Goal: Task Accomplishment & Management: Complete application form

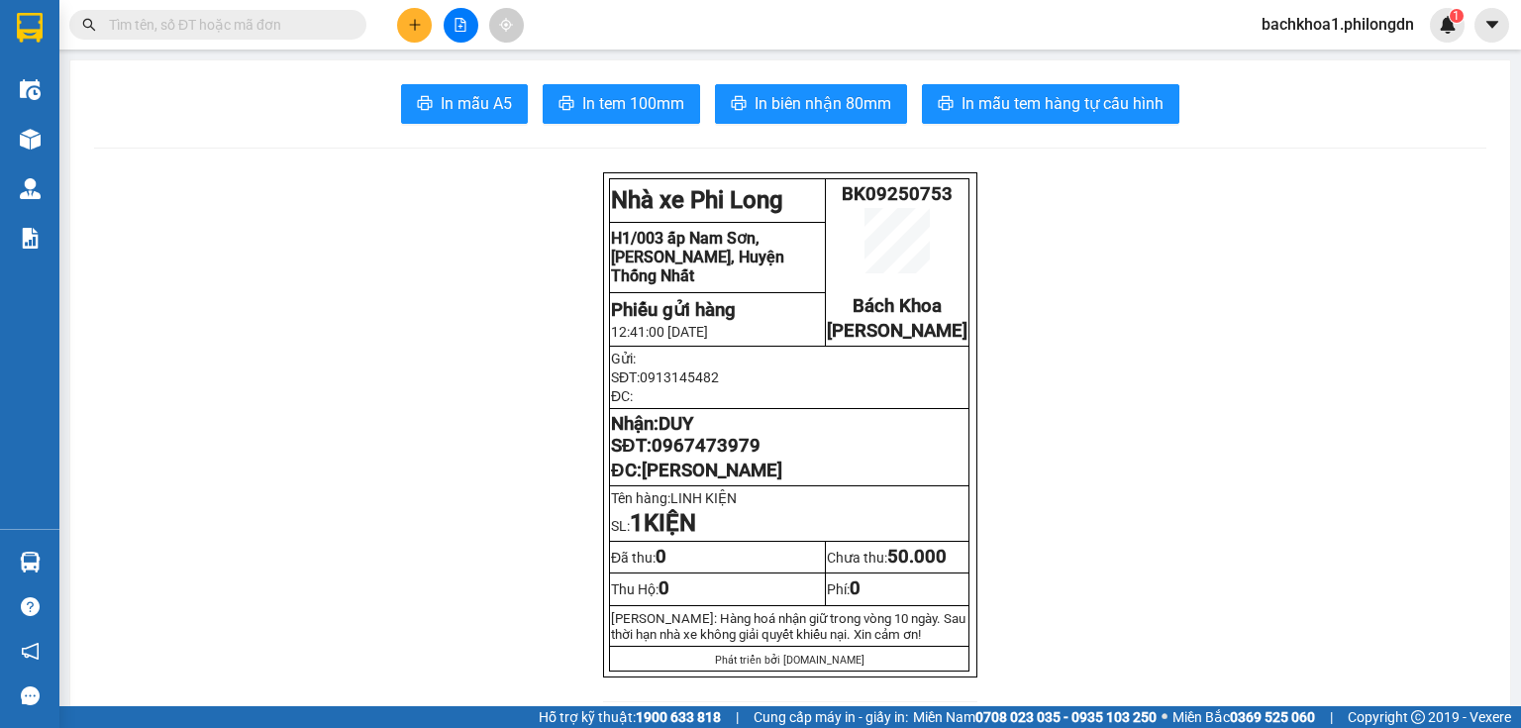
click at [406, 19] on button at bounding box center [414, 25] width 35 height 35
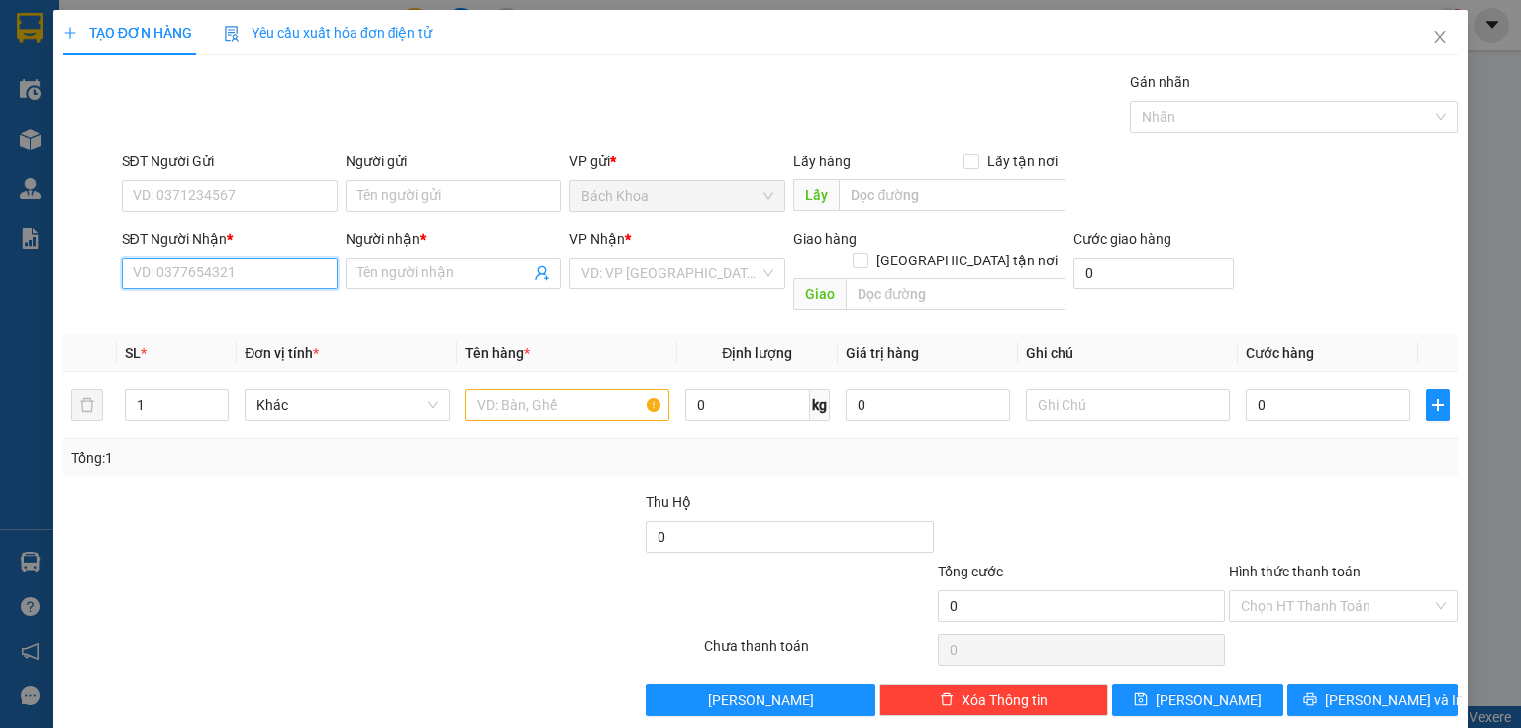
click at [144, 269] on input "SĐT Người Nhận *" at bounding box center [230, 274] width 216 height 32
click at [208, 312] on div "0985440172 - HƯNG" at bounding box center [228, 312] width 190 height 22
type input "0985440172"
type input "HƯNG"
type input "BĐ GK"
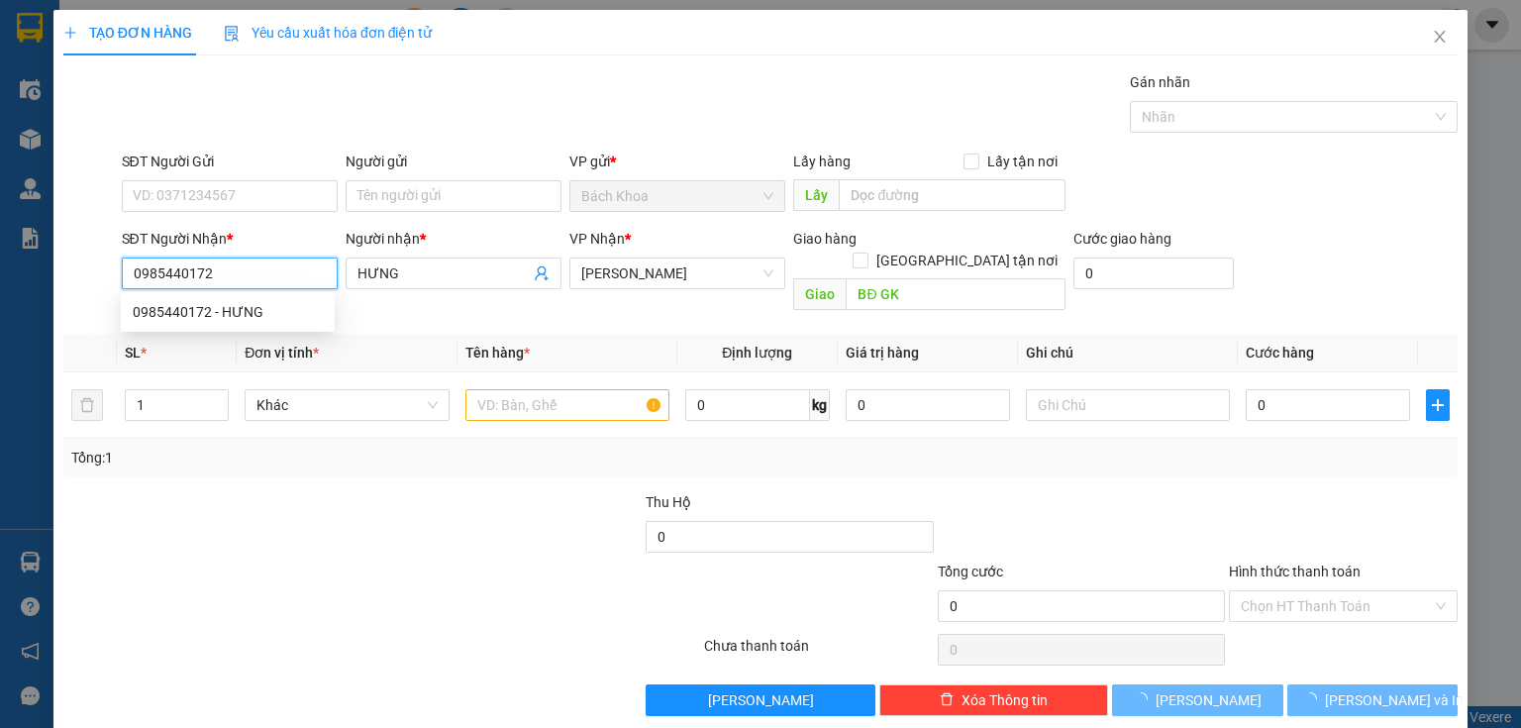
type input "50.000"
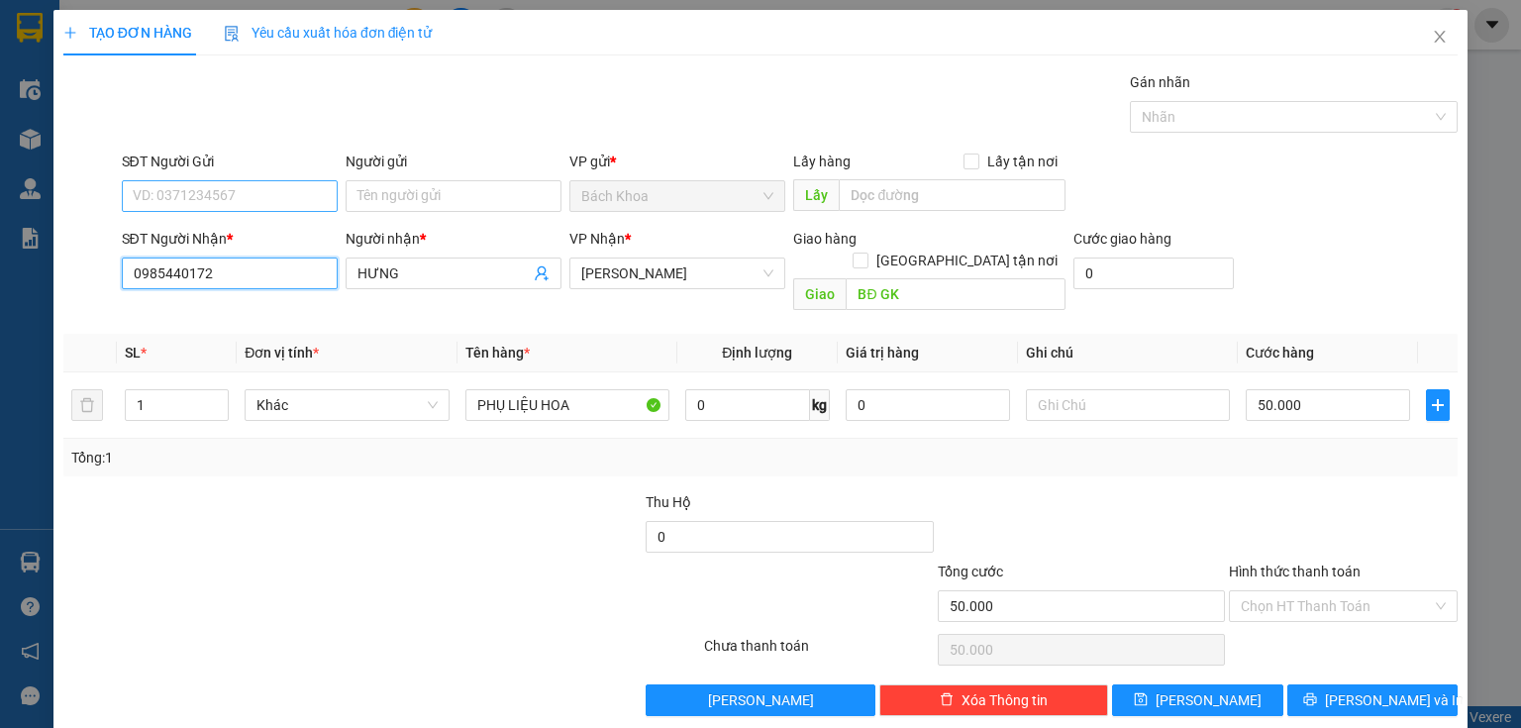
type input "0985440172"
click at [309, 194] on input "SĐT Người Gửi" at bounding box center [230, 196] width 216 height 32
click at [278, 230] on div "0927667226" at bounding box center [228, 235] width 190 height 22
type input "0927667226"
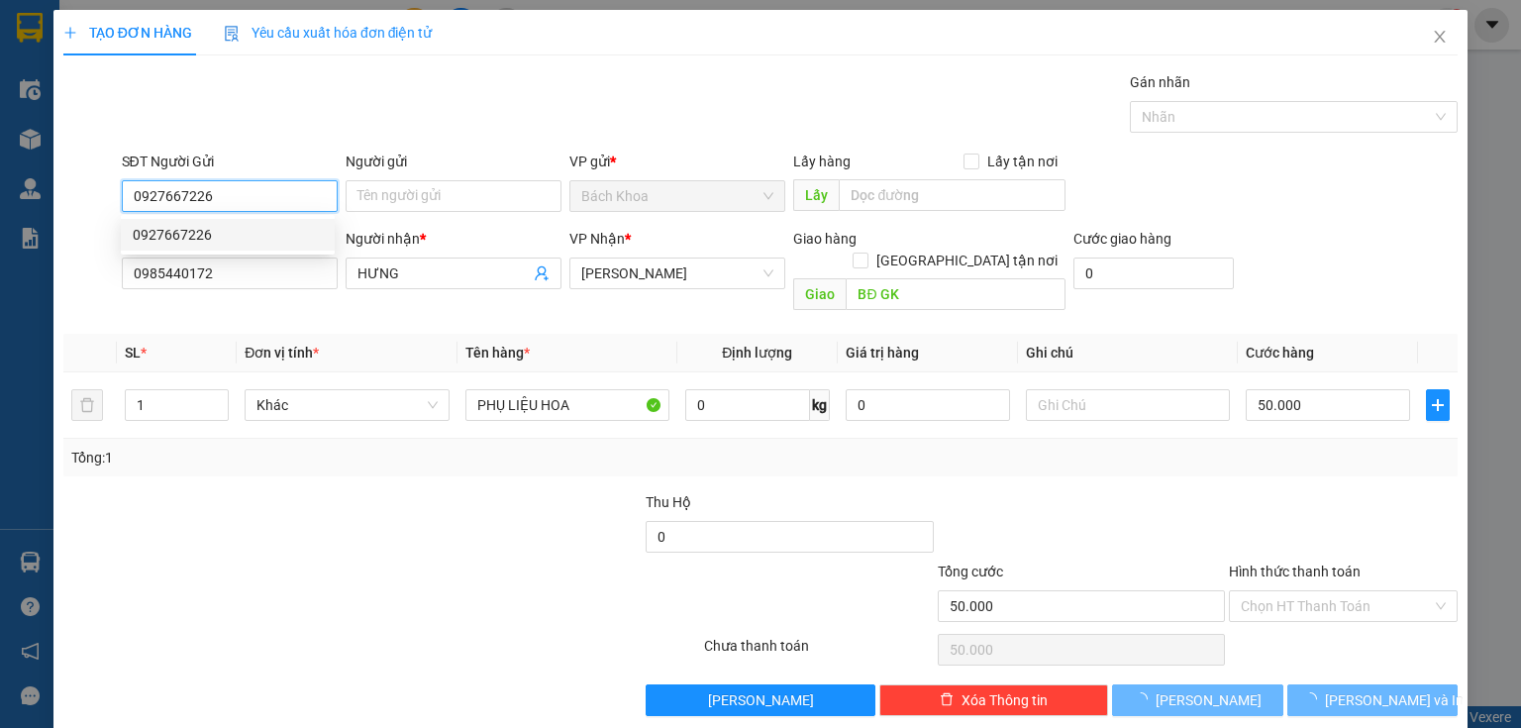
type input "40.000"
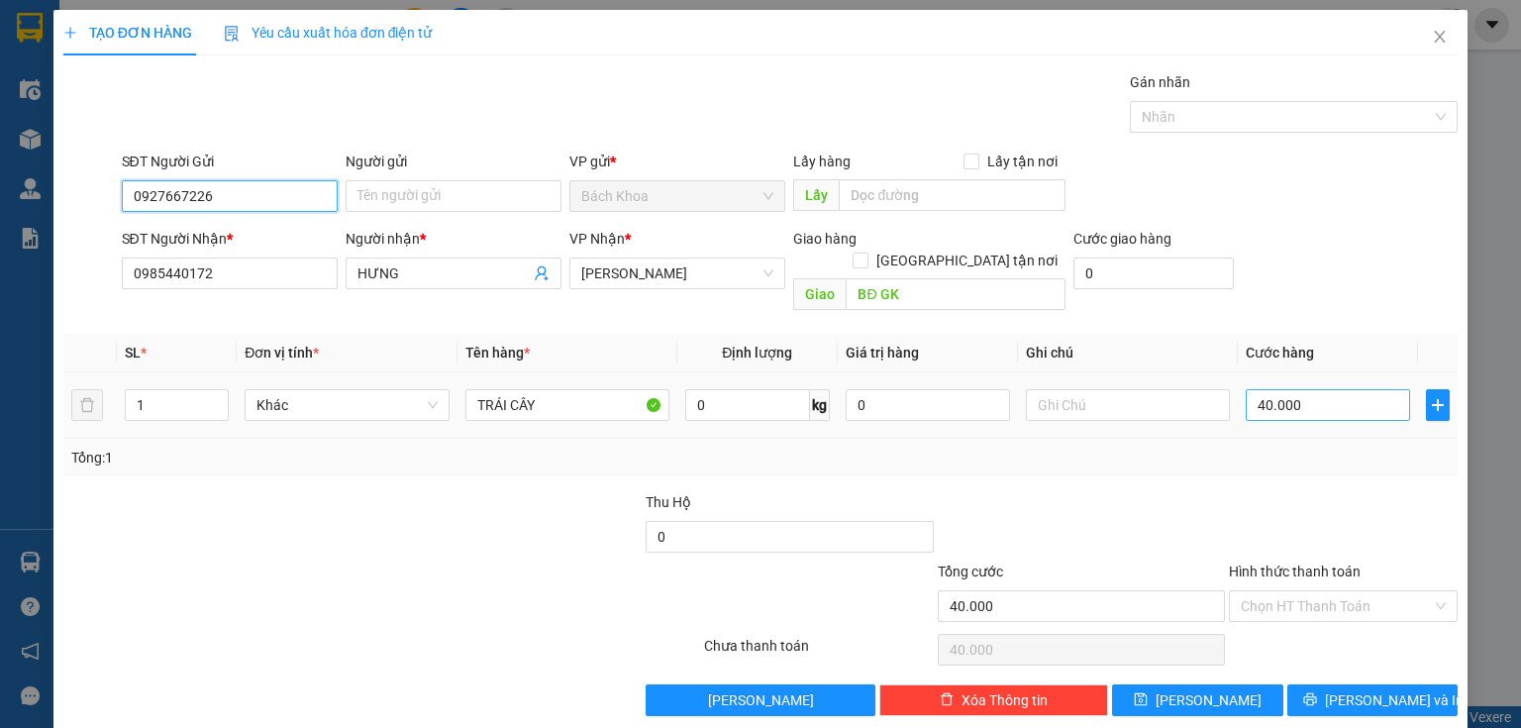
type input "0927667226"
click at [1388, 389] on input "40.000" at bounding box center [1328, 405] width 164 height 32
type input "5"
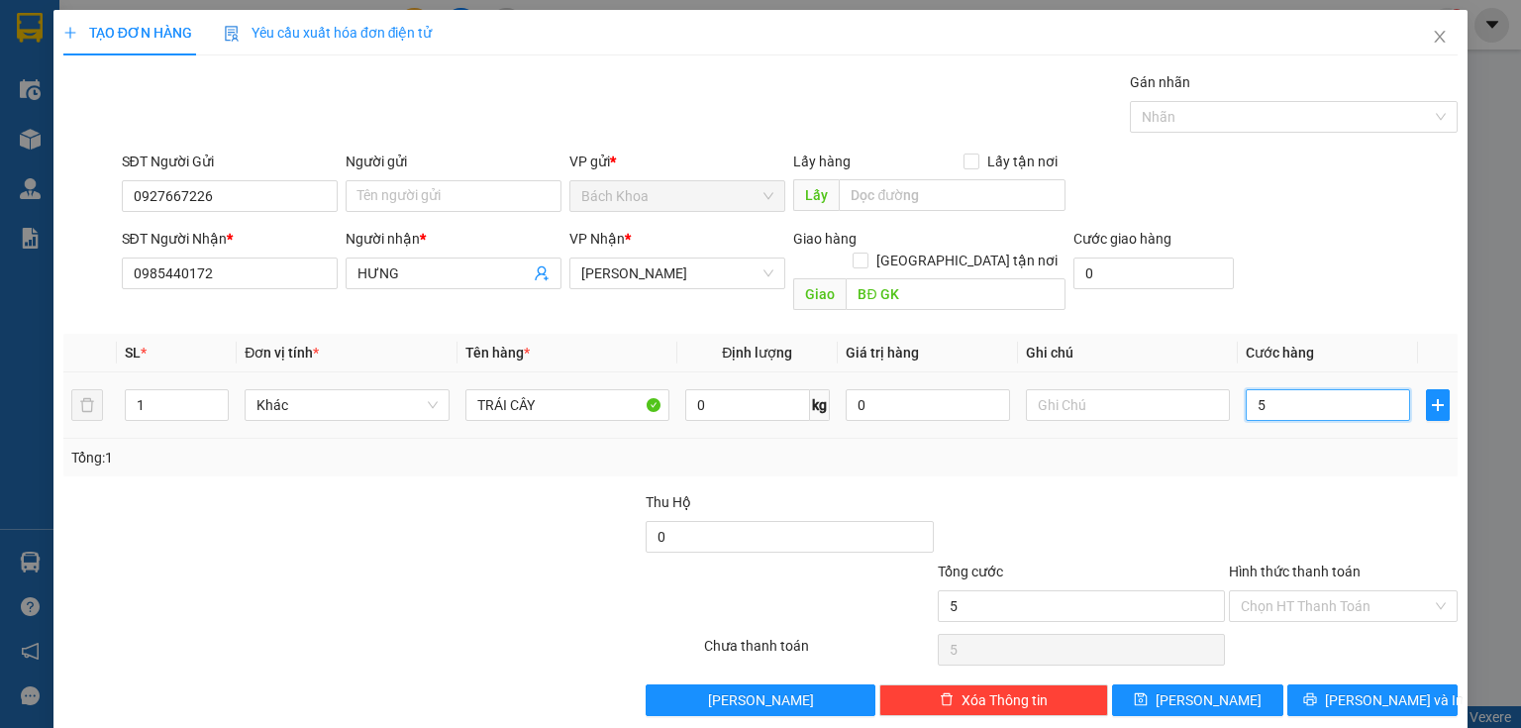
type input "50"
type input "500"
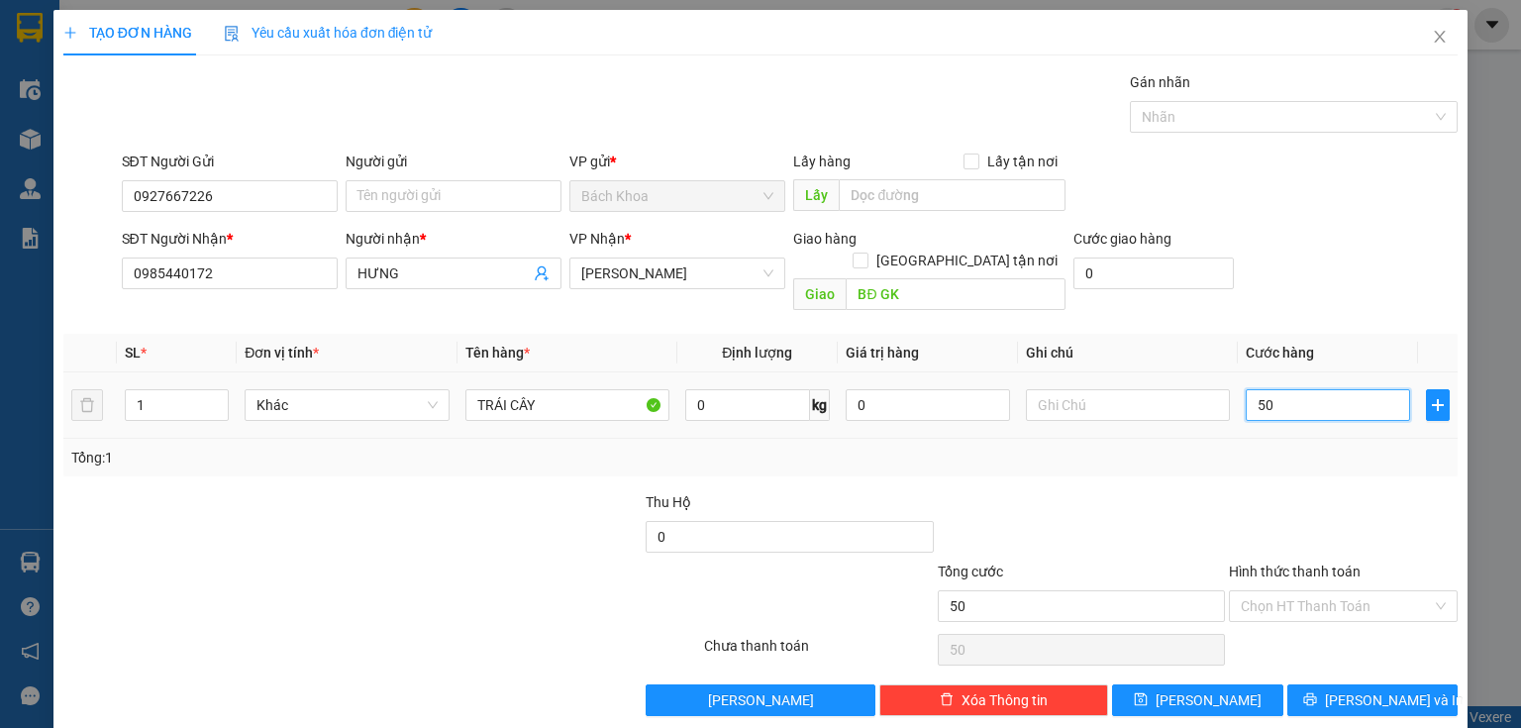
type input "500"
type input "5.000"
type input "50.000"
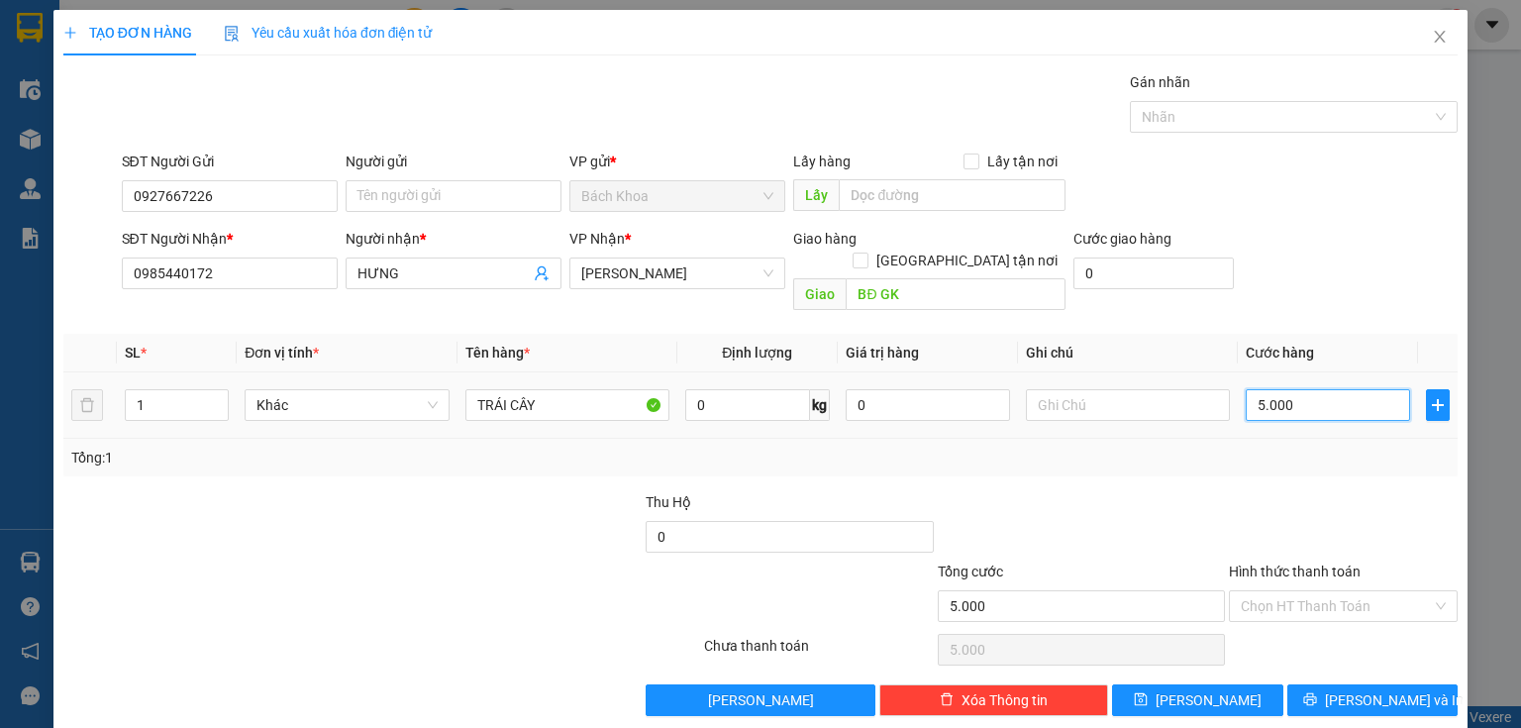
type input "50.000"
click at [1393, 689] on span "[PERSON_NAME] và In" at bounding box center [1394, 700] width 139 height 22
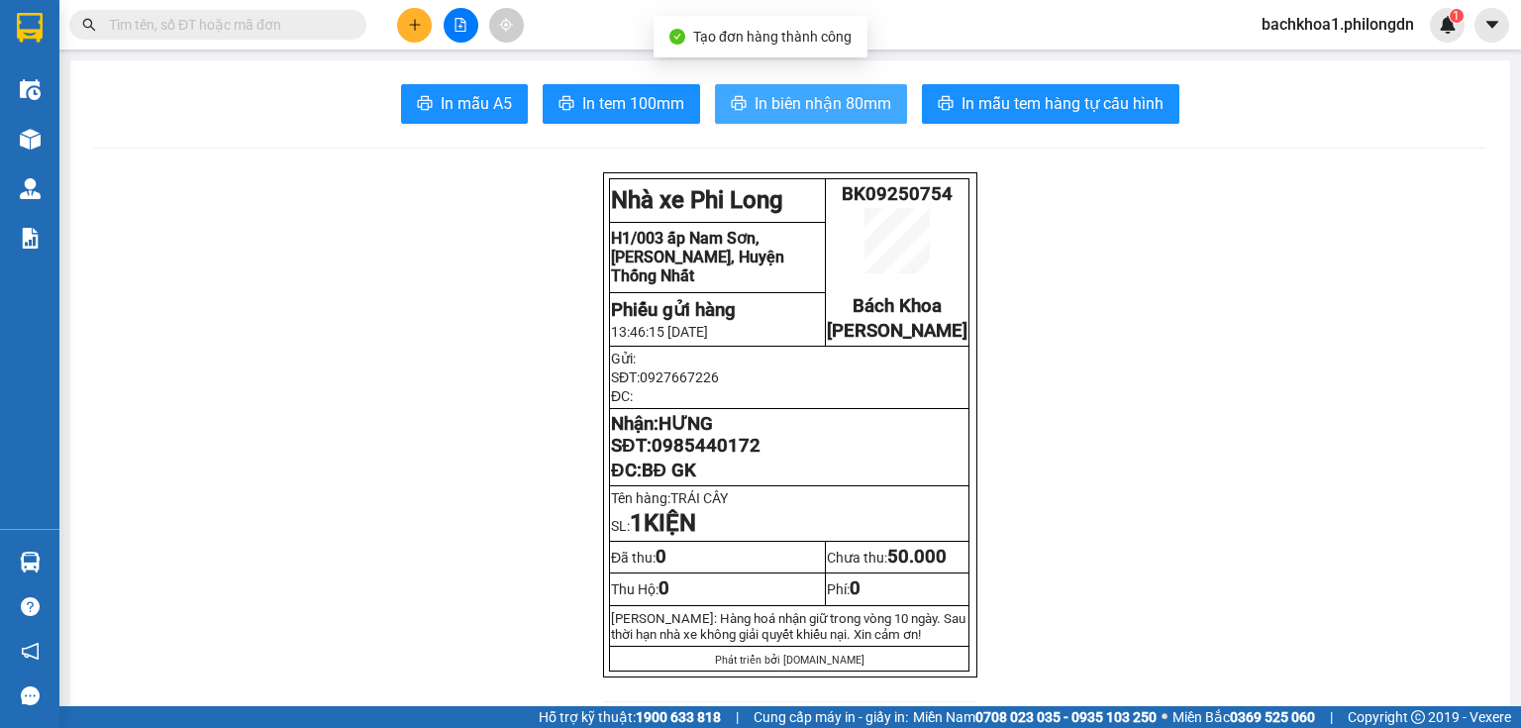
click at [810, 99] on span "In biên nhận 80mm" at bounding box center [823, 103] width 137 height 25
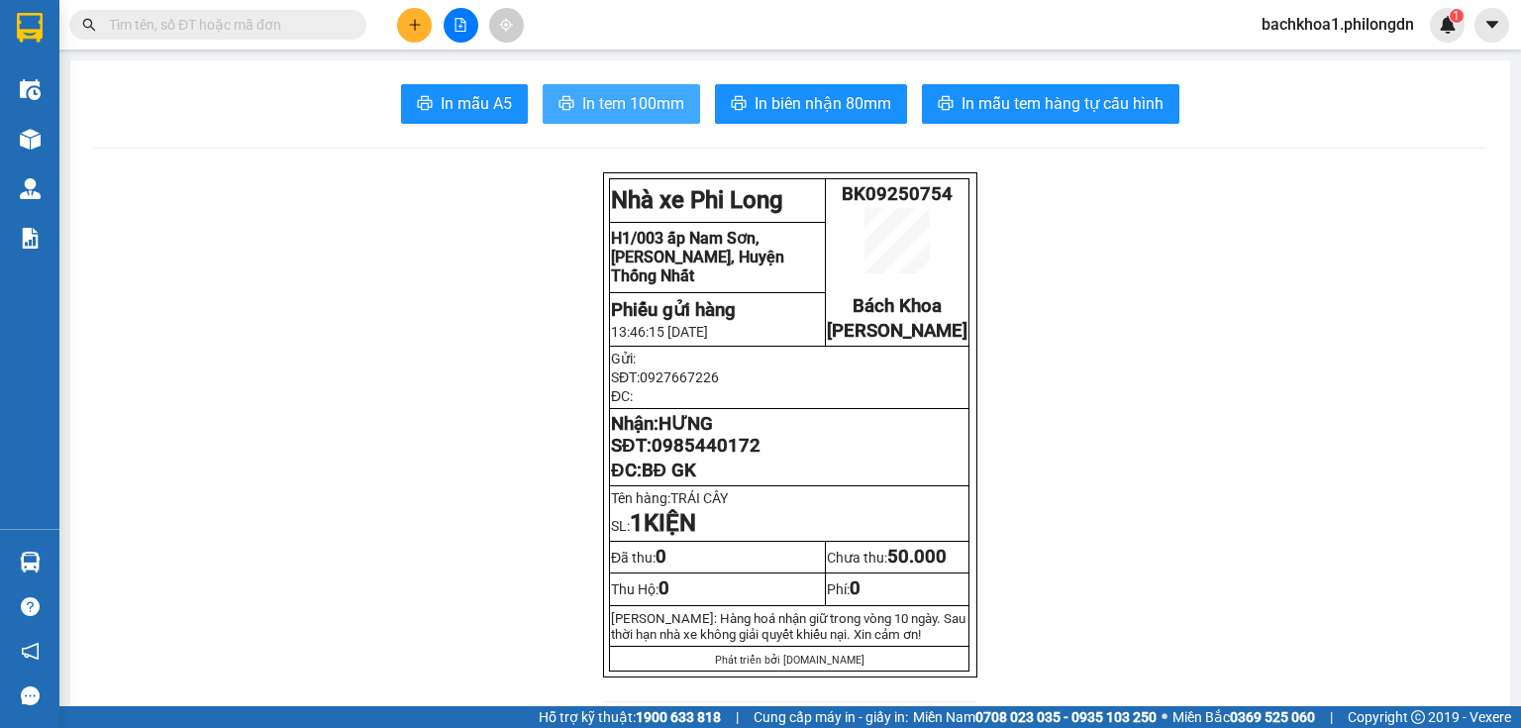
click at [605, 93] on span "In tem 100mm" at bounding box center [633, 103] width 102 height 25
click at [682, 457] on span "0985440172" at bounding box center [706, 446] width 109 height 22
copy span "0985440172"
click at [413, 21] on icon "plus" at bounding box center [415, 25] width 14 height 14
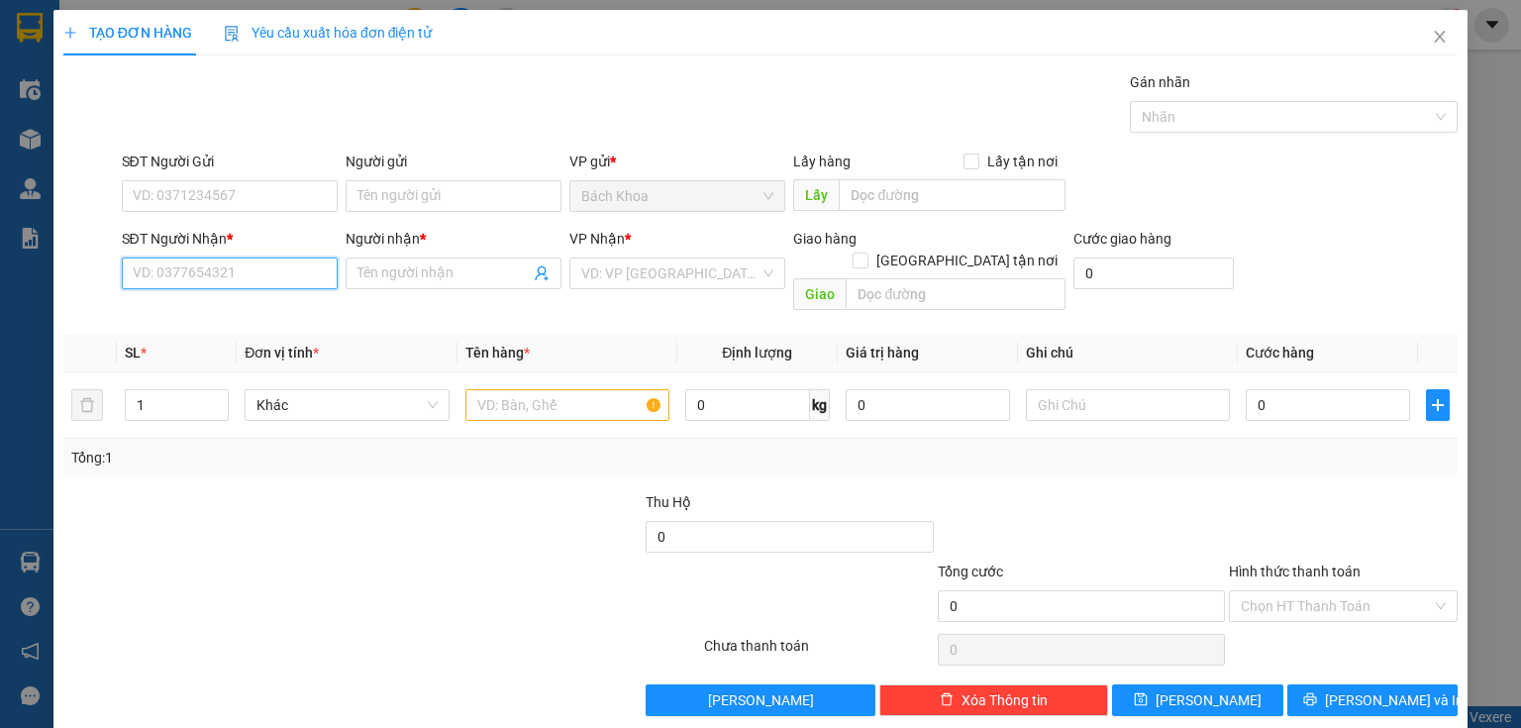
click at [218, 276] on input "SĐT Người Nhận *" at bounding box center [230, 274] width 216 height 32
click at [210, 318] on div "0979820596 - TÂN" at bounding box center [228, 312] width 190 height 22
type input "0979820596"
type input "TÂN"
type input "[PERSON_NAME] NHẠC"
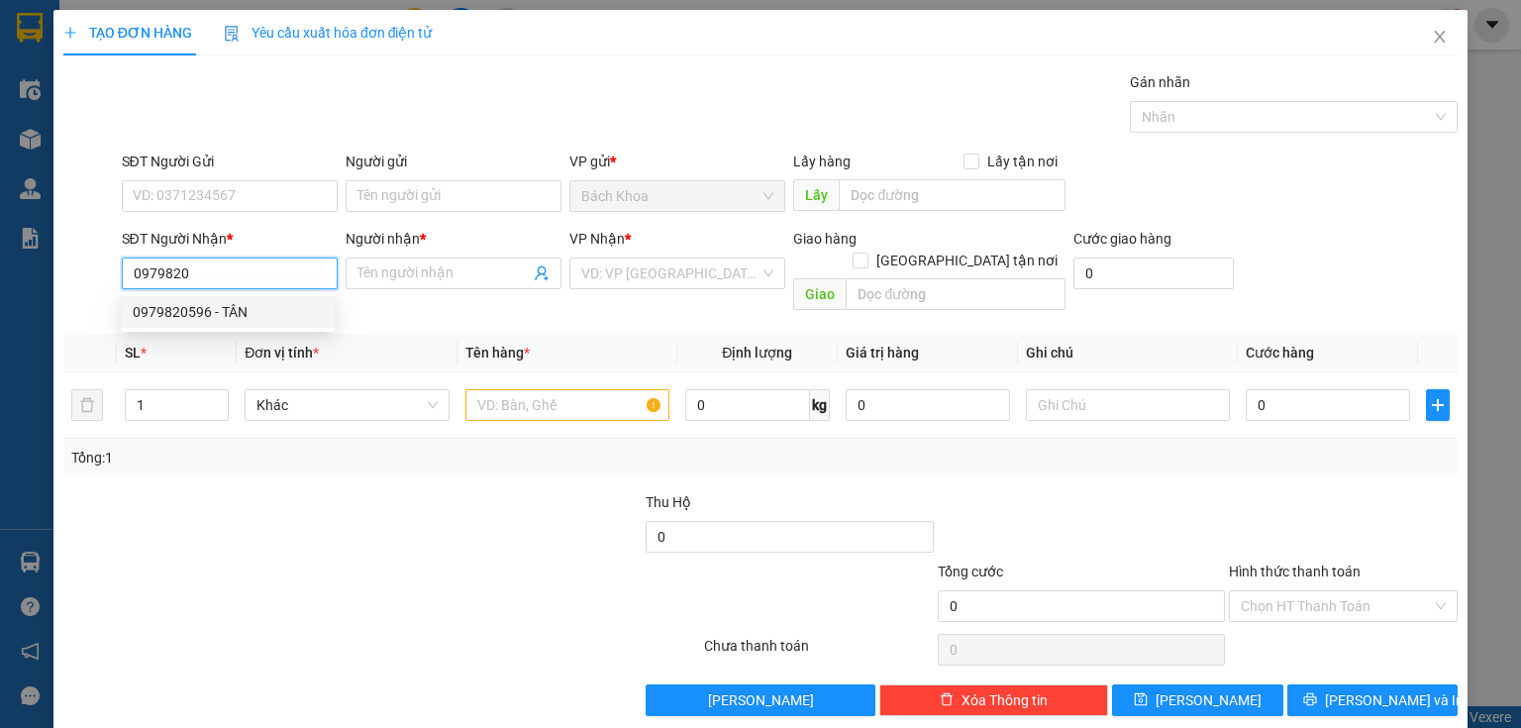
type input "40.000"
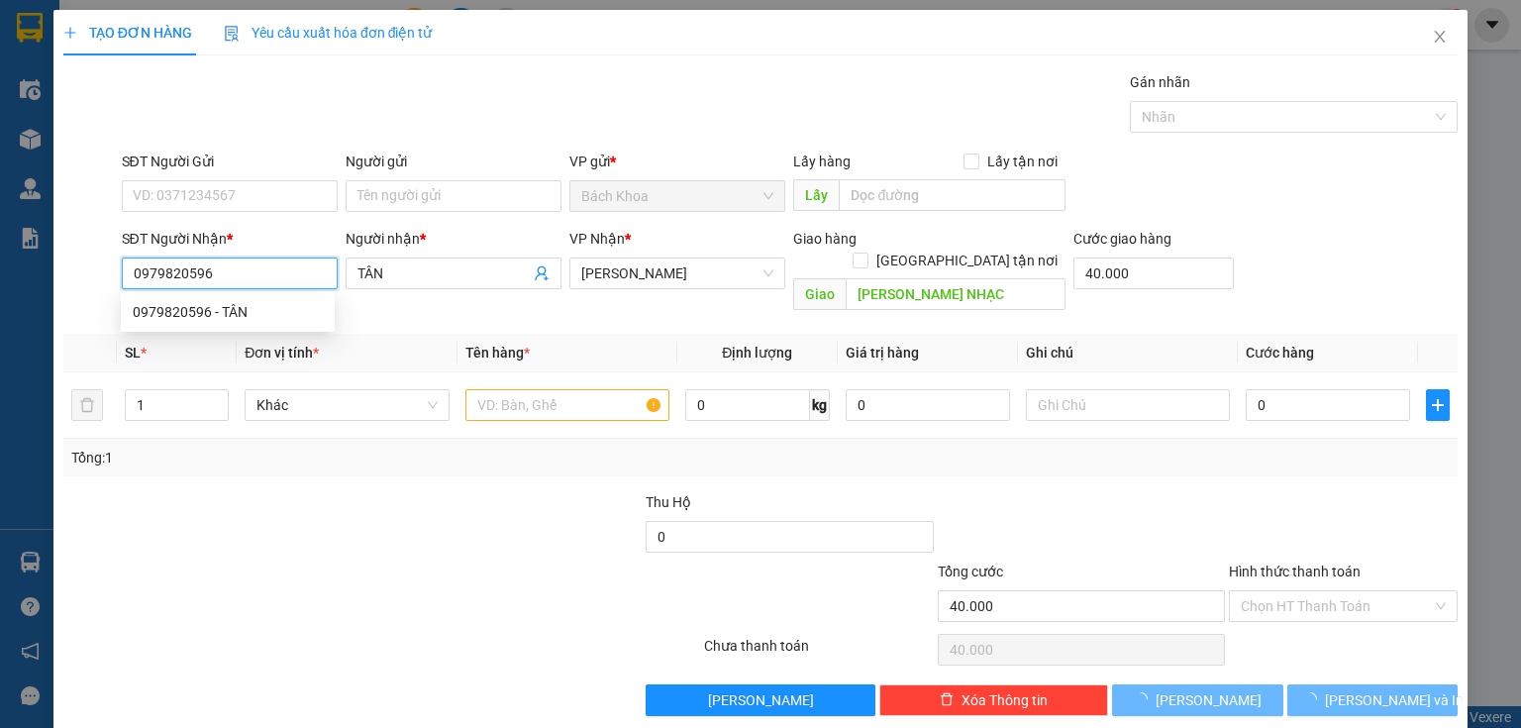
type input "70.000"
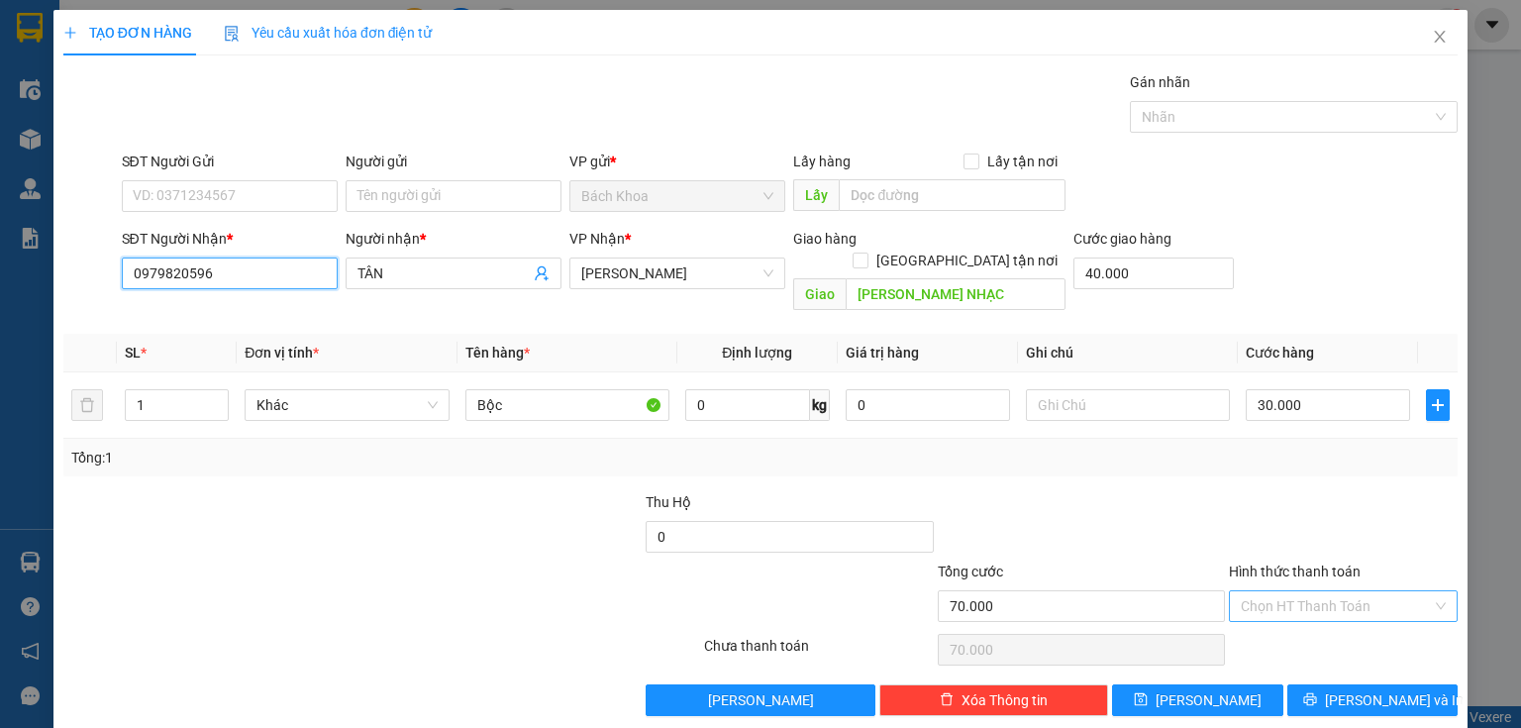
type input "0979820596"
drag, startPoint x: 1300, startPoint y: 575, endPoint x: 1311, endPoint y: 581, distance: 13.3
click at [1303, 591] on input "Hình thức thanh toán" at bounding box center [1336, 606] width 191 height 30
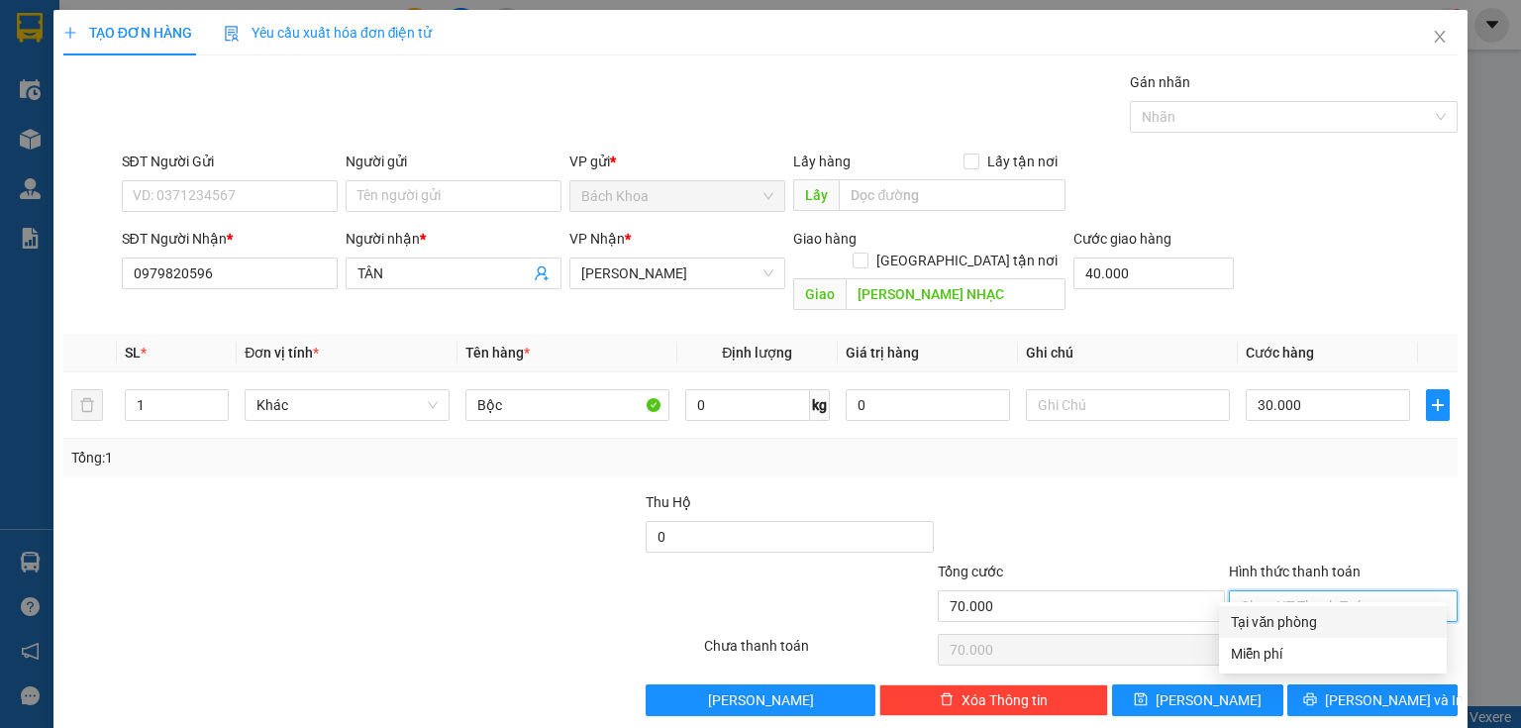
drag, startPoint x: 1325, startPoint y: 620, endPoint x: 1374, endPoint y: 679, distance: 76.0
click at [1331, 626] on div "Tại văn phòng" at bounding box center [1333, 622] width 204 height 22
type input "0"
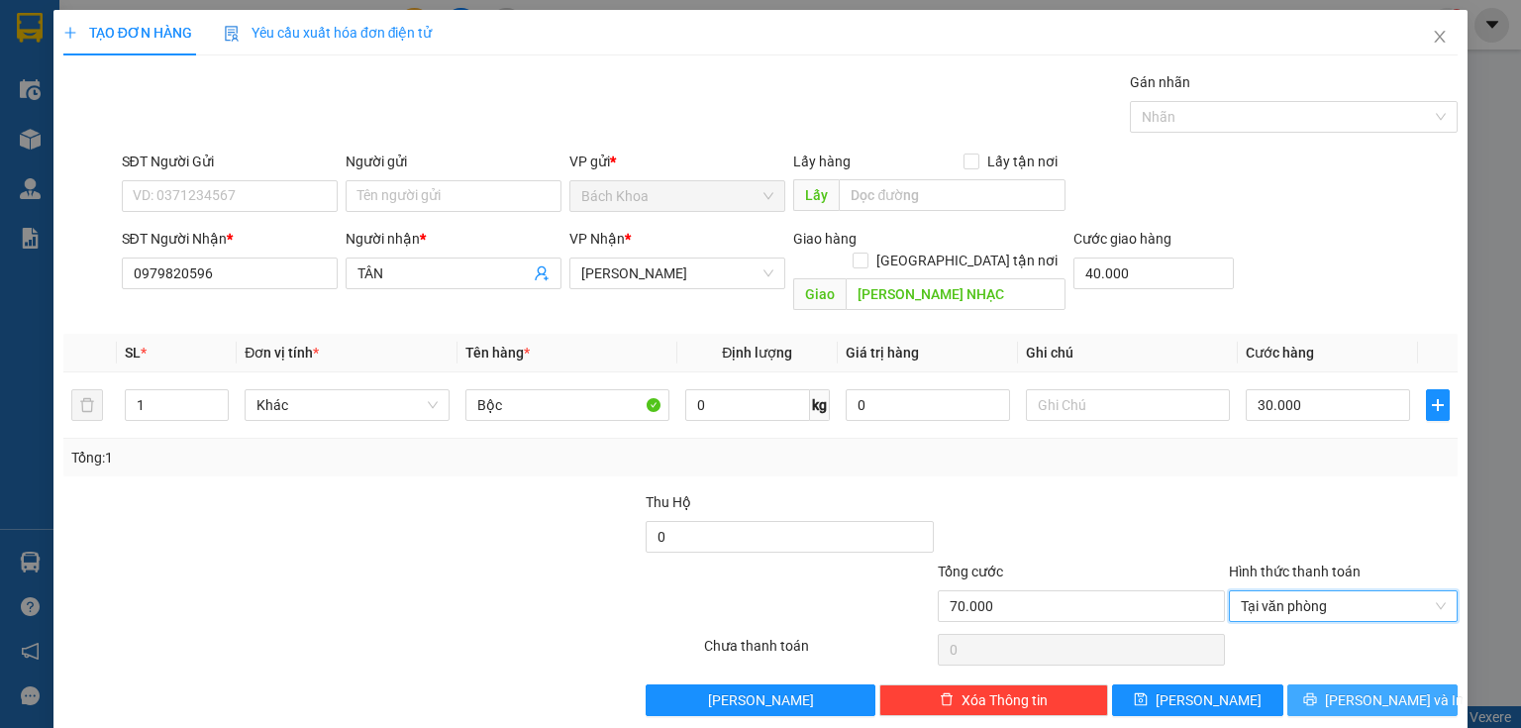
click at [1378, 689] on span "[PERSON_NAME] và In" at bounding box center [1394, 700] width 139 height 22
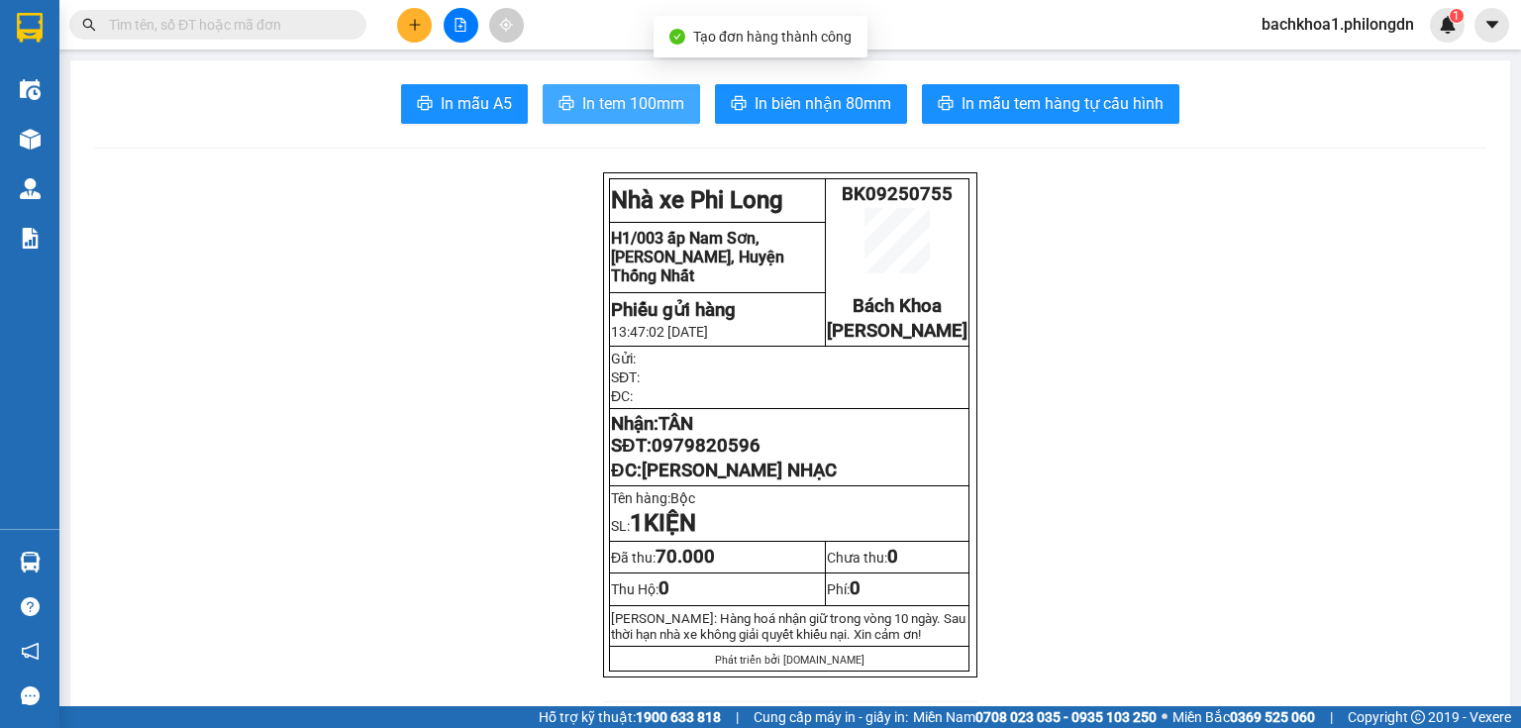
click at [582, 105] on span "In tem 100mm" at bounding box center [633, 103] width 102 height 25
click at [727, 457] on span "0979820596" at bounding box center [706, 446] width 109 height 22
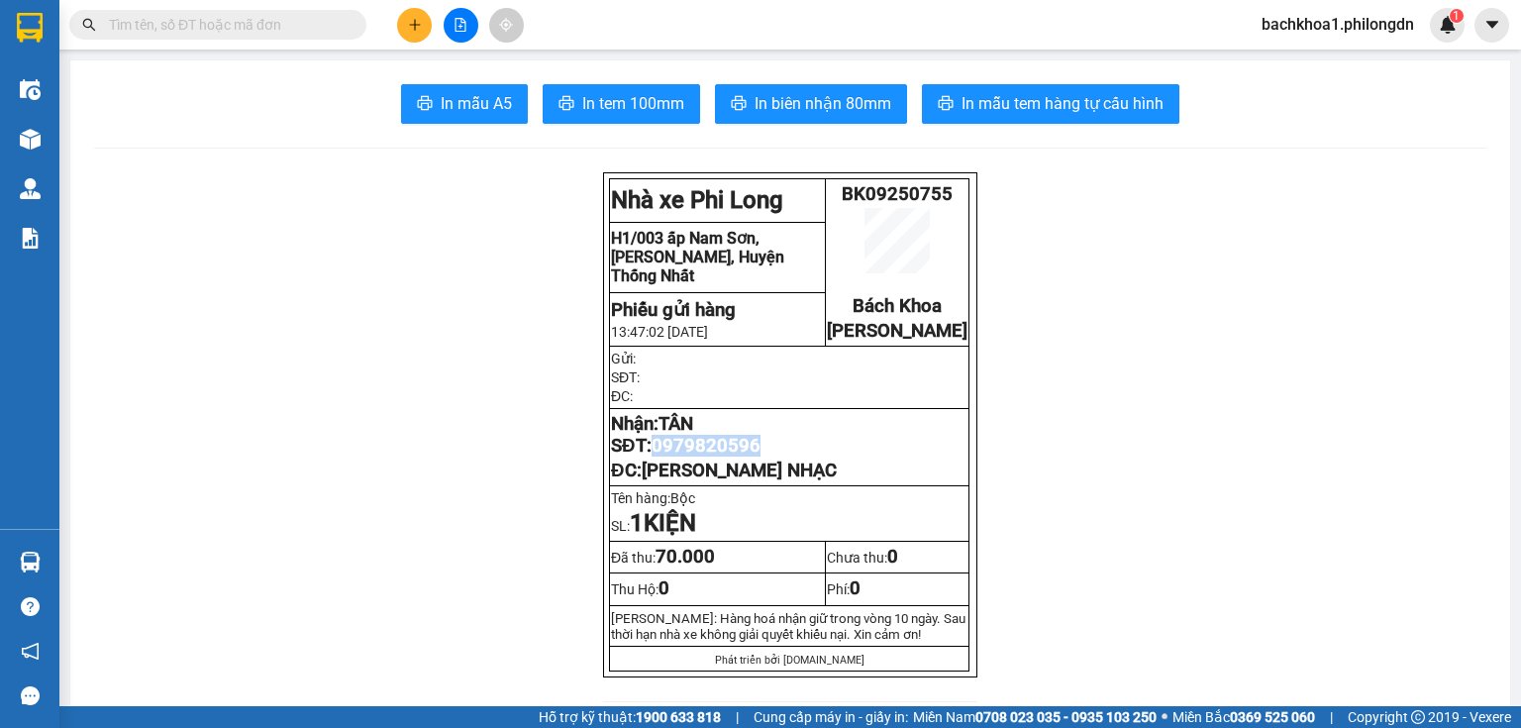
click at [727, 457] on span "0979820596" at bounding box center [706, 446] width 109 height 22
copy span "0979820596"
click at [417, 30] on icon "plus" at bounding box center [415, 25] width 14 height 14
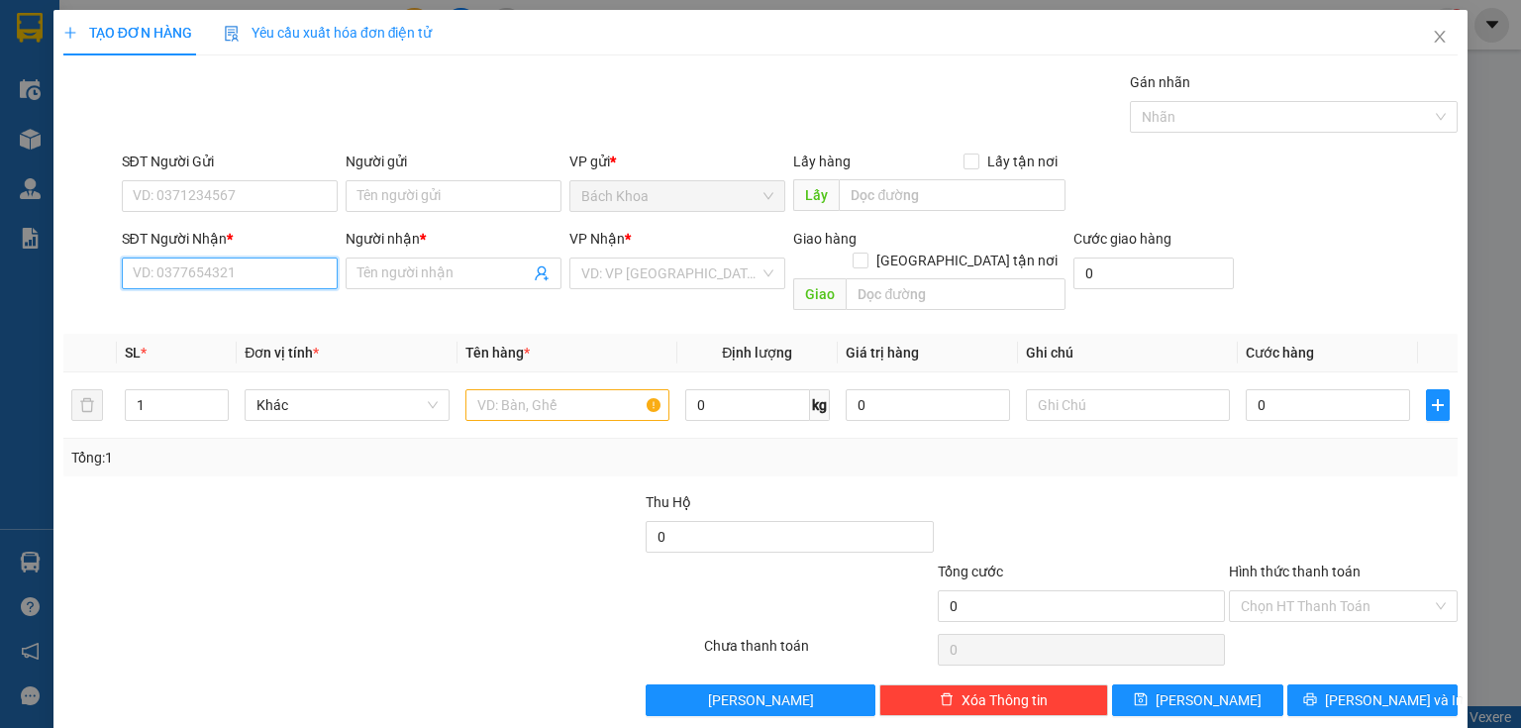
click at [189, 268] on input "SĐT Người Nhận *" at bounding box center [230, 274] width 216 height 32
type input "0918198080"
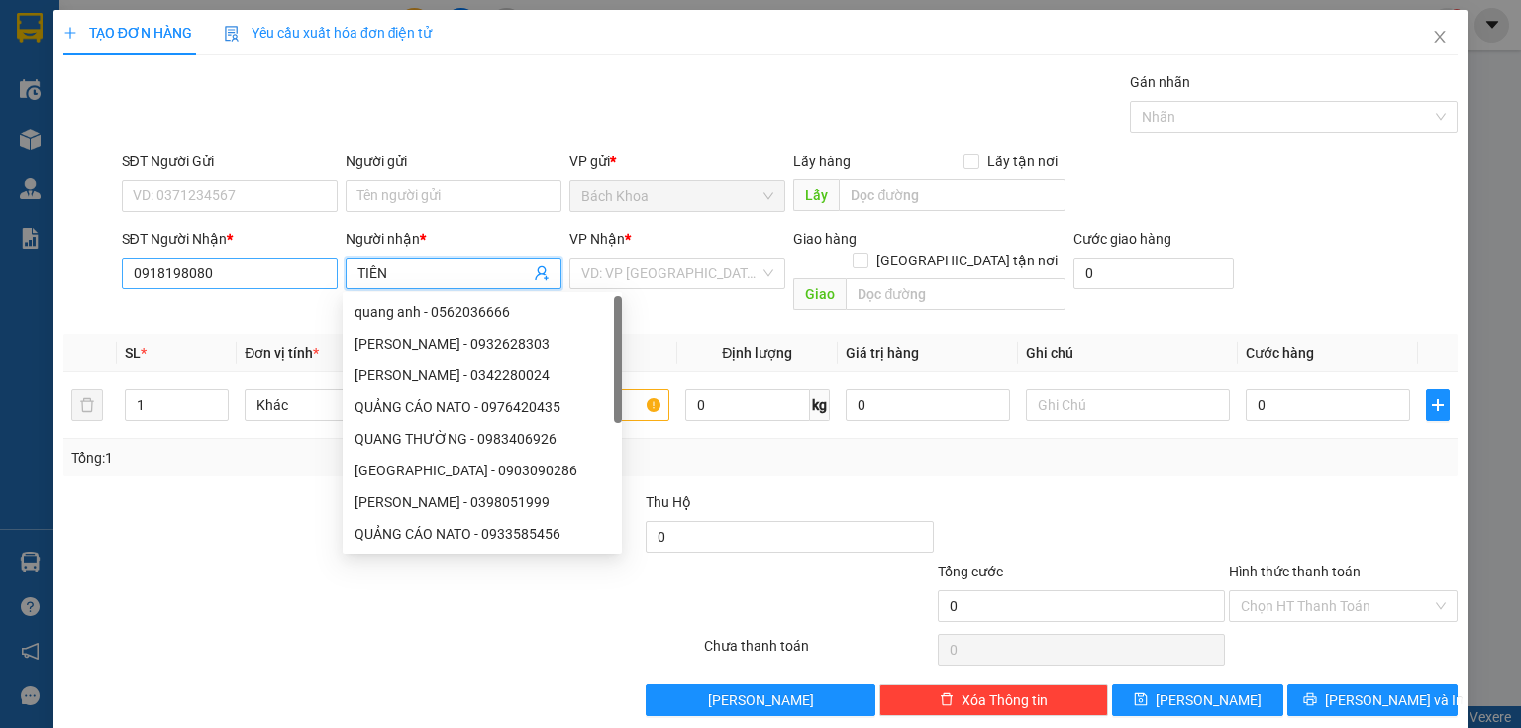
type input "TIÊN"
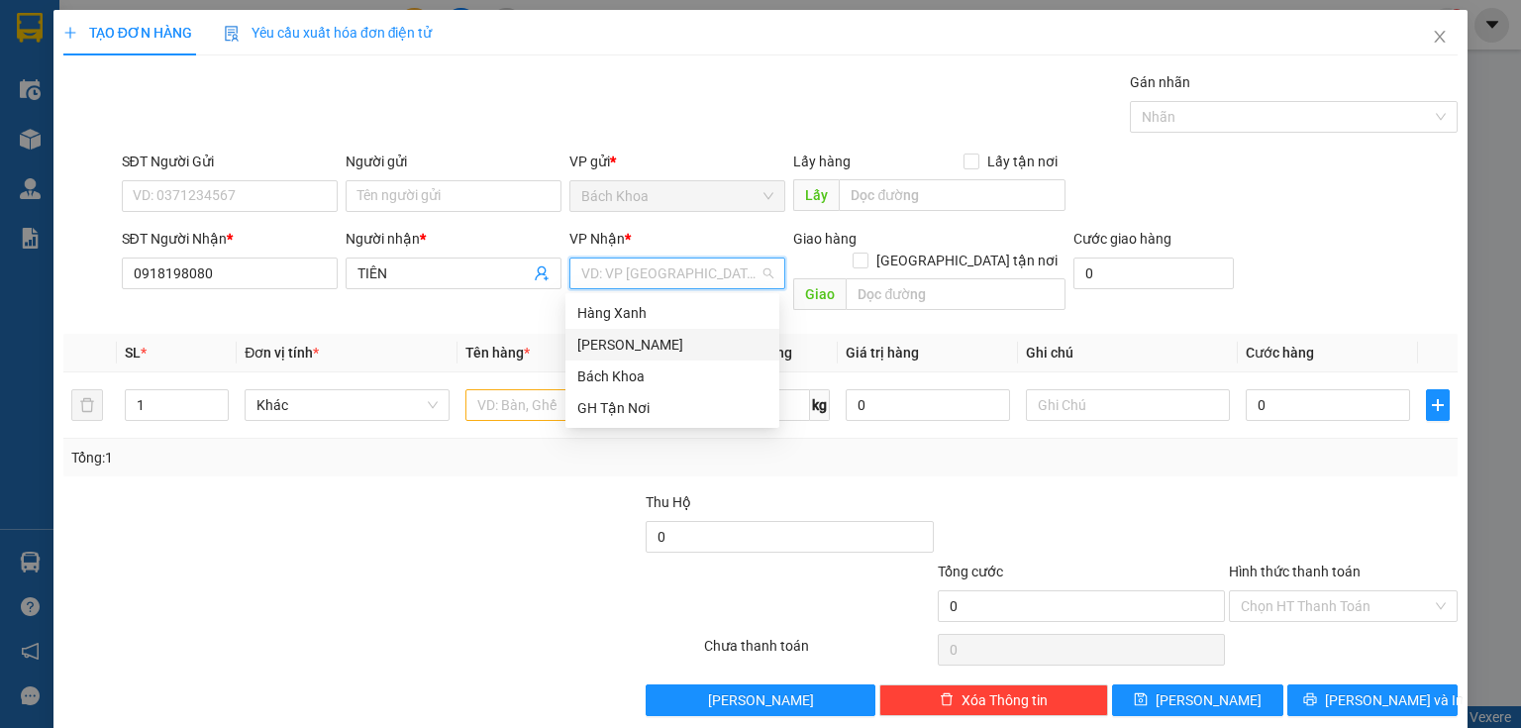
click at [641, 351] on div "[PERSON_NAME]" at bounding box center [672, 345] width 190 height 22
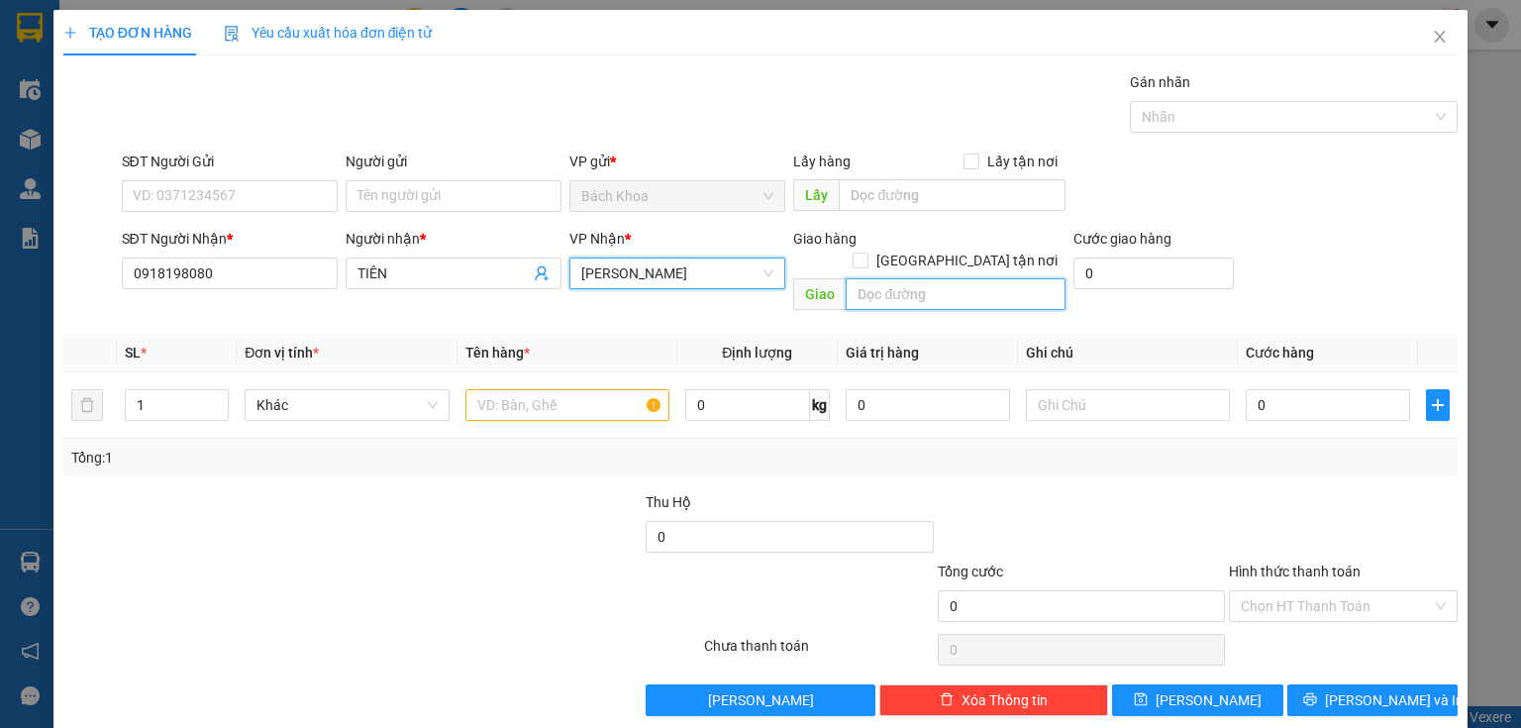
click at [939, 278] on input "text" at bounding box center [956, 294] width 220 height 32
type input "KKM 102"
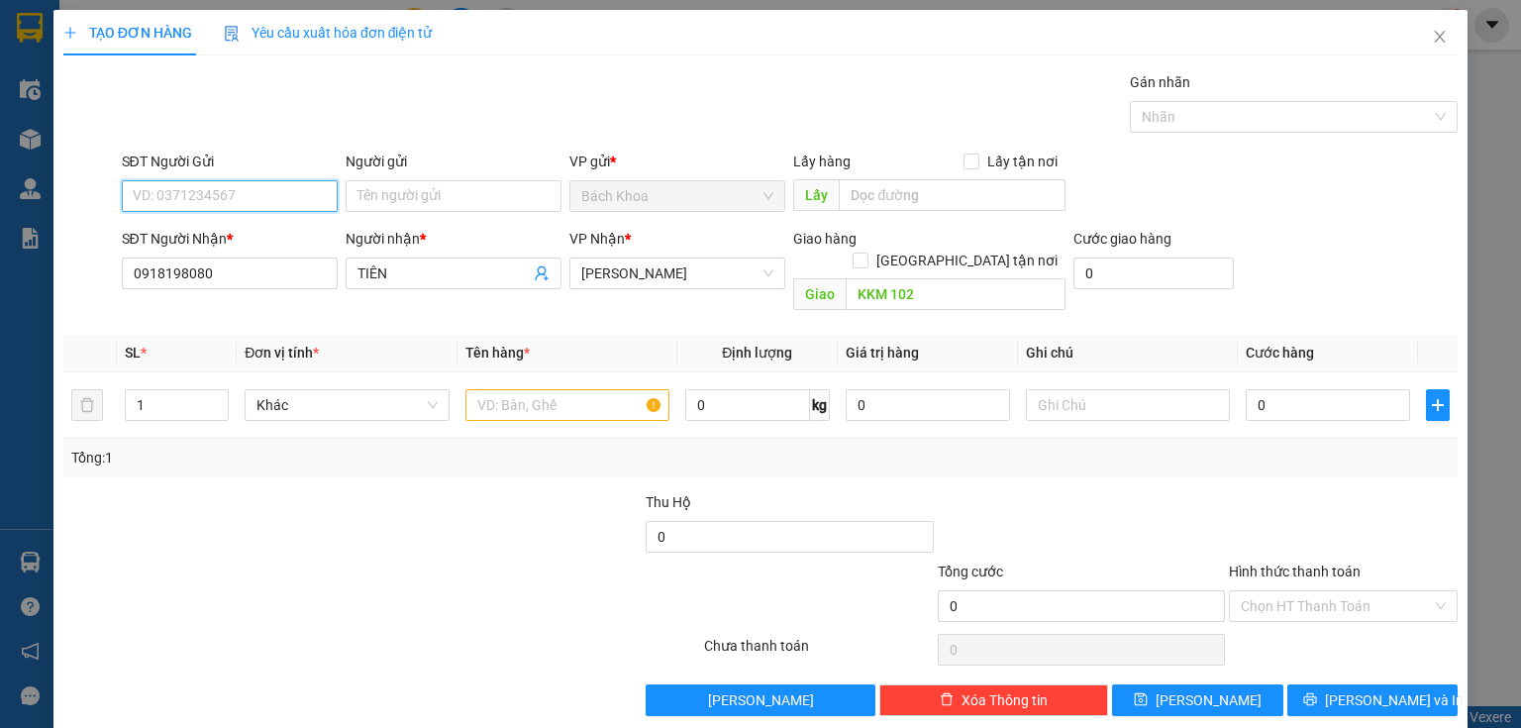
click at [239, 193] on input "SĐT Người Gửi" at bounding box center [230, 196] width 216 height 32
type input "0934116682"
click at [491, 389] on input "text" at bounding box center [568, 405] width 204 height 32
type input "B"
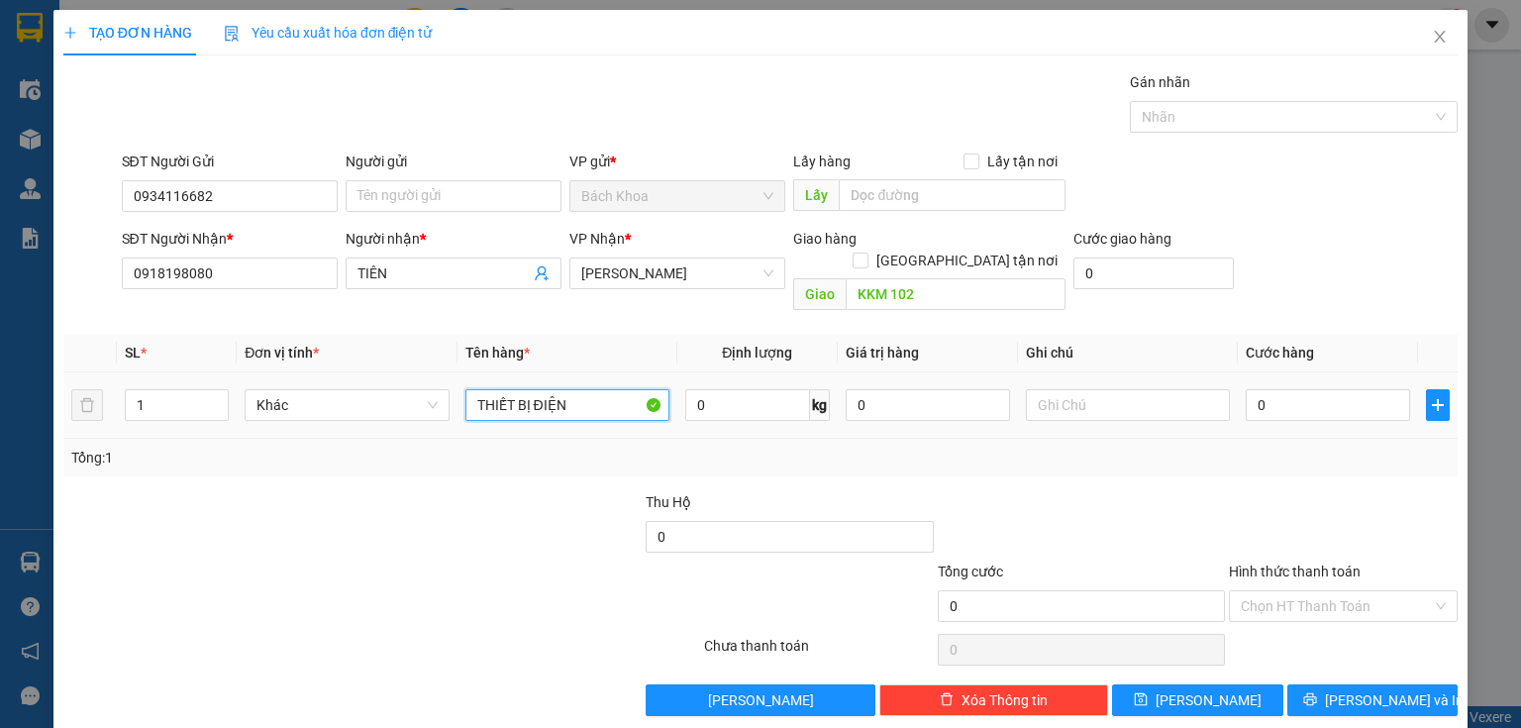
type input "THIẾT BỊ ĐIỆN"
type input "4"
type input "40"
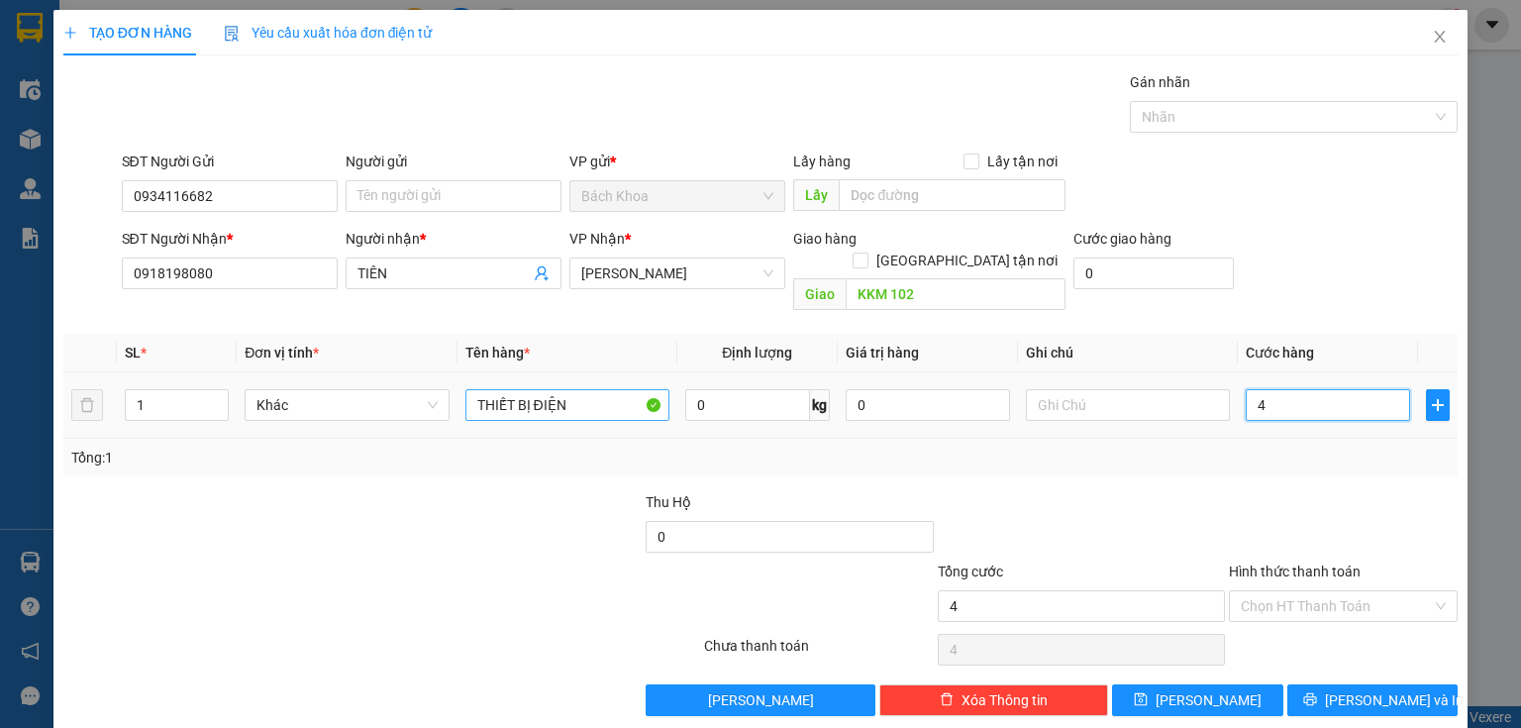
type input "40"
type input "400"
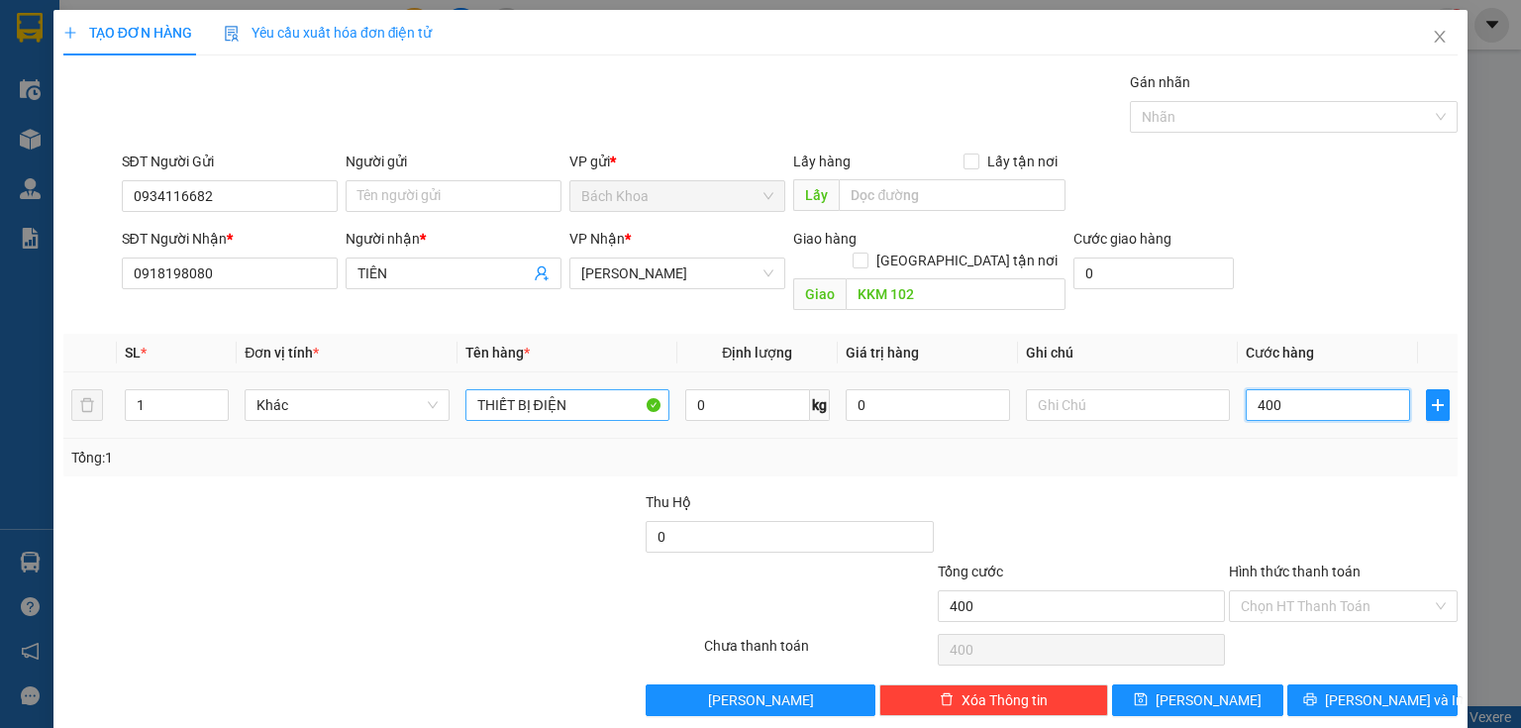
type input "4.000"
type input "40.000"
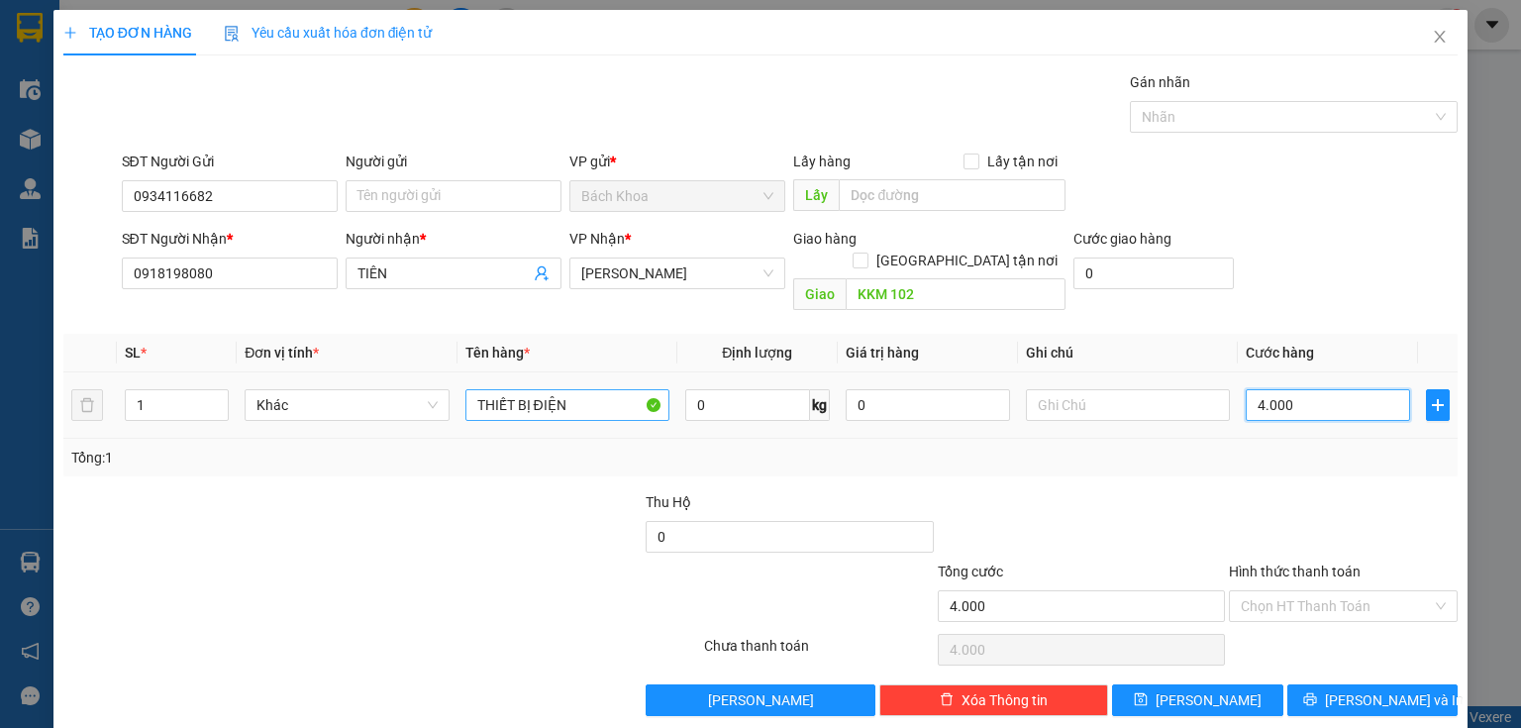
type input "40.000"
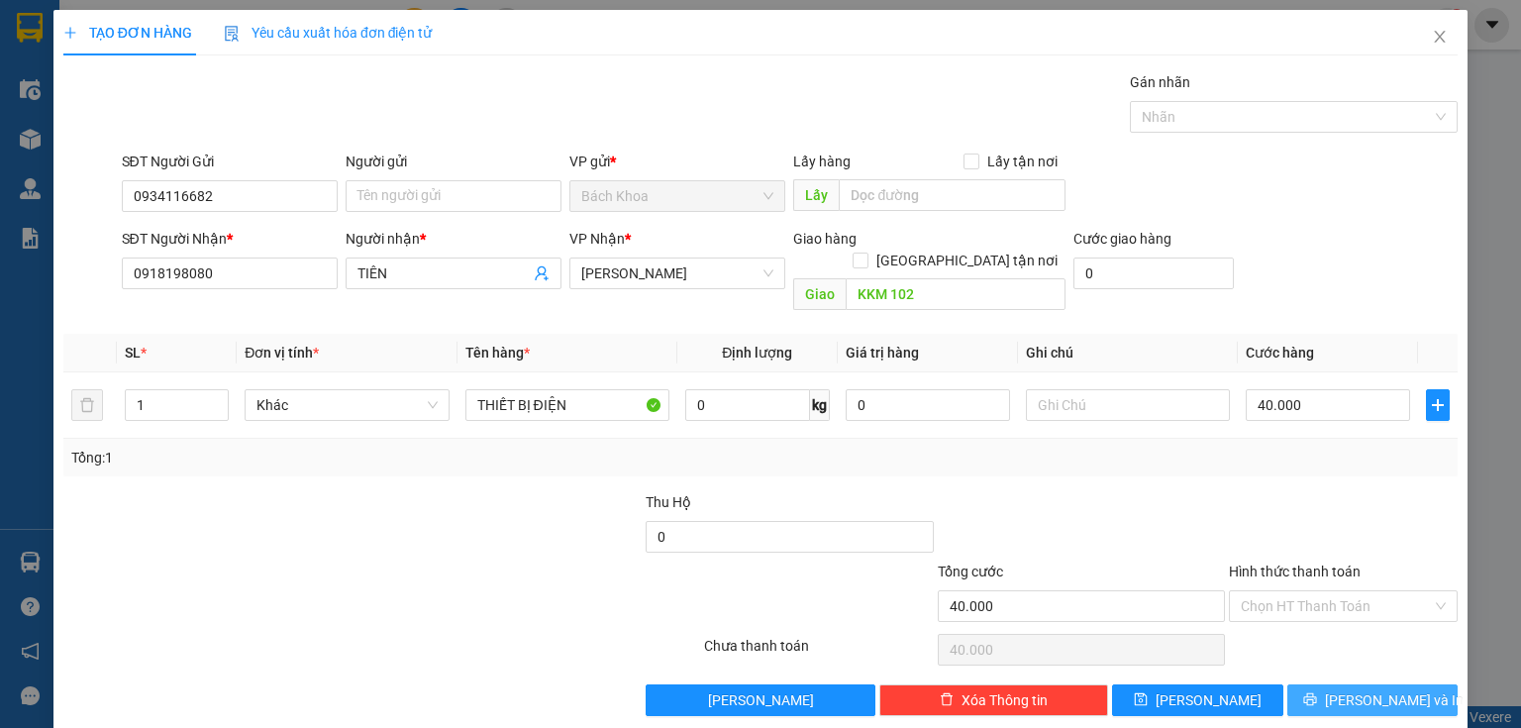
click at [1370, 689] on span "[PERSON_NAME] và In" at bounding box center [1394, 700] width 139 height 22
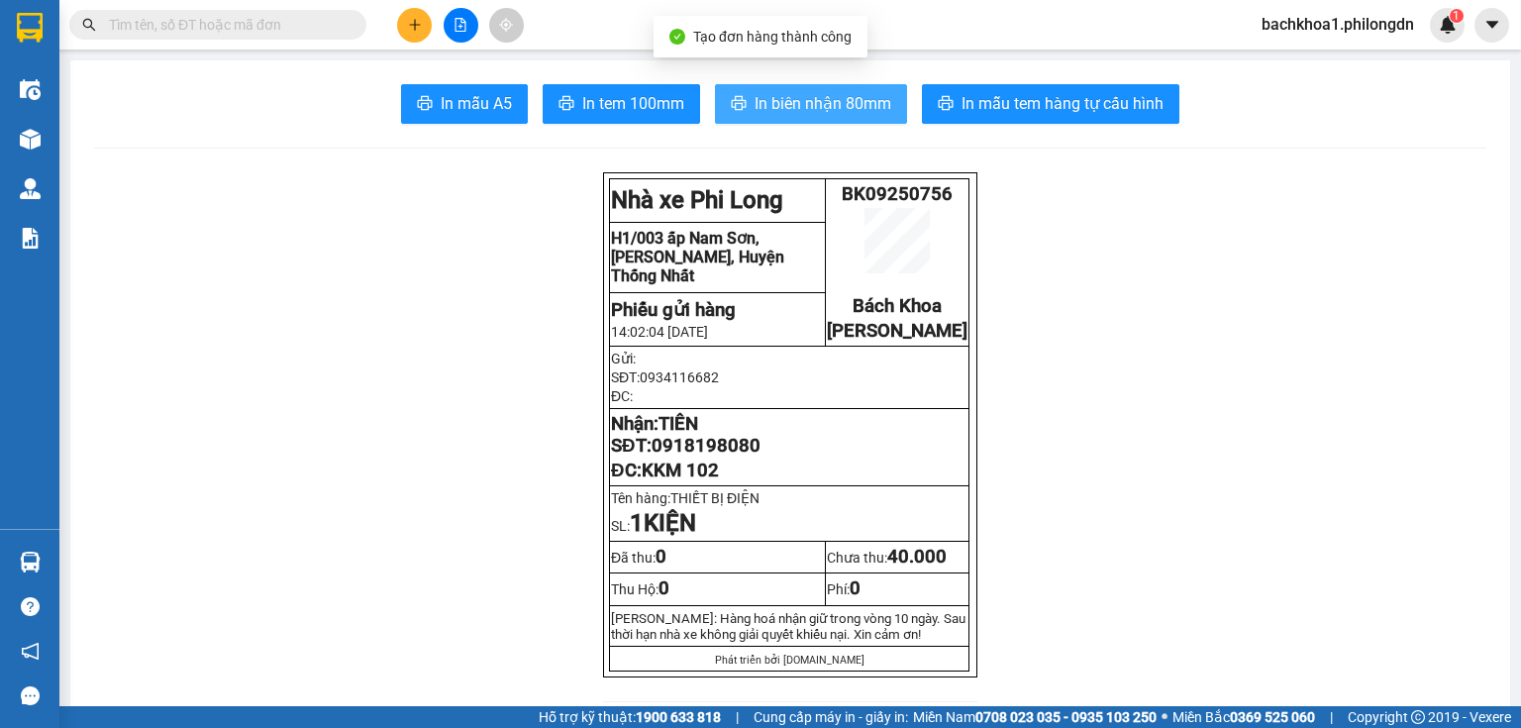
click at [776, 111] on span "In biên nhận 80mm" at bounding box center [823, 103] width 137 height 25
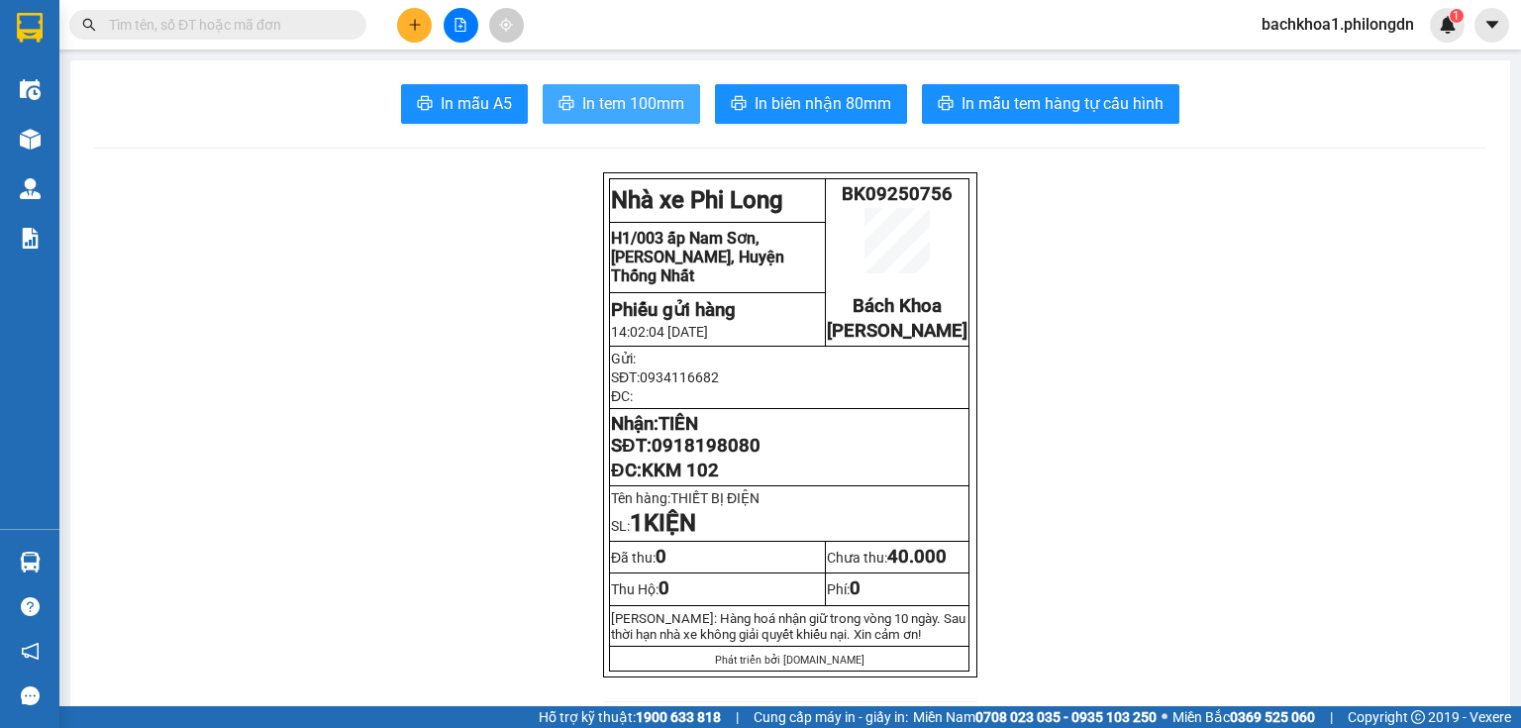
click at [590, 87] on button "In tem 100mm" at bounding box center [621, 104] width 157 height 40
click at [671, 457] on span "0918198080" at bounding box center [706, 446] width 109 height 22
copy span "0918198080"
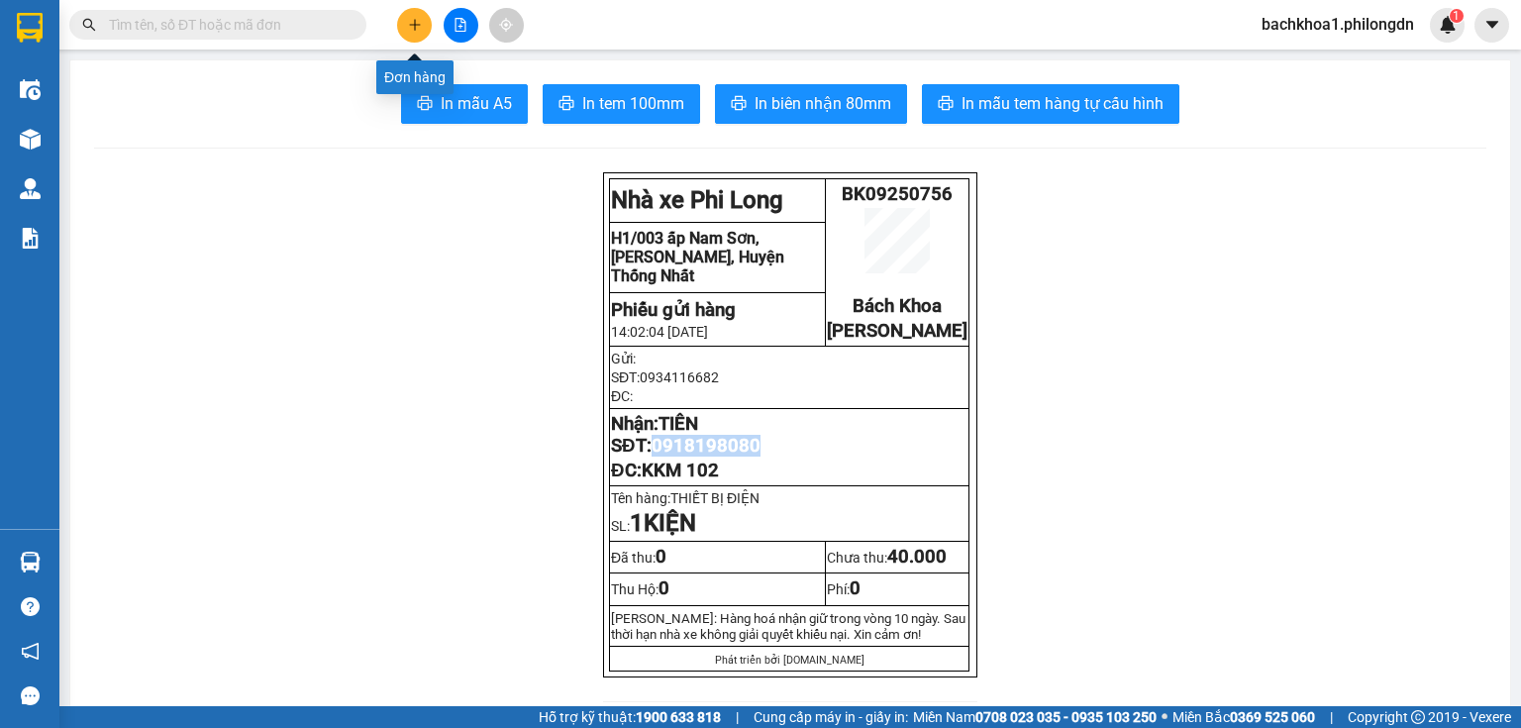
click at [423, 25] on button at bounding box center [414, 25] width 35 height 35
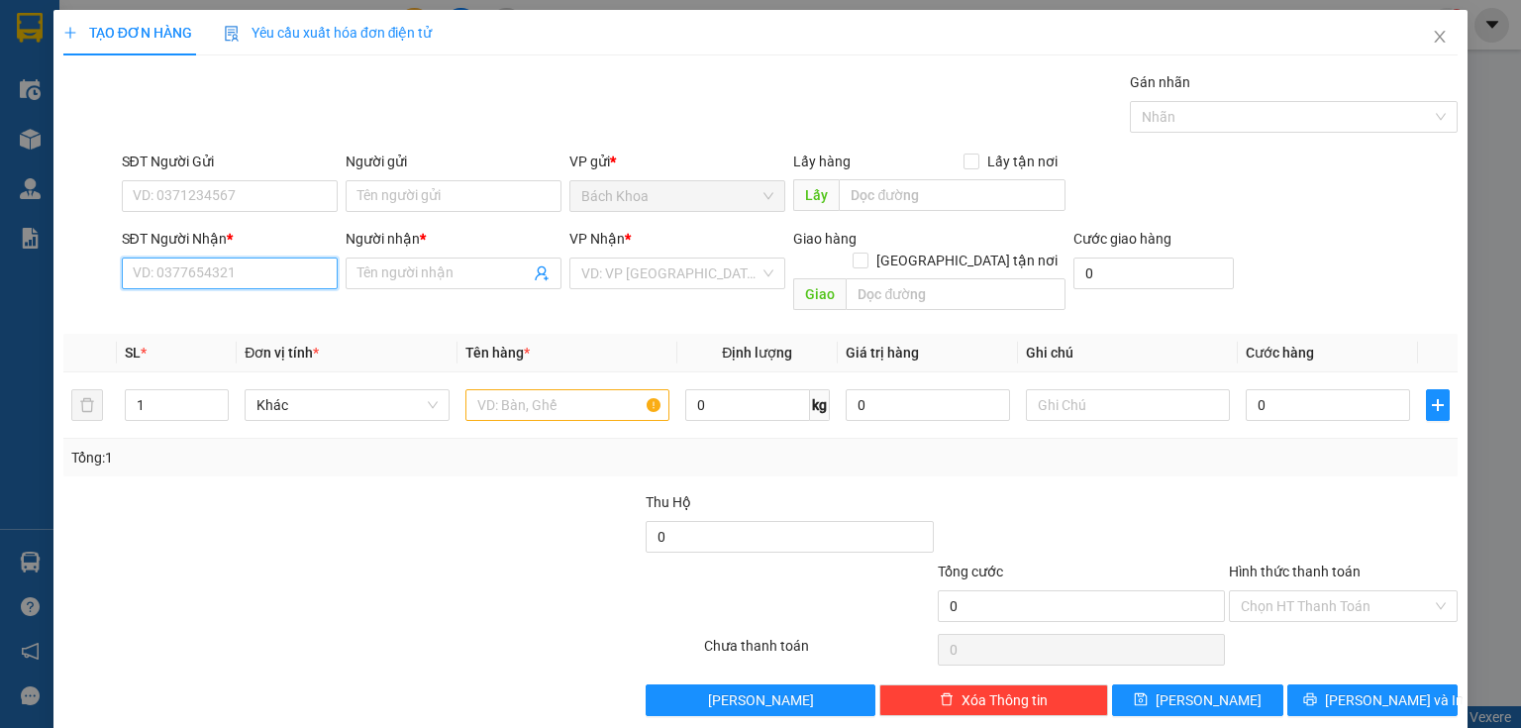
click at [238, 285] on input "SĐT Người Nhận *" at bounding box center [230, 274] width 216 height 32
click at [193, 312] on div "0327551093 - ." at bounding box center [228, 312] width 190 height 22
type input "0327551093"
type input "."
type input "PHÁT HẢI"
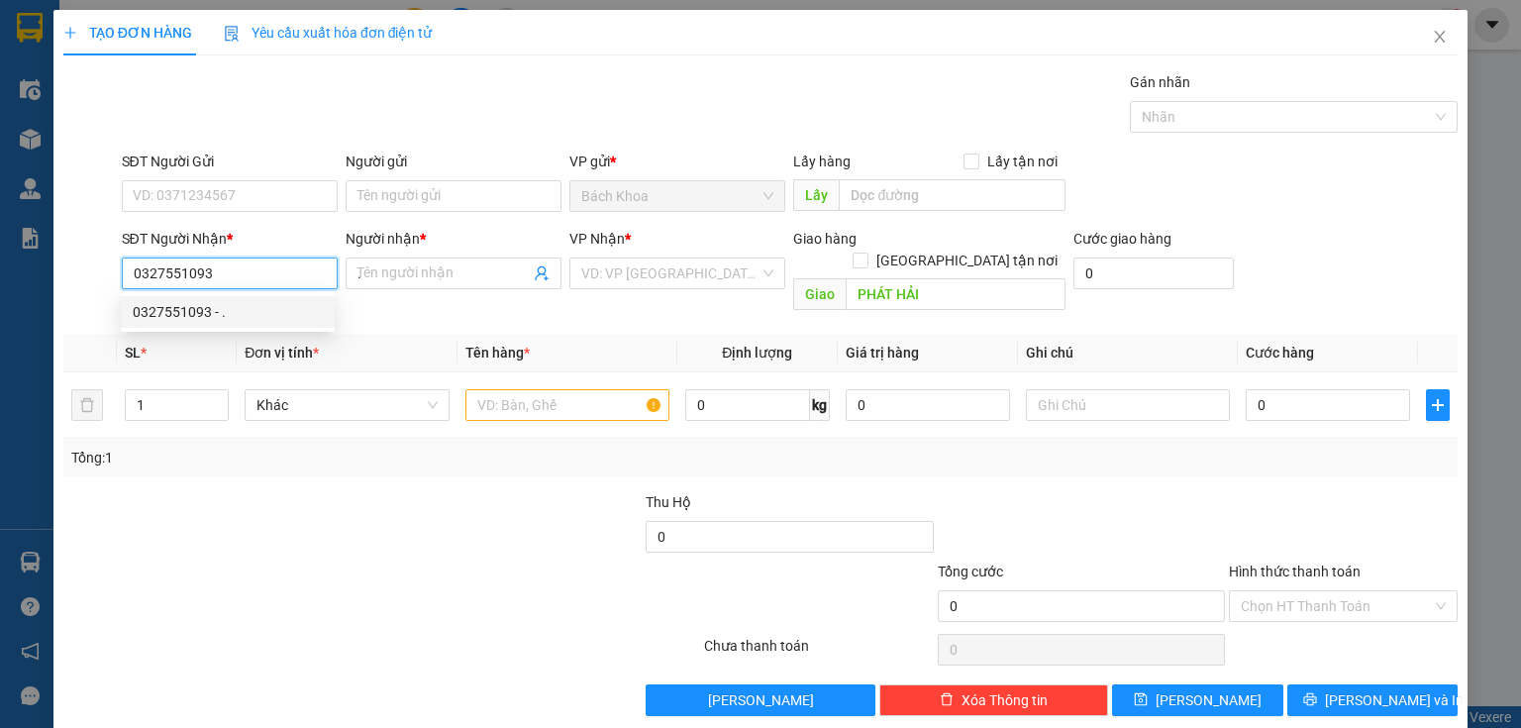
type input "40.000"
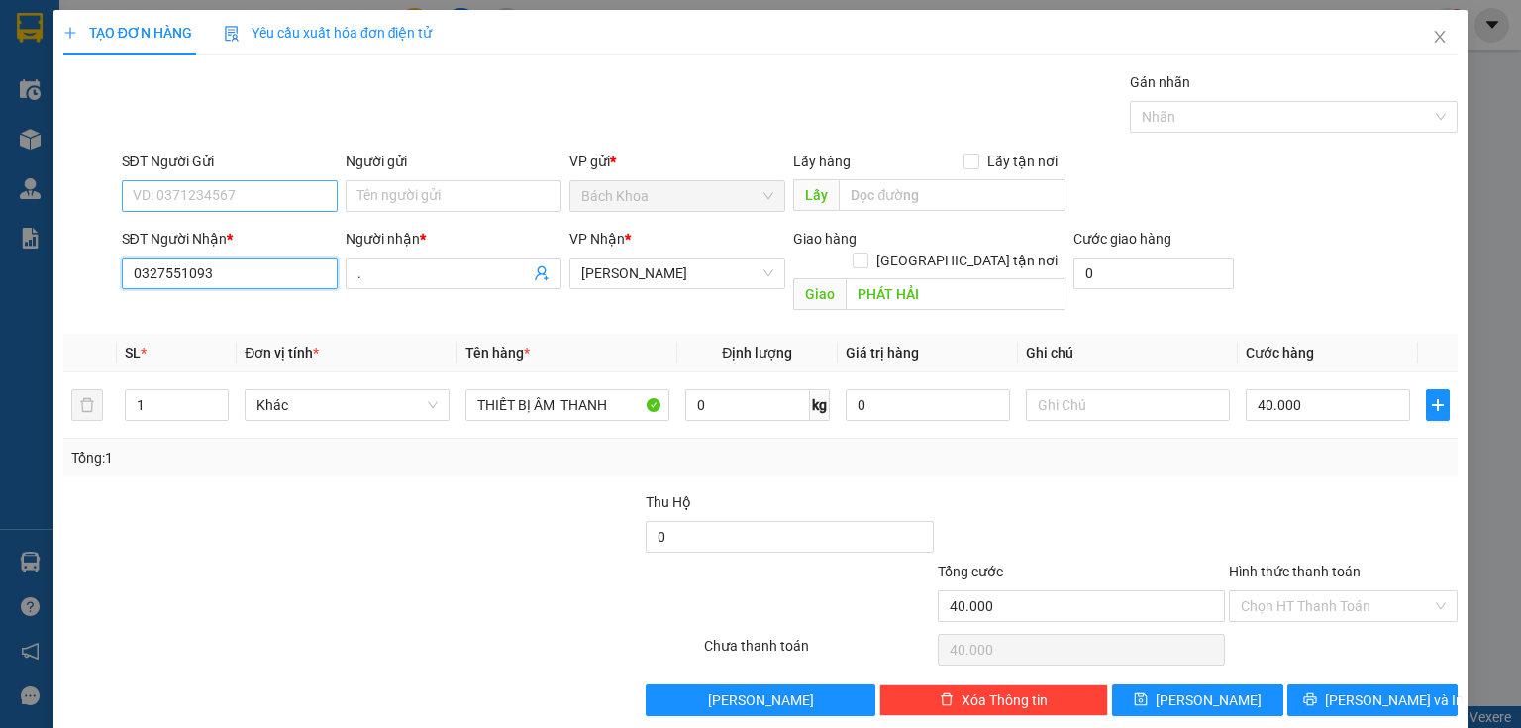
type input "0327551093"
click at [219, 195] on input "SĐT Người Gửi" at bounding box center [230, 196] width 216 height 32
click at [234, 234] on div "0567432432" at bounding box center [228, 235] width 190 height 22
type input "0567432432"
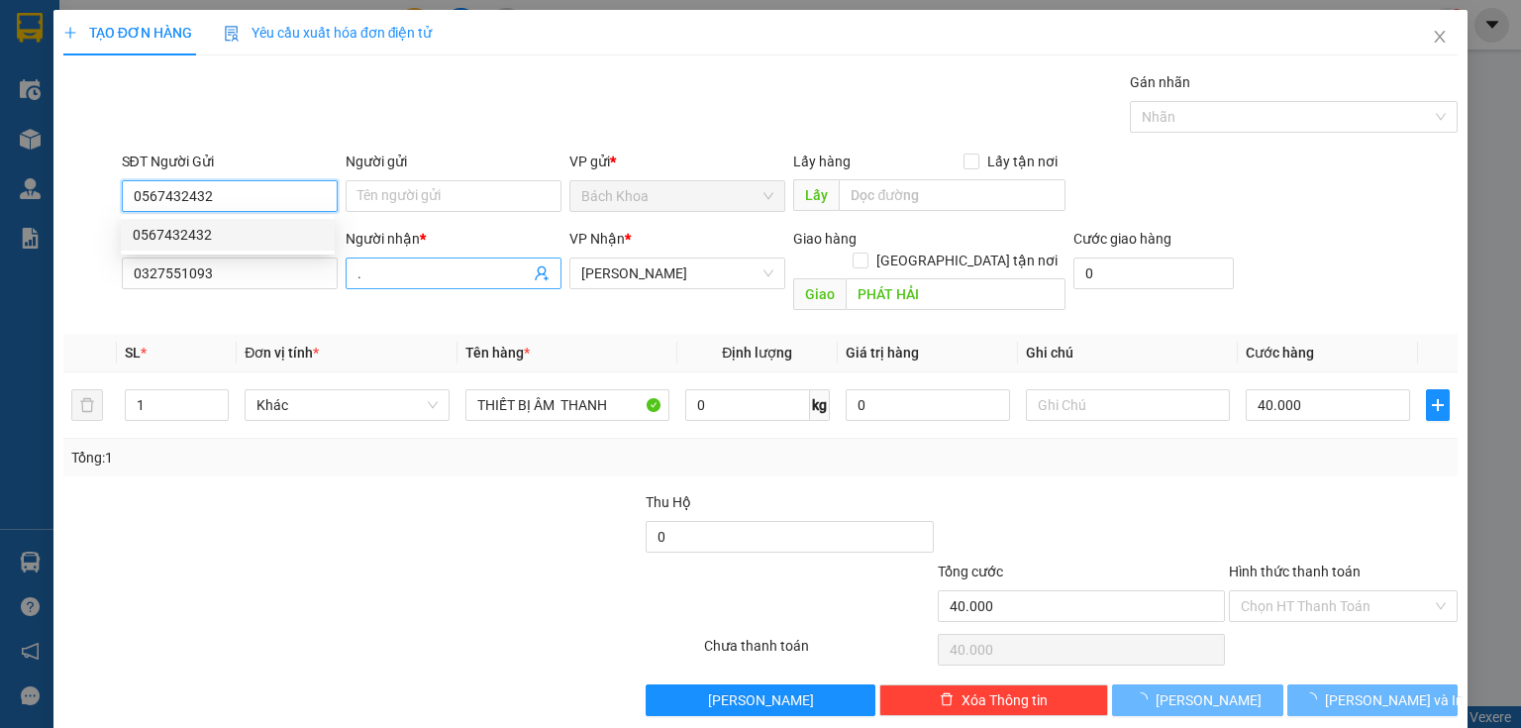
type input "80.000"
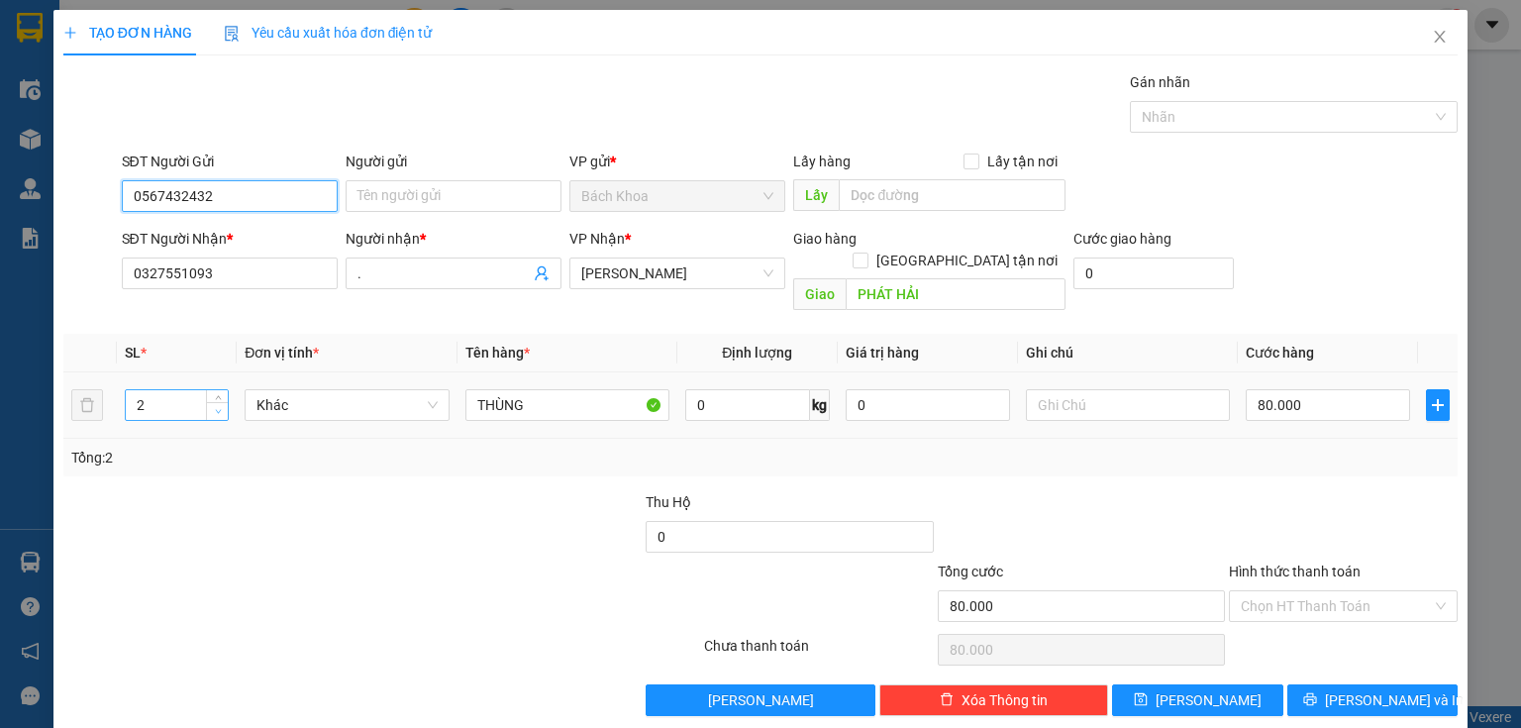
type input "0567432432"
type input "1"
click at [218, 408] on icon "down" at bounding box center [218, 411] width 7 height 7
click at [1363, 389] on input "80.000" at bounding box center [1328, 405] width 164 height 32
type input "1"
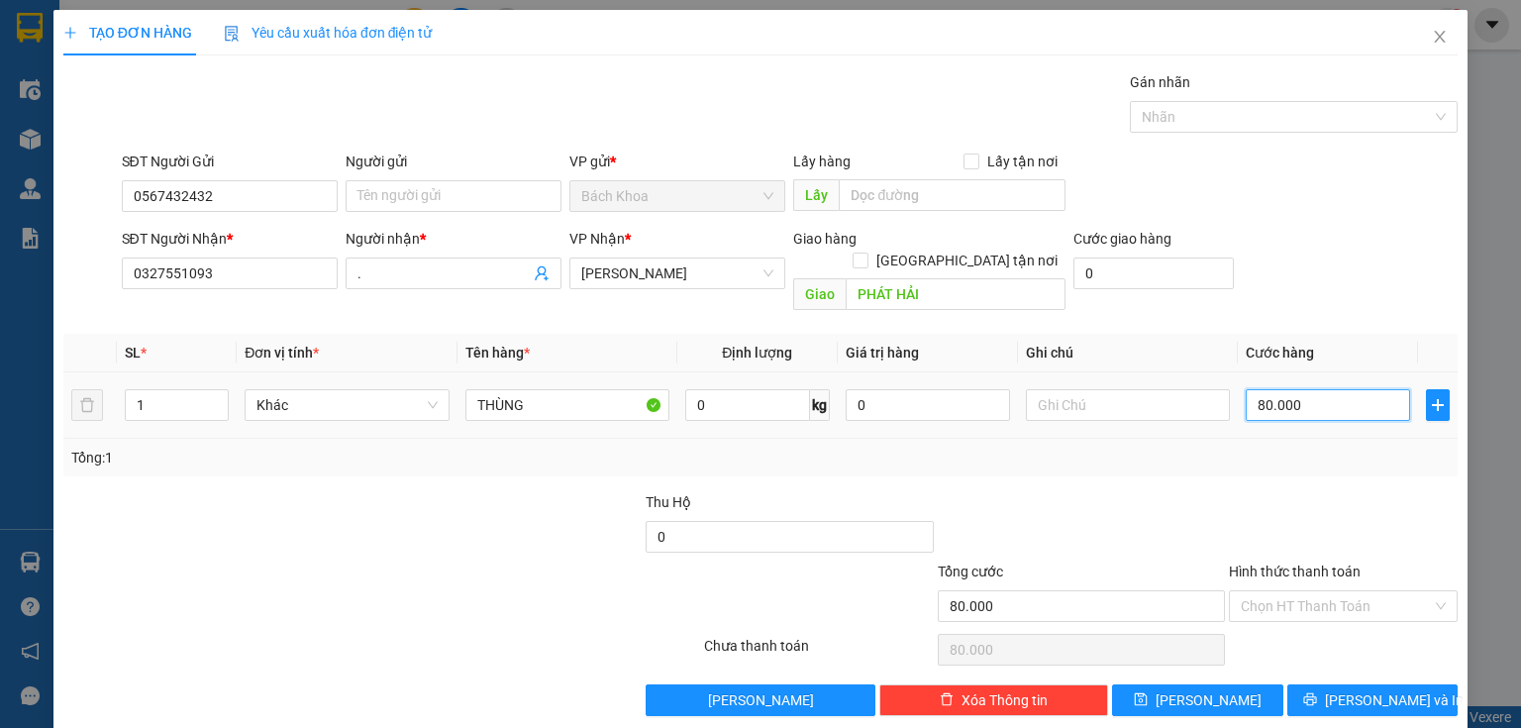
type input "1"
type input "10"
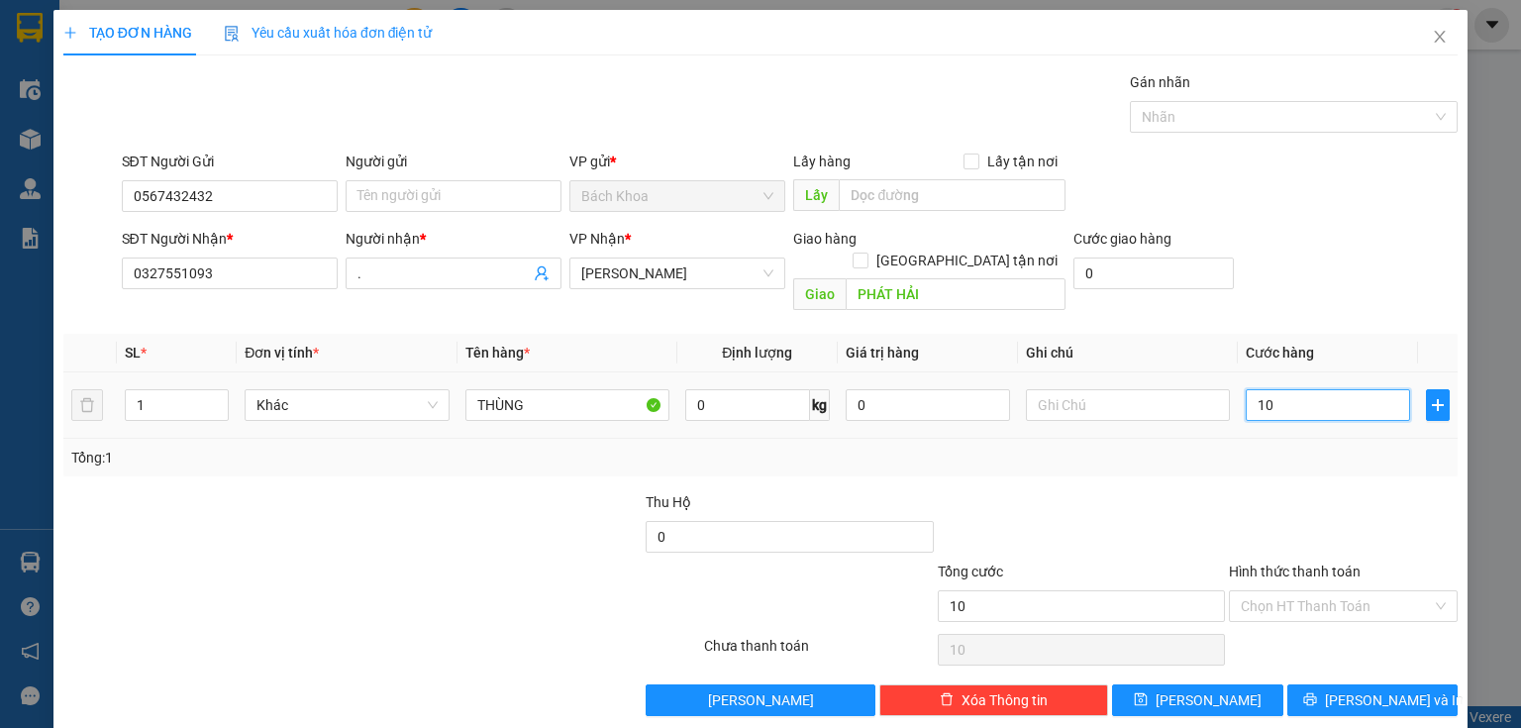
type input "100"
type input "1.000"
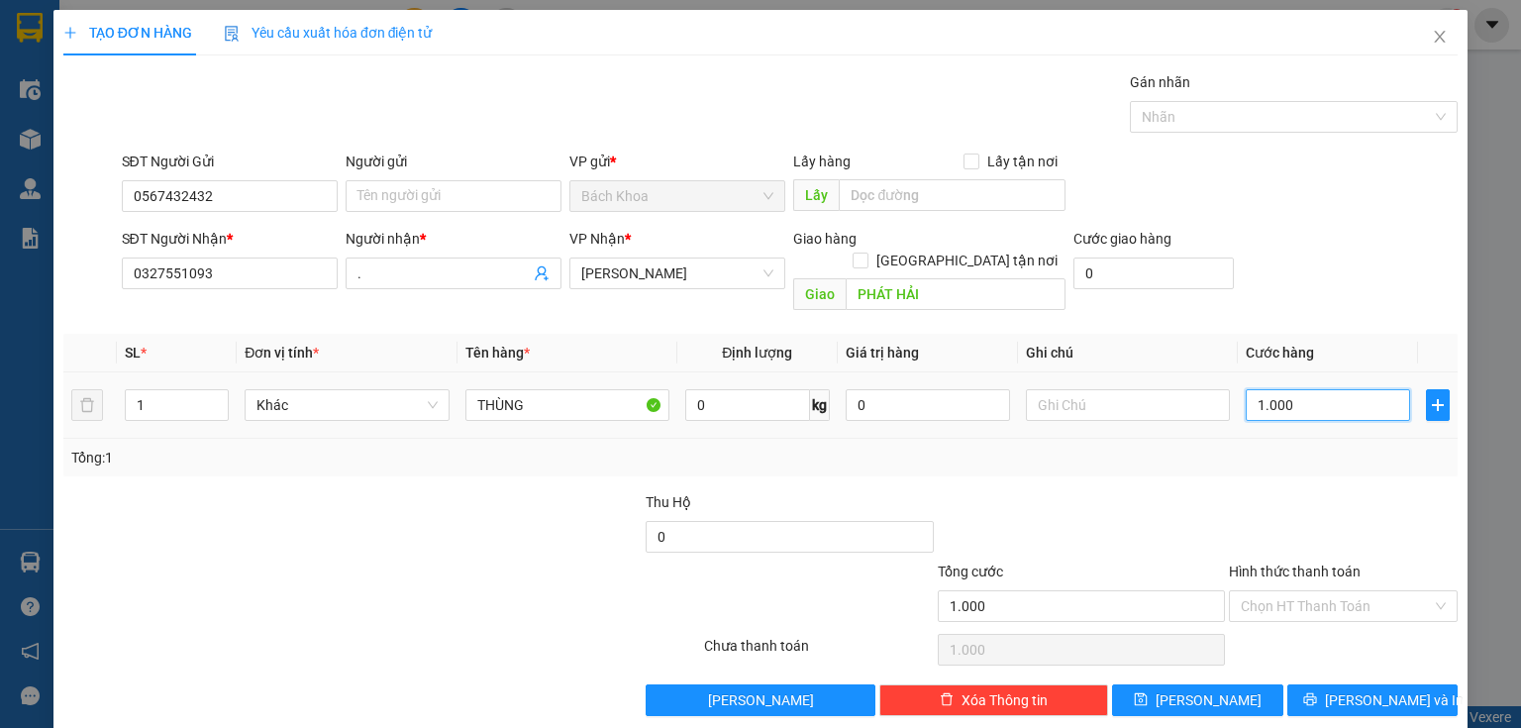
type input "10.000"
type input "100.000"
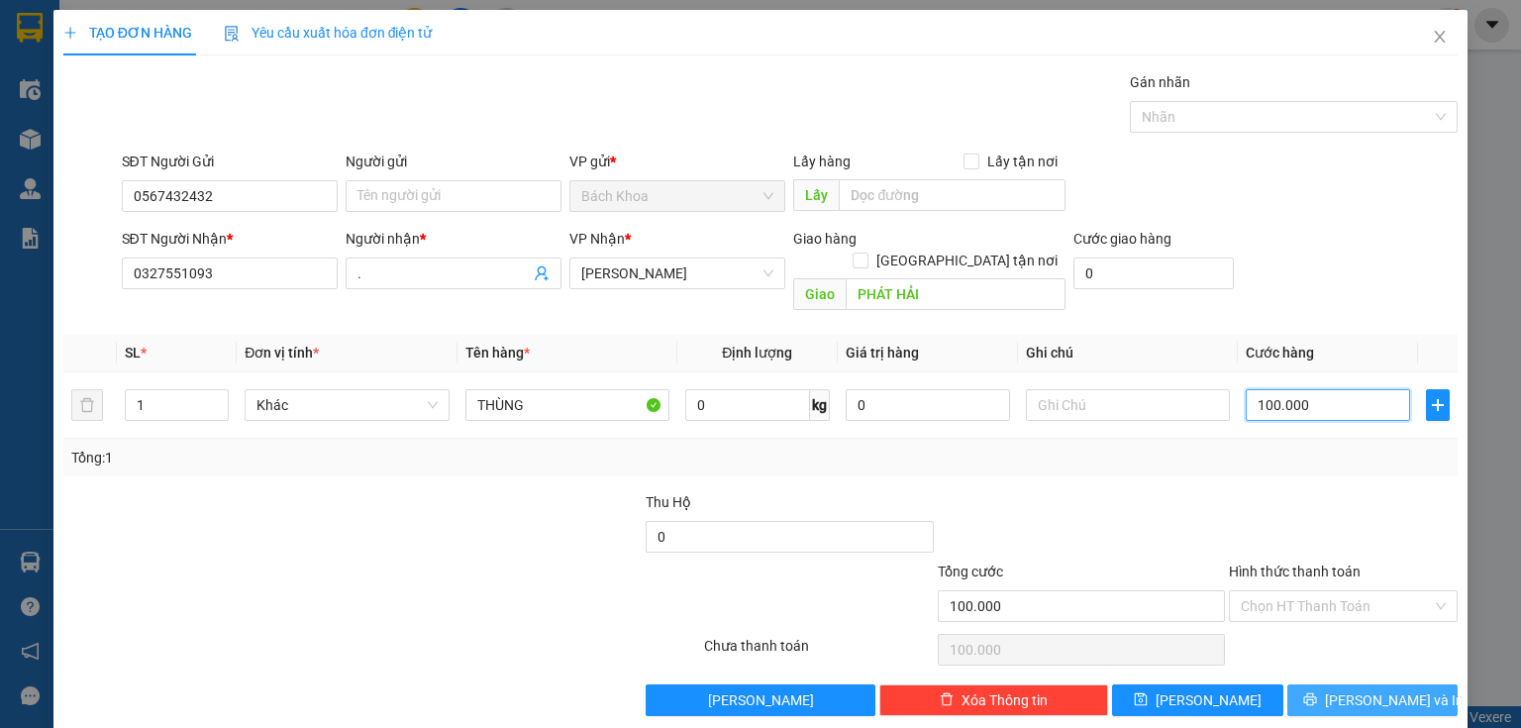
type input "100.000"
click at [1408, 684] on button "[PERSON_NAME] và In" at bounding box center [1373, 700] width 171 height 32
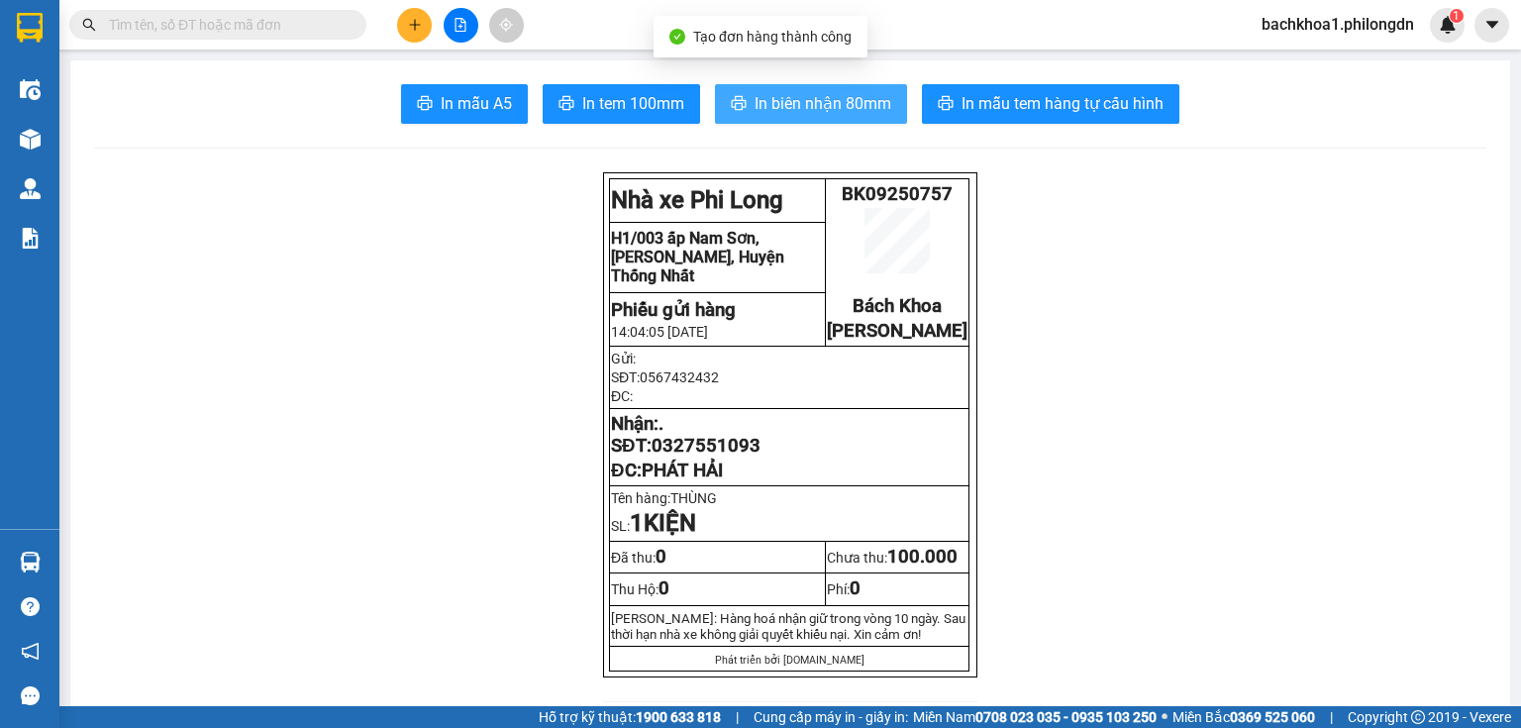
click at [812, 94] on span "In biên nhận 80mm" at bounding box center [823, 103] width 137 height 25
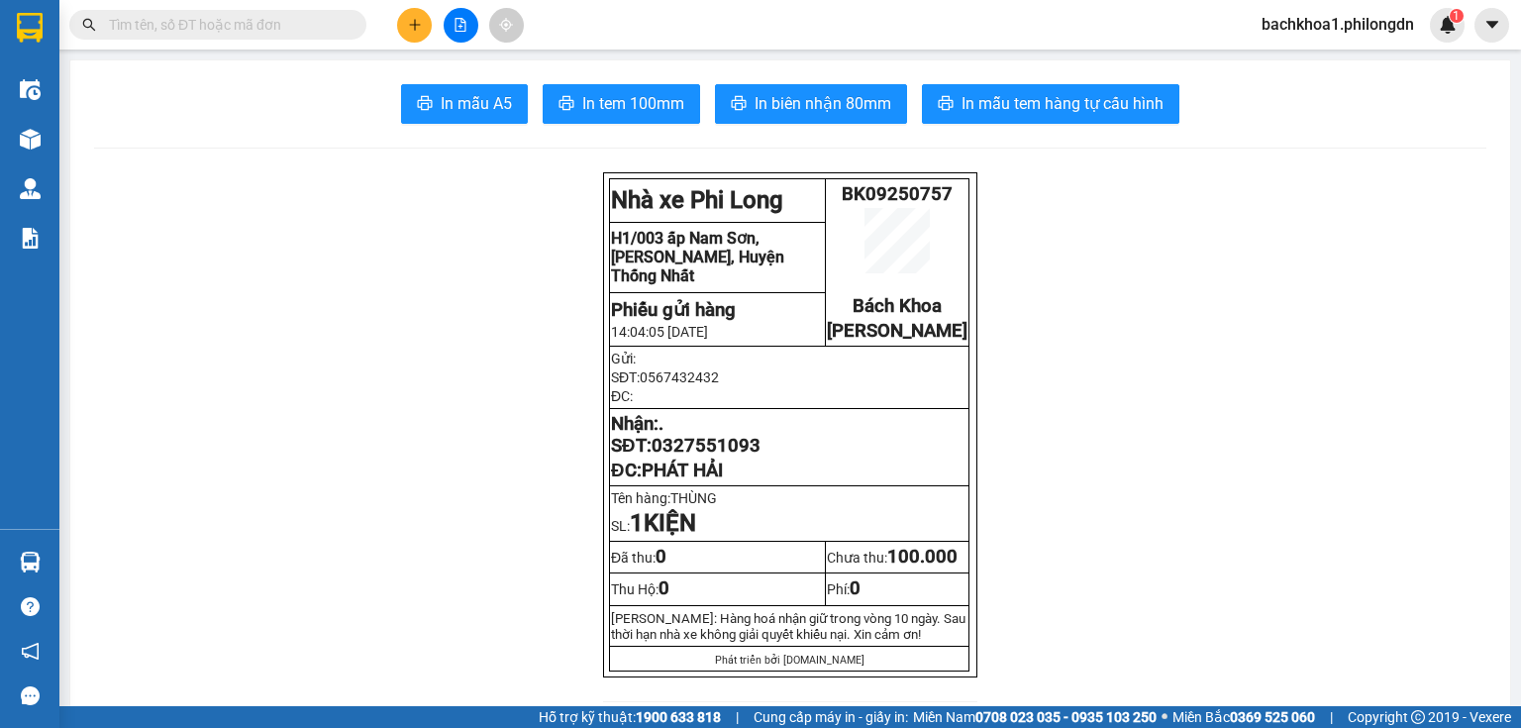
click at [709, 457] on span "0327551093" at bounding box center [706, 446] width 109 height 22
copy span "0327551093"
click at [408, 20] on icon "plus" at bounding box center [415, 25] width 14 height 14
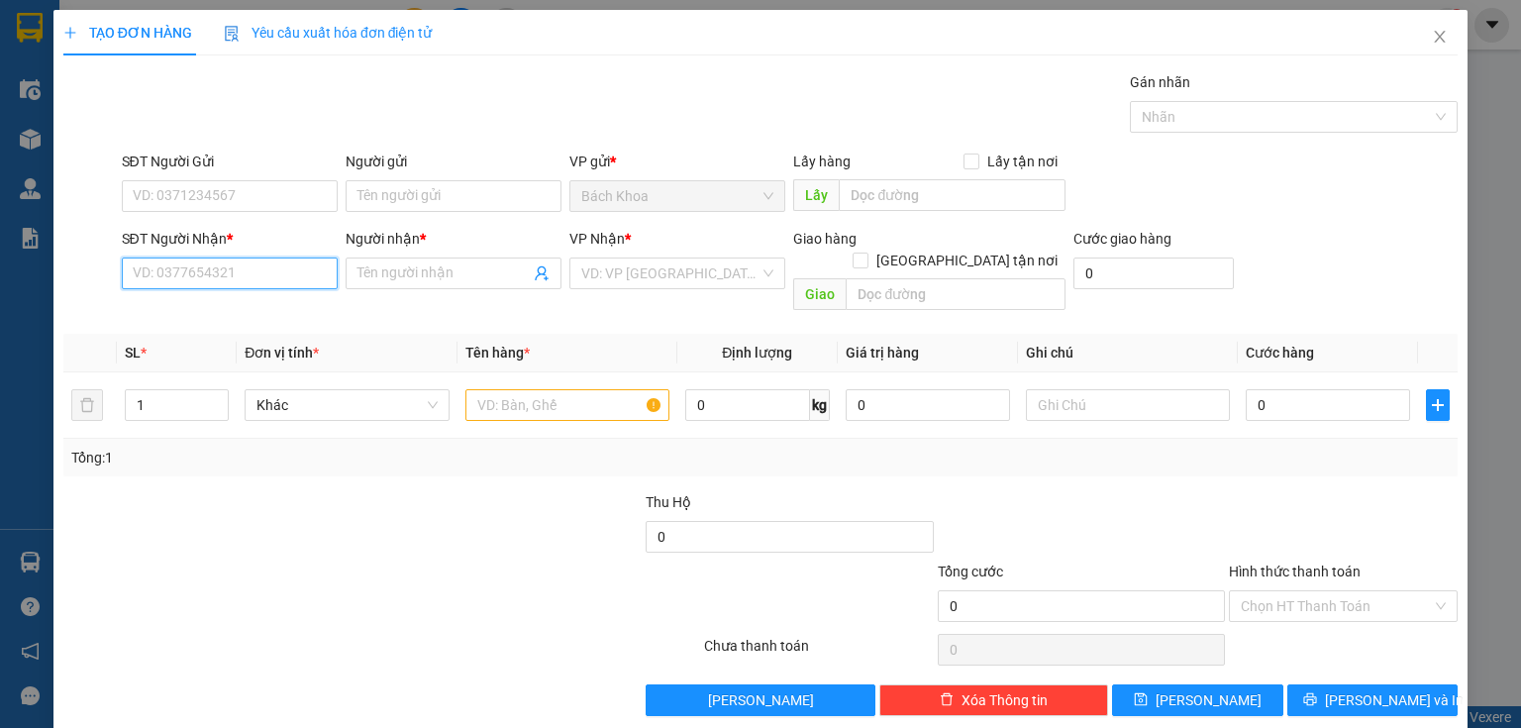
click at [184, 274] on input "SĐT Người Nhận *" at bounding box center [230, 274] width 216 height 32
click at [170, 315] on div "0981678118 - LONG" at bounding box center [228, 312] width 190 height 22
type input "0981678118"
type input "LONG"
type input "PHÚ TÚC"
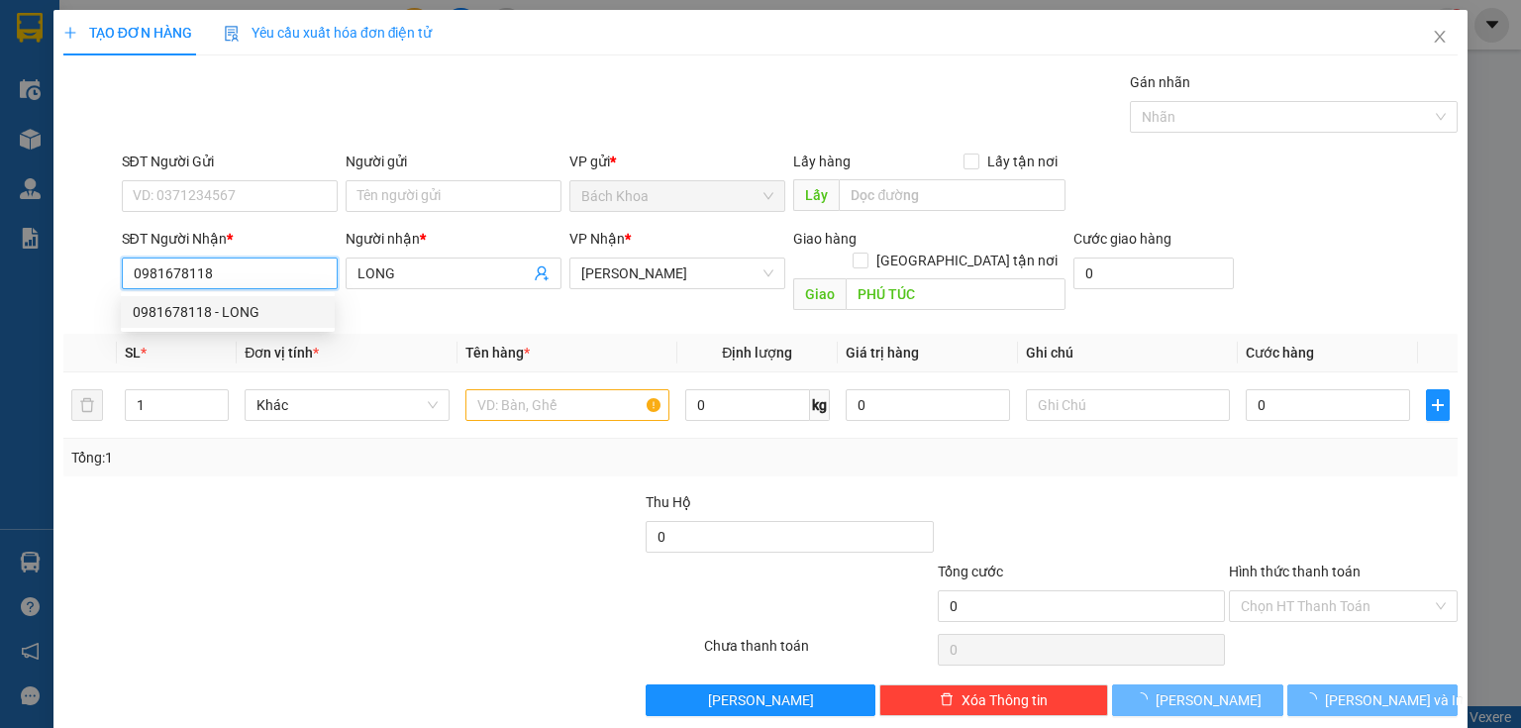
type input "30.000"
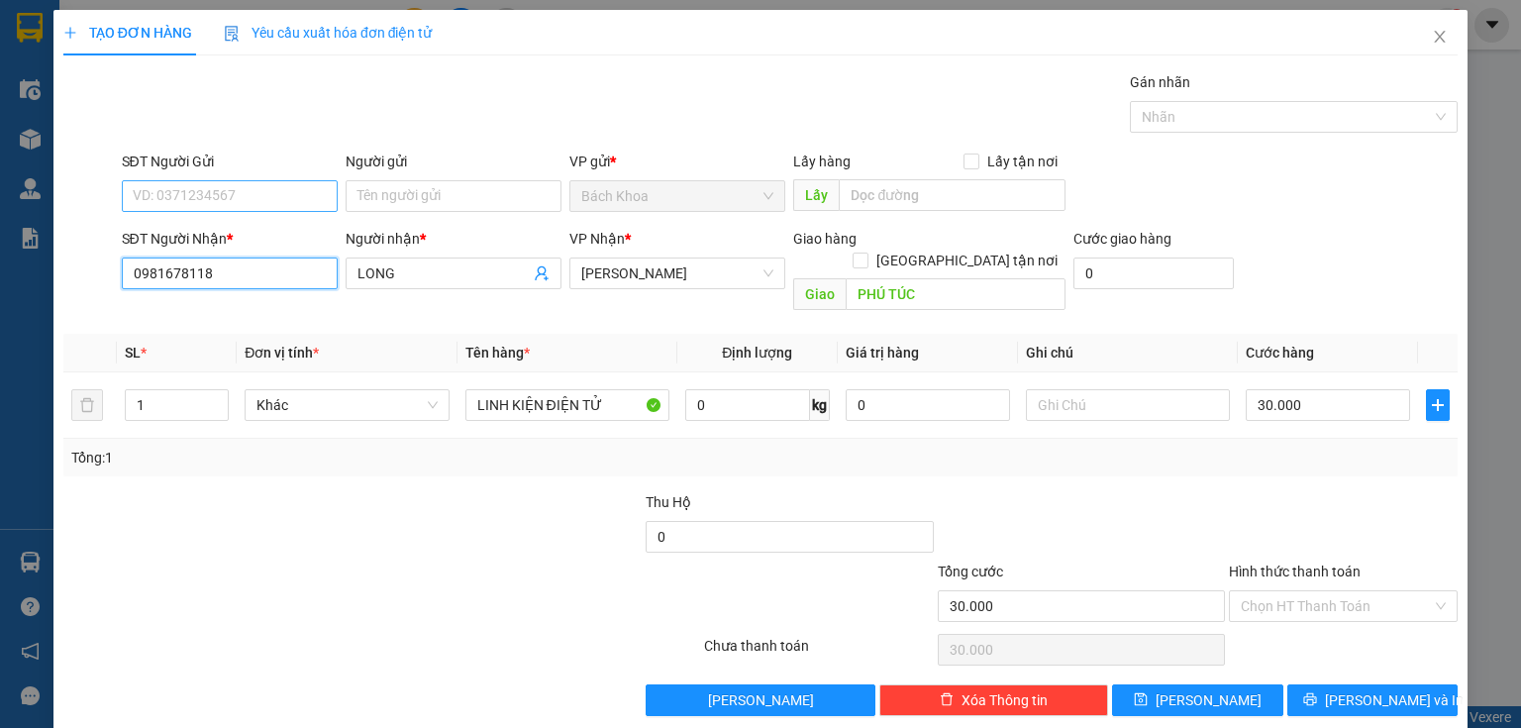
type input "0981678118"
click at [259, 193] on input "SĐT Người Gửi" at bounding box center [230, 196] width 216 height 32
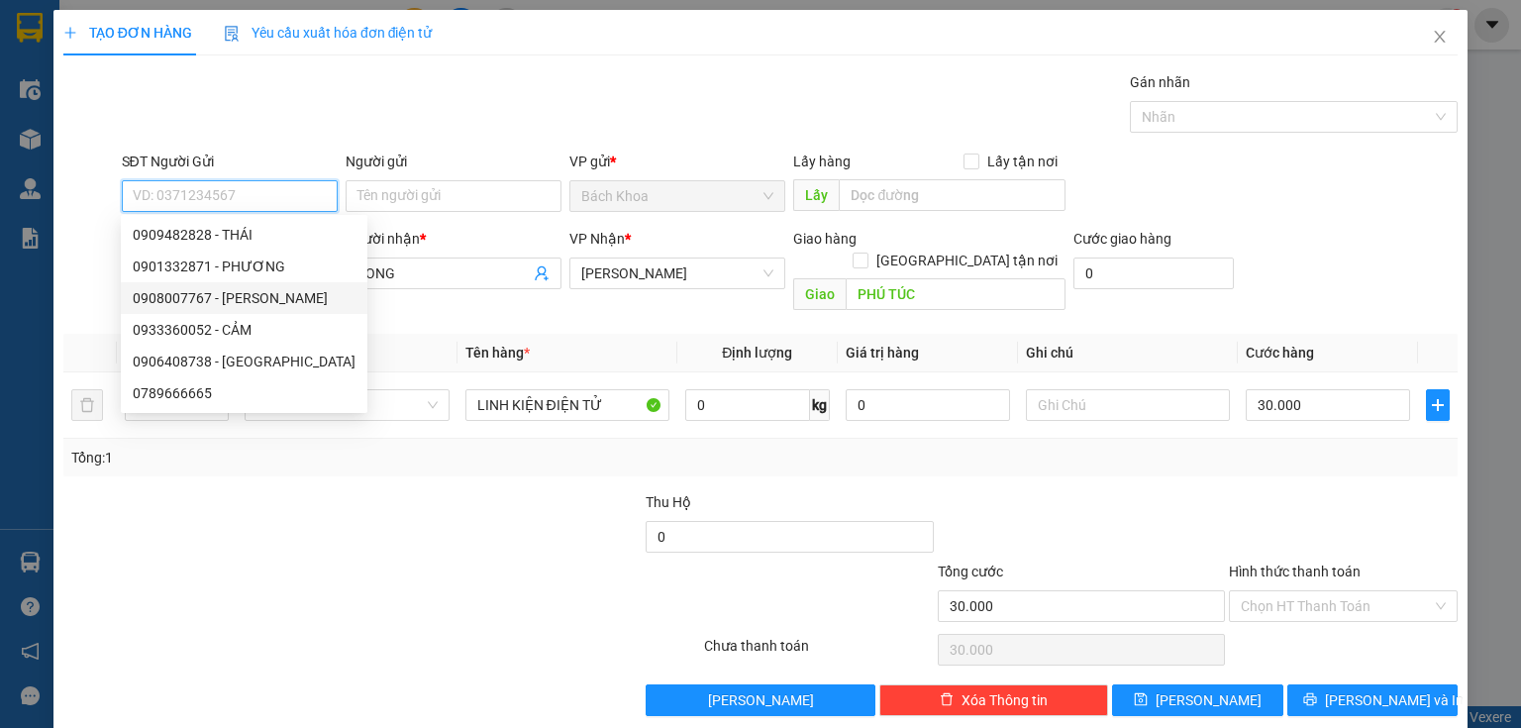
click at [244, 305] on div "0908007767 - [PERSON_NAME]" at bounding box center [244, 298] width 223 height 22
type input "0908007767"
type input "HẢI"
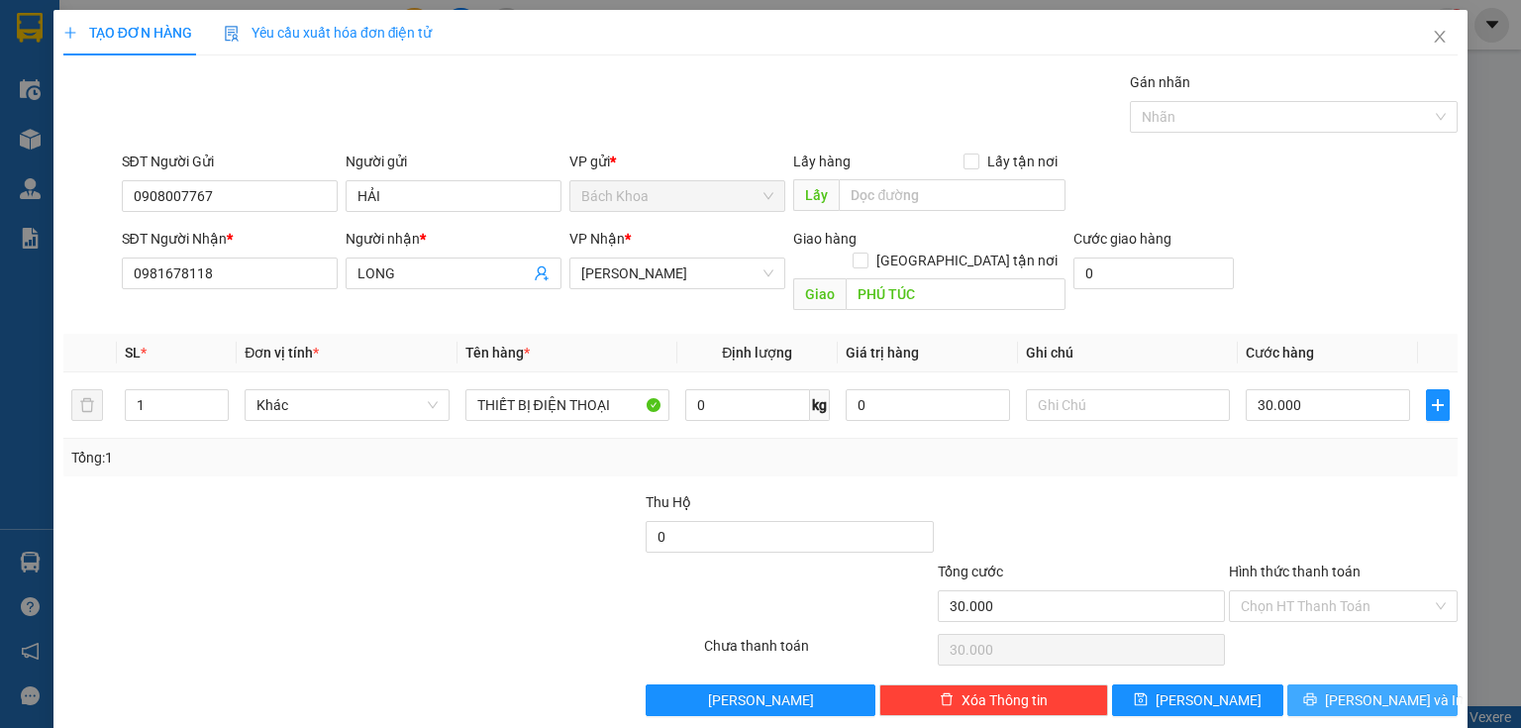
click at [1364, 689] on span "[PERSON_NAME] và In" at bounding box center [1394, 700] width 139 height 22
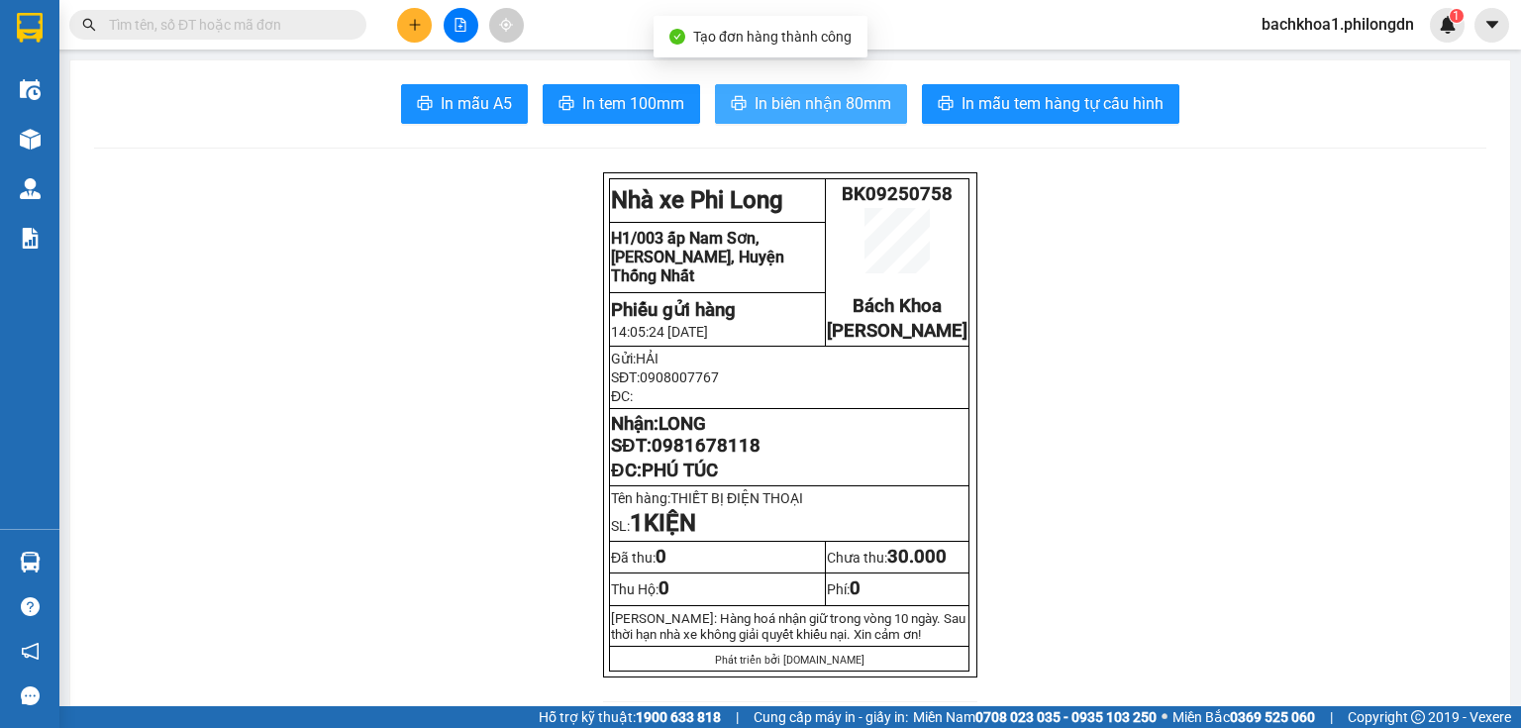
click at [838, 107] on span "In biên nhận 80mm" at bounding box center [823, 103] width 137 height 25
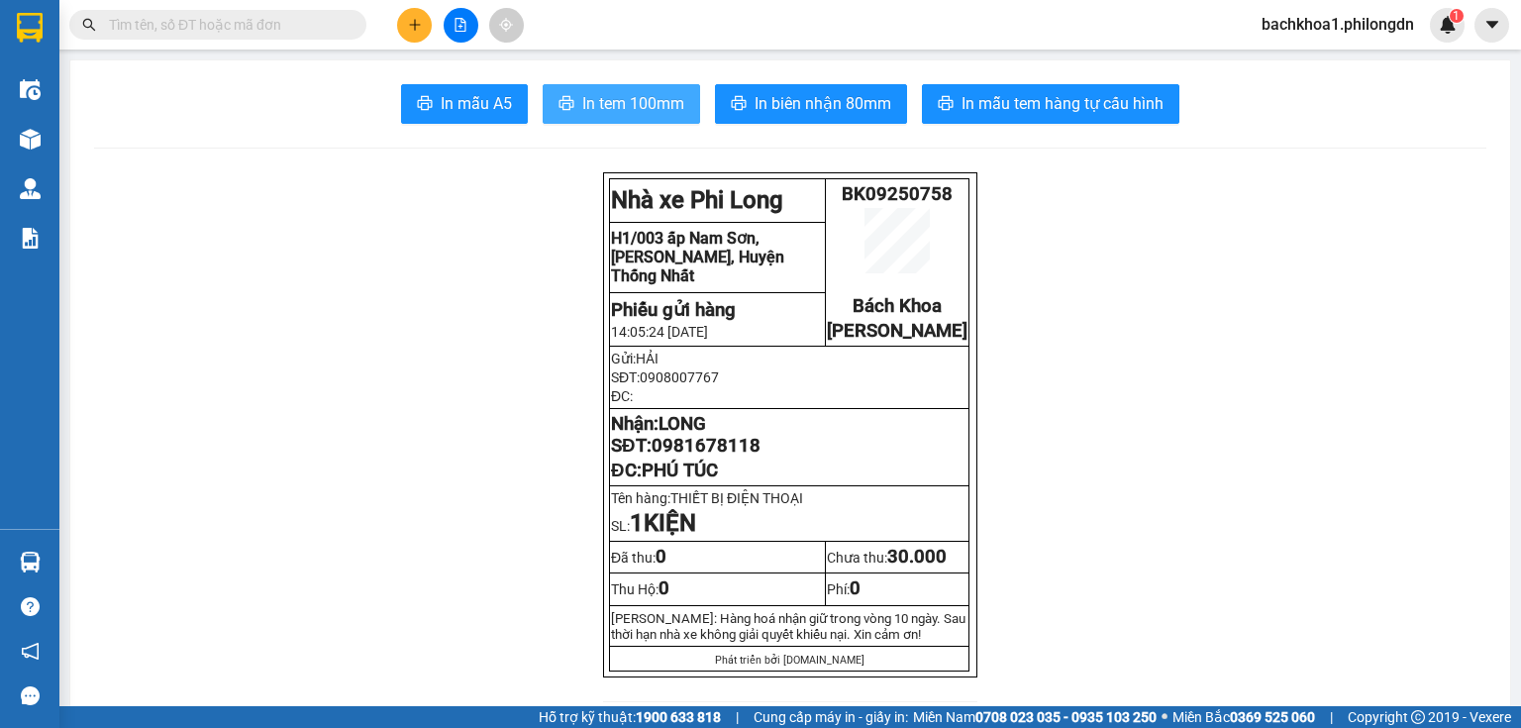
click at [627, 103] on span "In tem 100mm" at bounding box center [633, 103] width 102 height 25
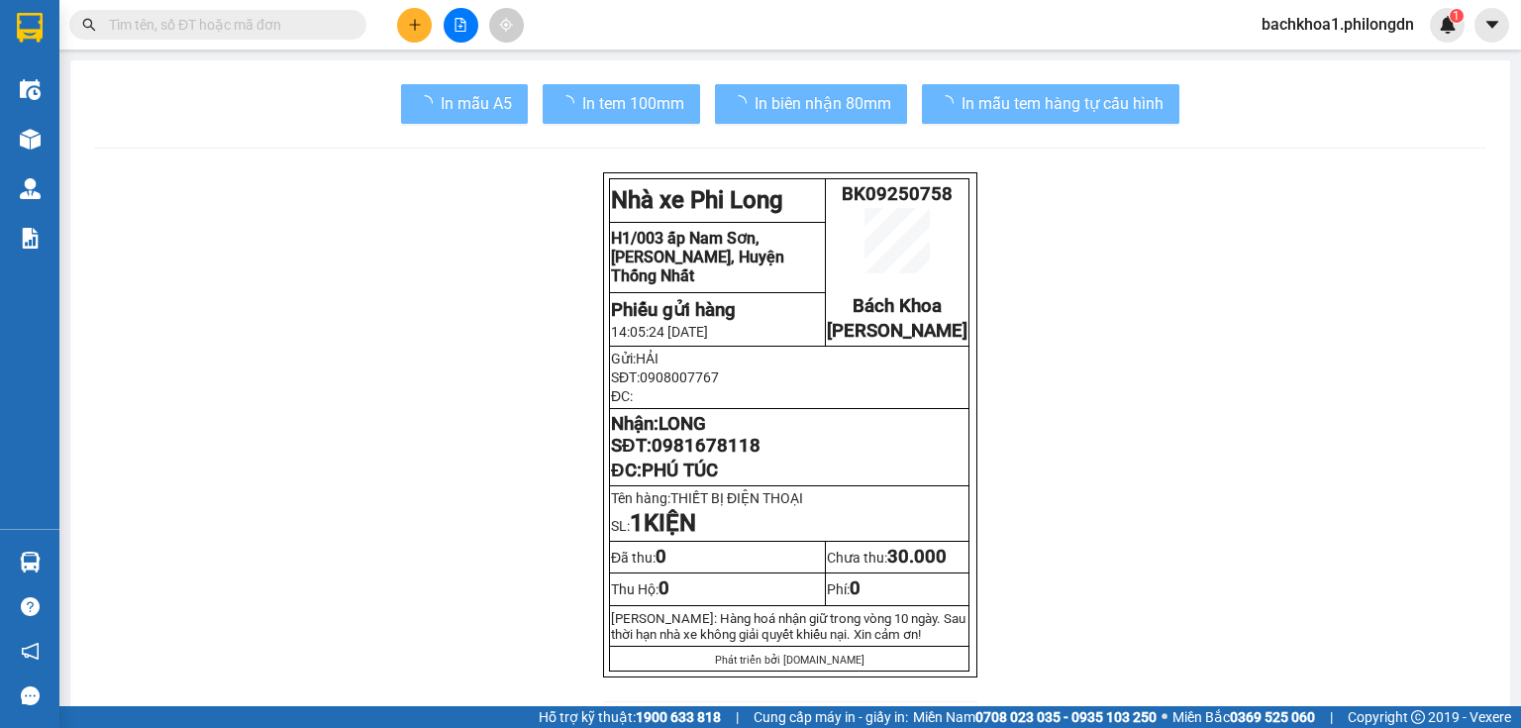
click at [717, 457] on span "0981678118" at bounding box center [706, 446] width 109 height 22
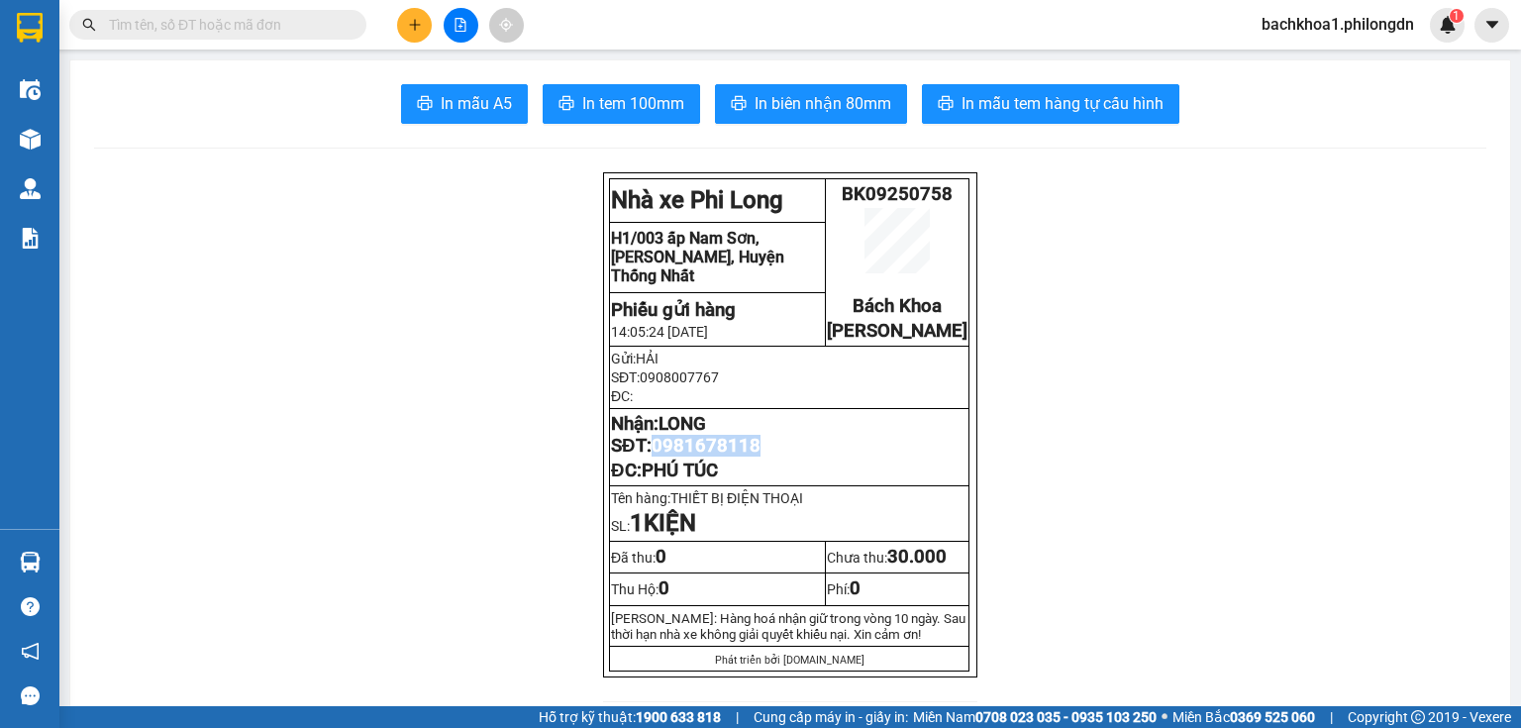
click at [717, 457] on span "0981678118" at bounding box center [706, 446] width 109 height 22
drag, startPoint x: 717, startPoint y: 457, endPoint x: 753, endPoint y: 466, distance: 36.8
click at [753, 457] on span "0981678118" at bounding box center [706, 446] width 109 height 22
click at [725, 457] on span "0981678118" at bounding box center [706, 446] width 109 height 22
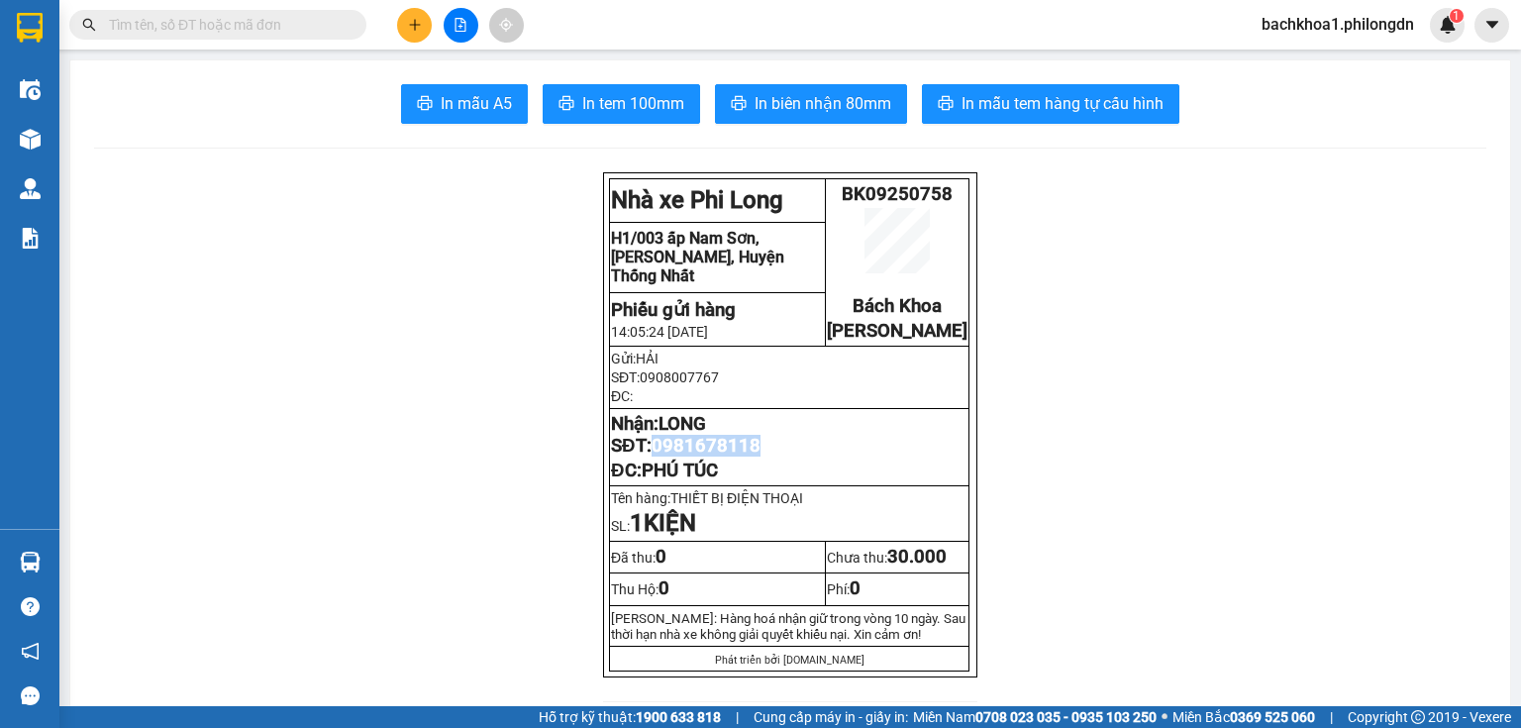
copy span "0981678118"
click at [408, 24] on icon "plus" at bounding box center [415, 25] width 14 height 14
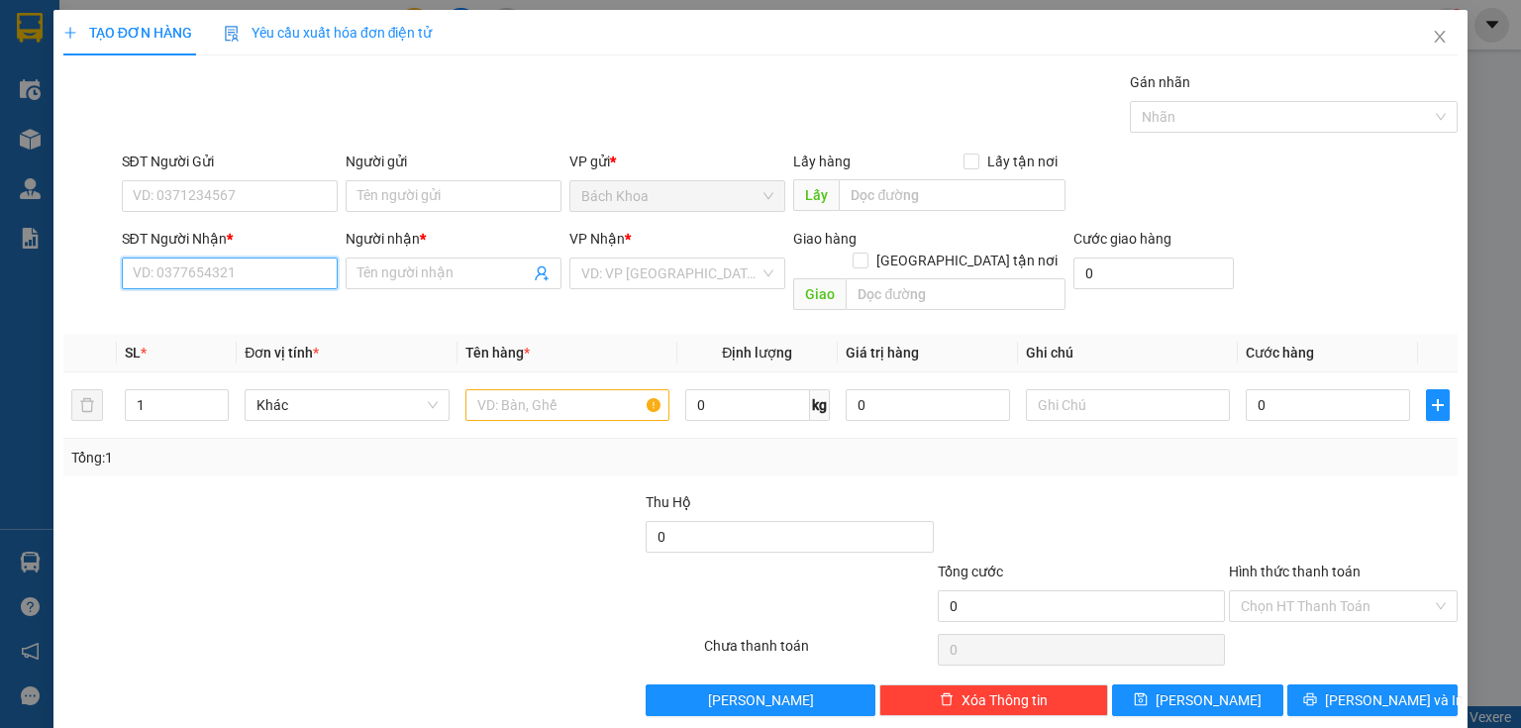
click at [277, 279] on input "SĐT Người Nhận *" at bounding box center [230, 274] width 216 height 32
click at [226, 313] on div "0965162322 - TÚ" at bounding box center [228, 312] width 190 height 22
type input "0965162322"
type input "TÚ"
type input "DẦU GIÂY"
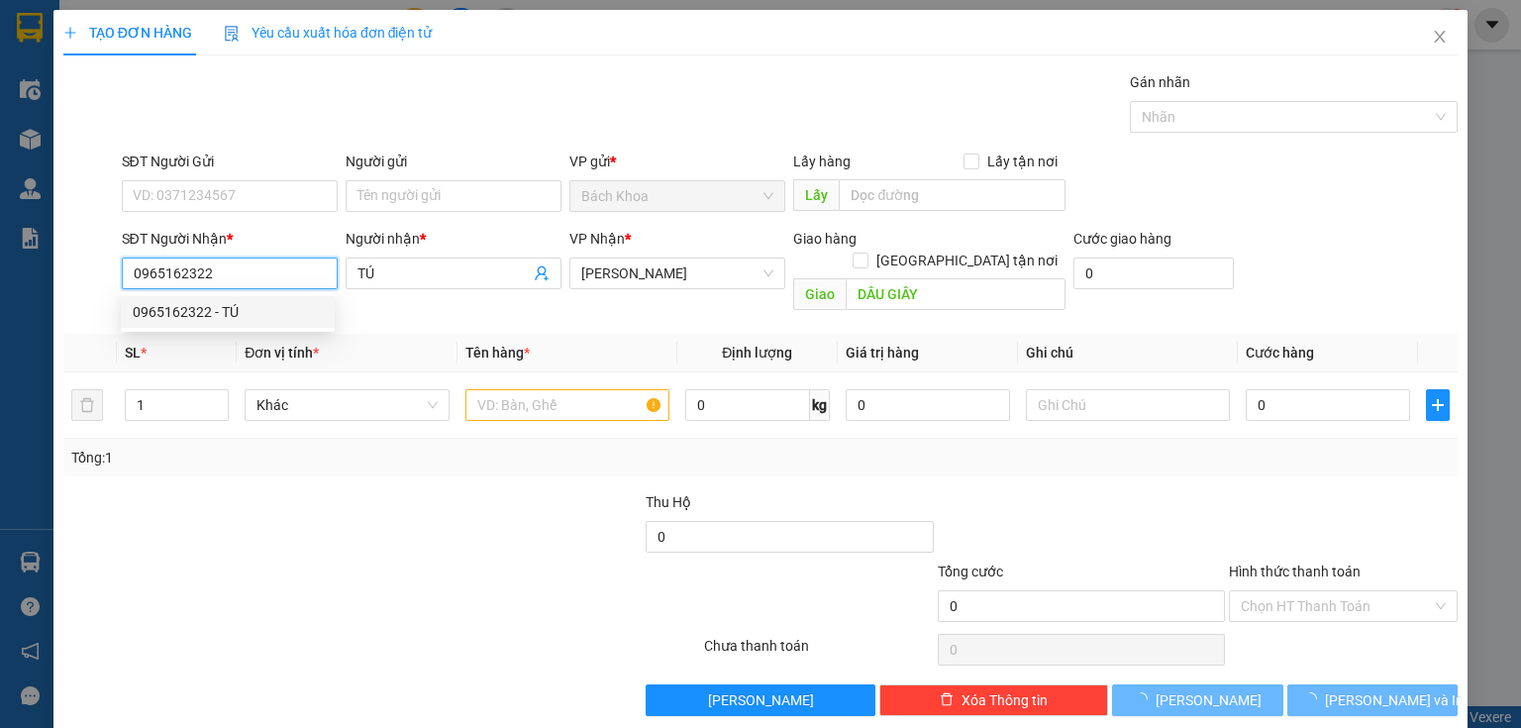
type input "80.000"
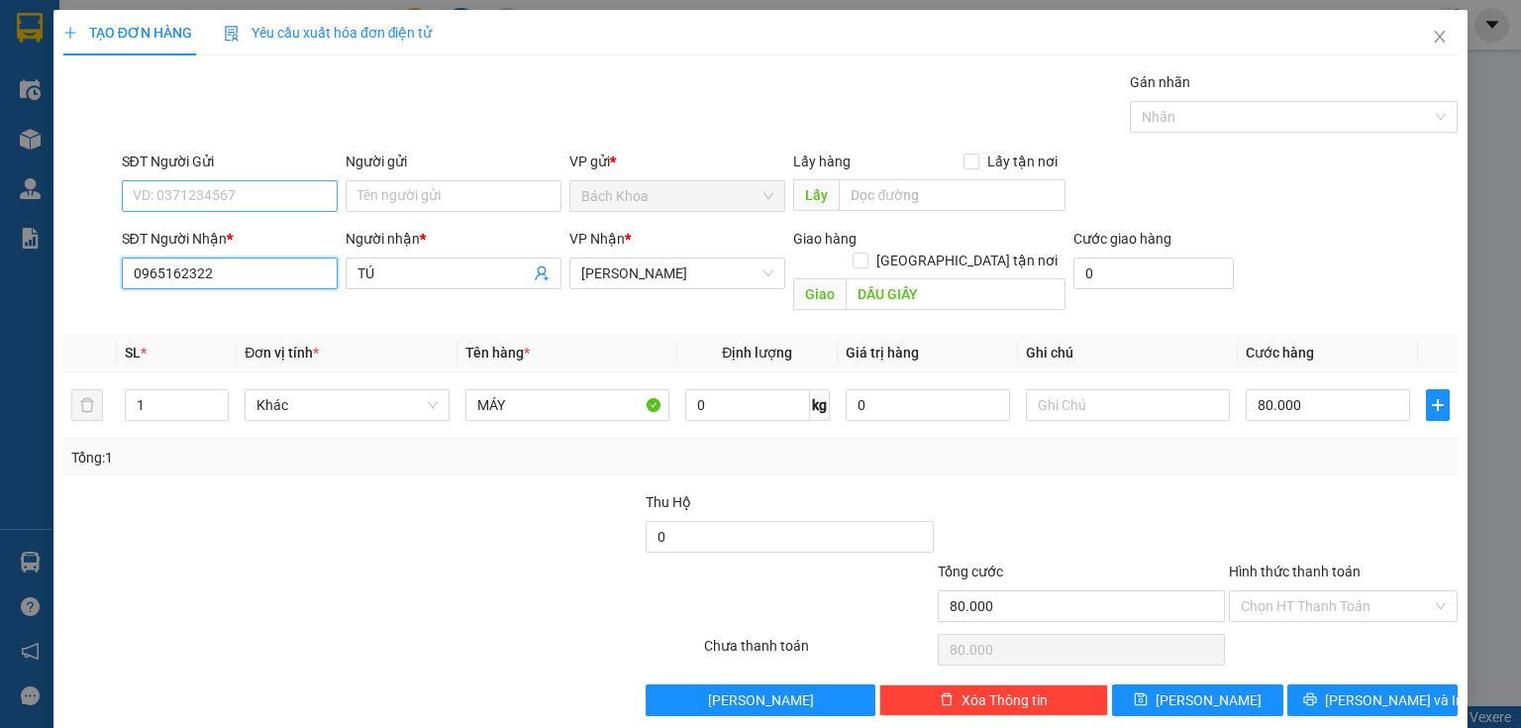
type input "0965162322"
click at [249, 190] on input "SĐT Người Gửi" at bounding box center [230, 196] width 216 height 32
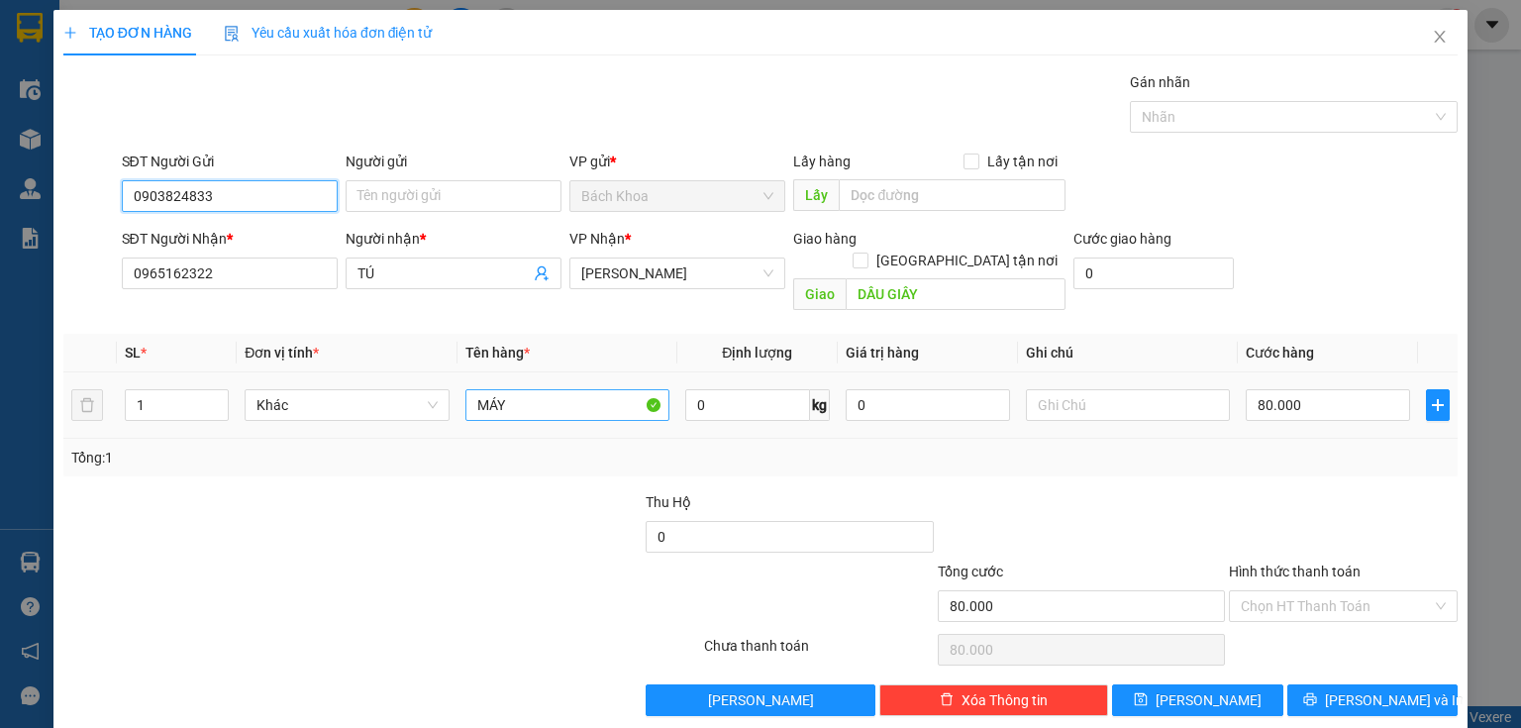
type input "0903824833"
click at [543, 389] on input "MÁY" at bounding box center [568, 405] width 204 height 32
type input "BAO BÌ"
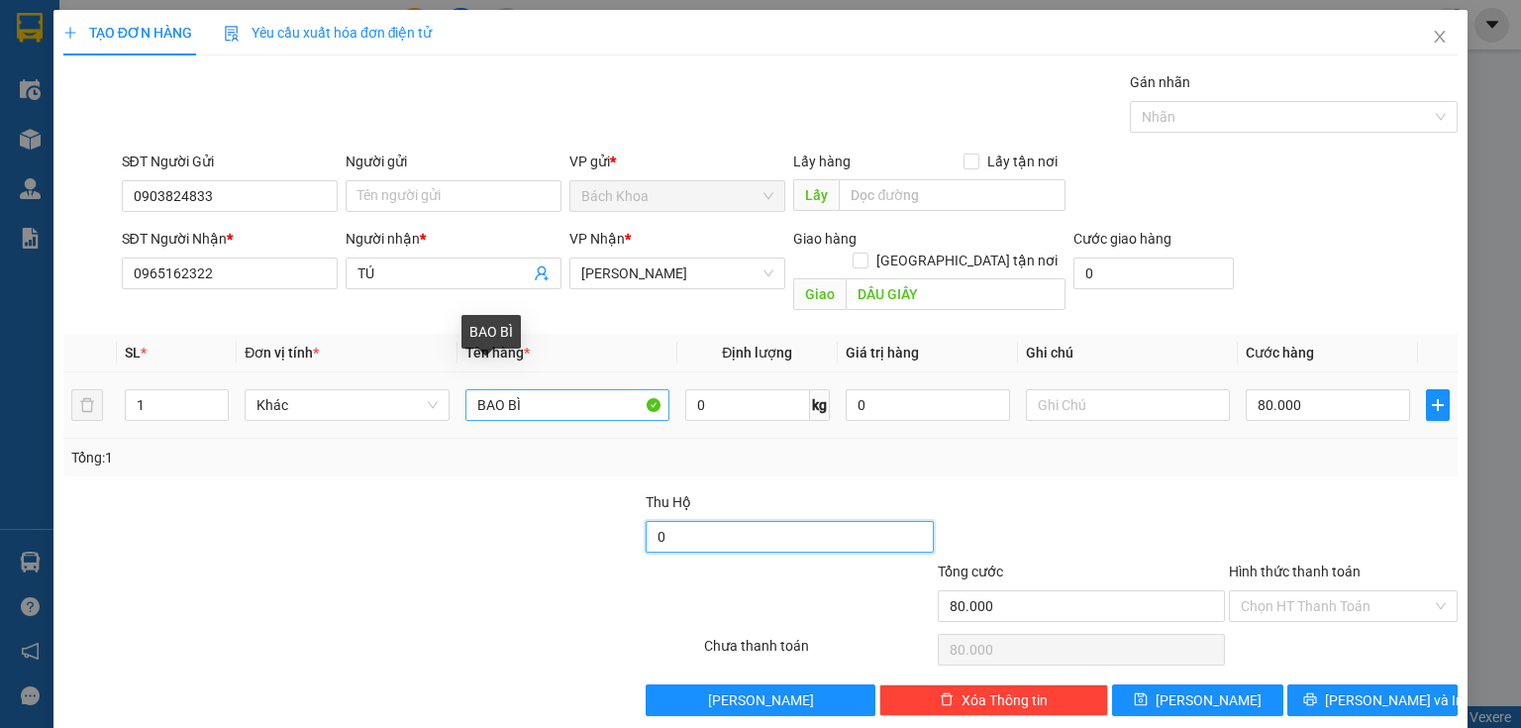
type input "0"
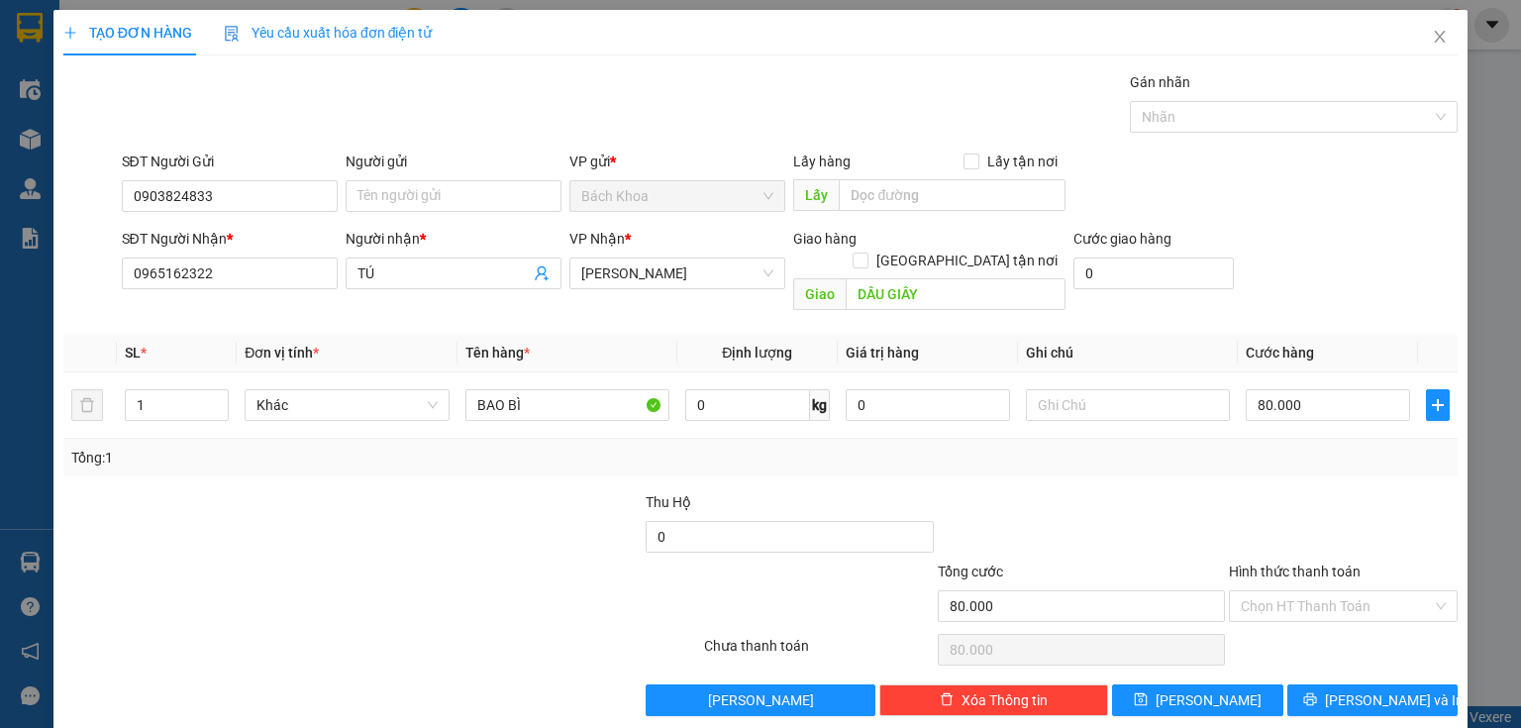
click at [228, 561] on div at bounding box center [265, 595] width 408 height 69
type input "2"
click at [219, 397] on icon "up" at bounding box center [218, 400] width 7 height 7
click at [1390, 689] on span "[PERSON_NAME] và In" at bounding box center [1394, 700] width 139 height 22
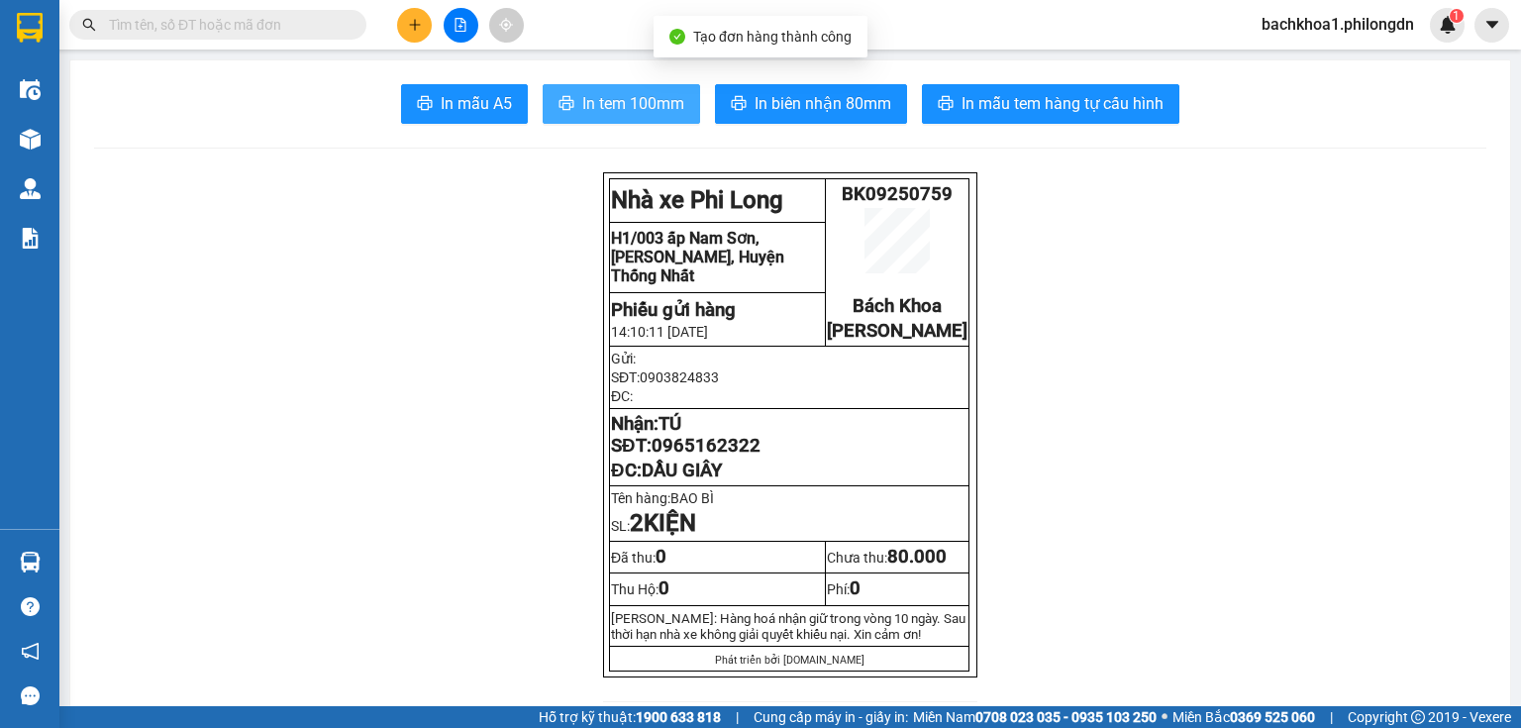
click at [629, 84] on button "In tem 100mm" at bounding box center [621, 104] width 157 height 40
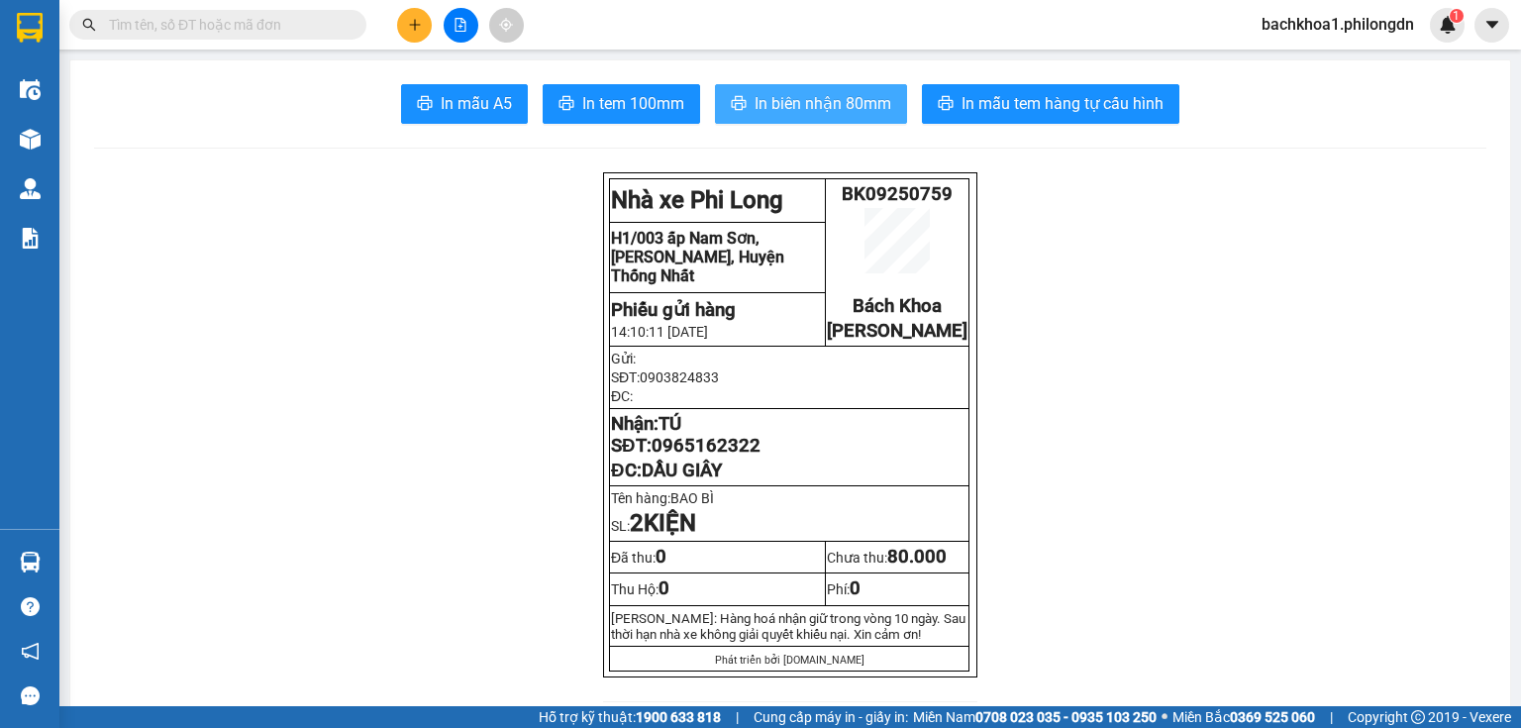
click at [808, 110] on span "In biên nhận 80mm" at bounding box center [823, 103] width 137 height 25
click at [702, 457] on span "0965162322" at bounding box center [706, 446] width 109 height 22
copy span "0965162322"
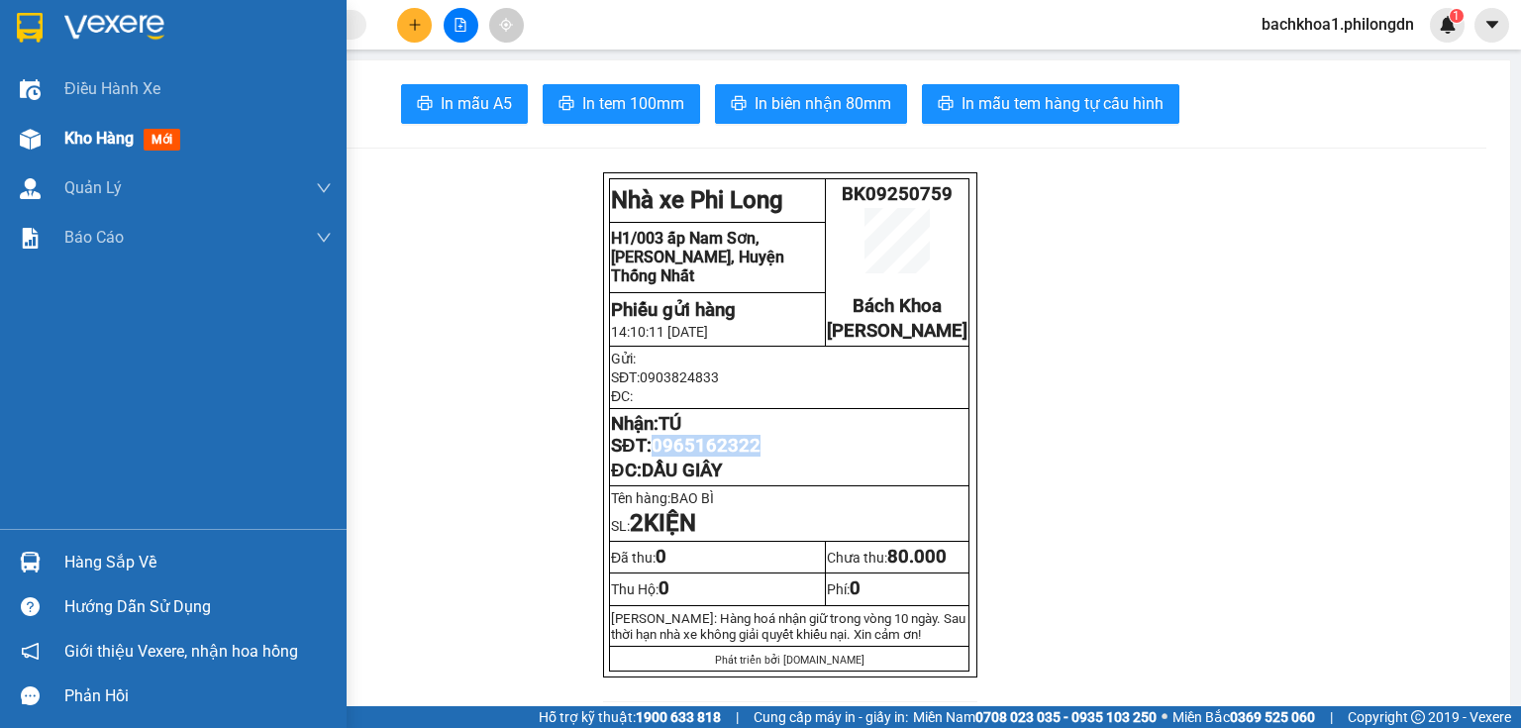
click at [83, 129] on span "Kho hàng" at bounding box center [98, 138] width 69 height 19
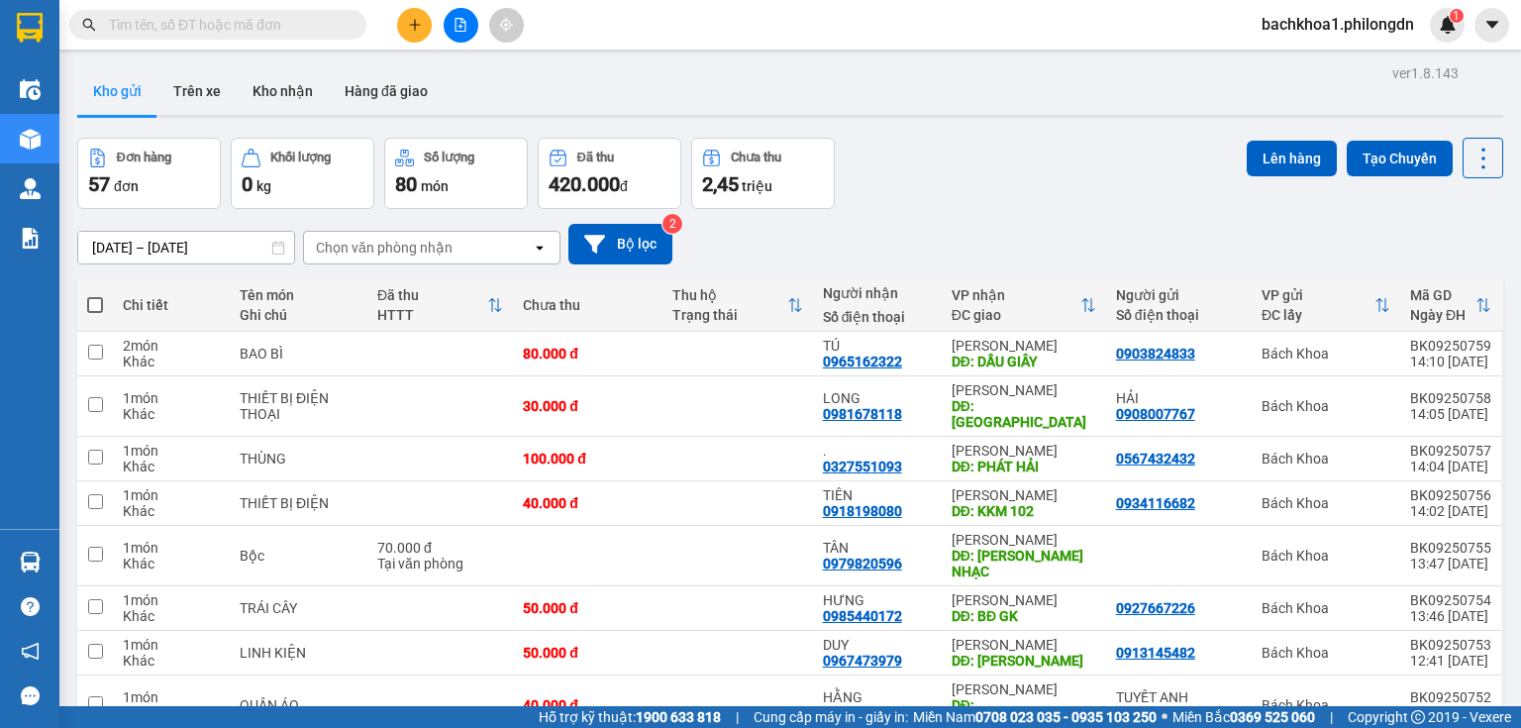
scroll to position [164, 0]
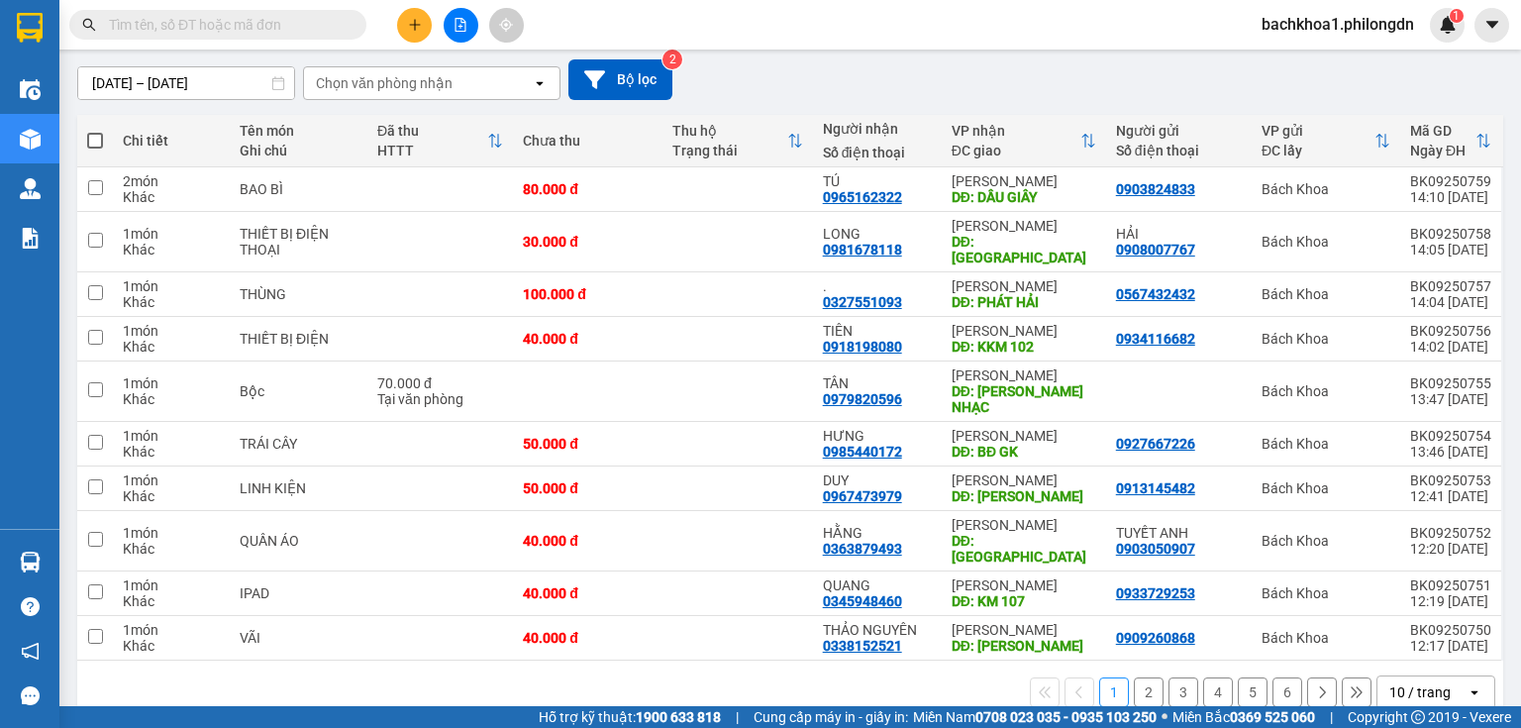
click at [1467, 677] on div "open" at bounding box center [1481, 693] width 28 height 32
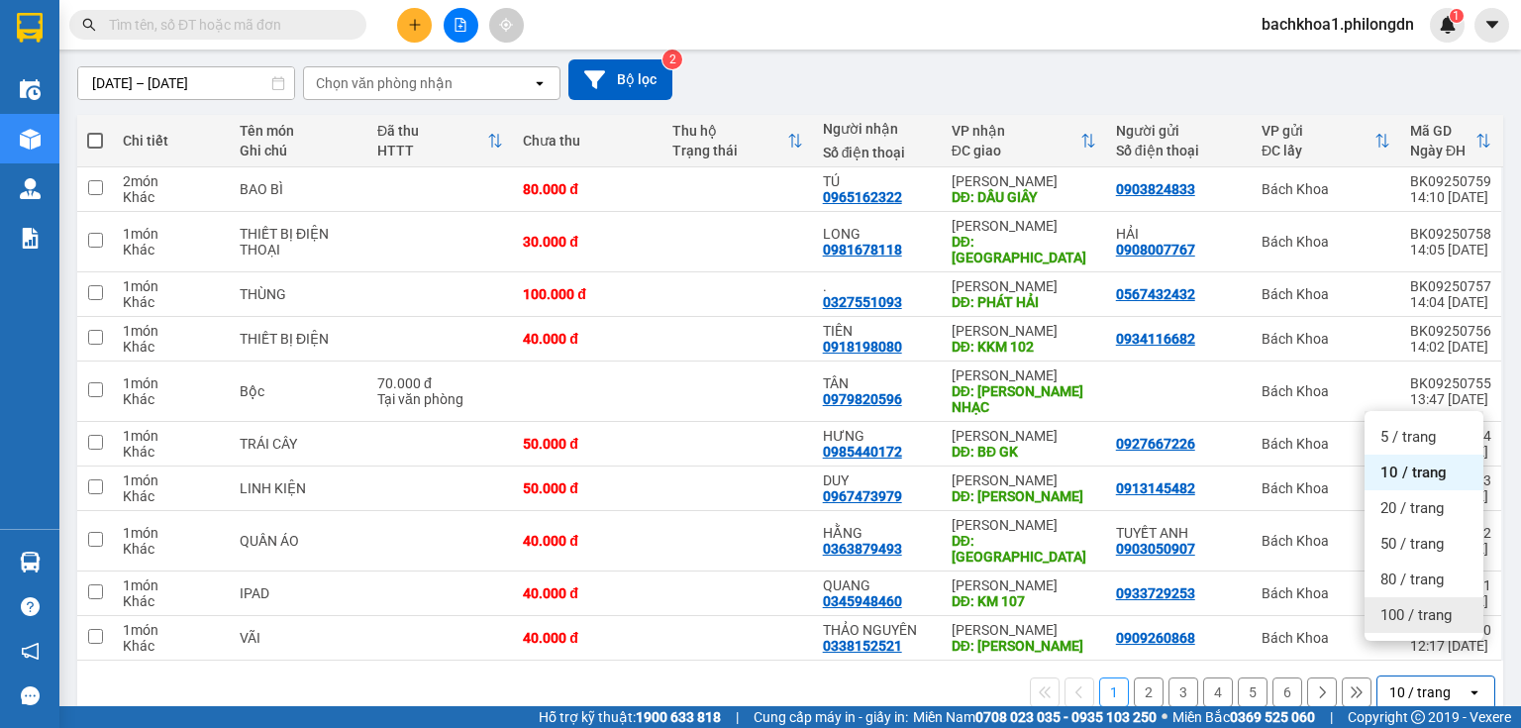
click at [1445, 617] on span "100 / trang" at bounding box center [1416, 615] width 71 height 20
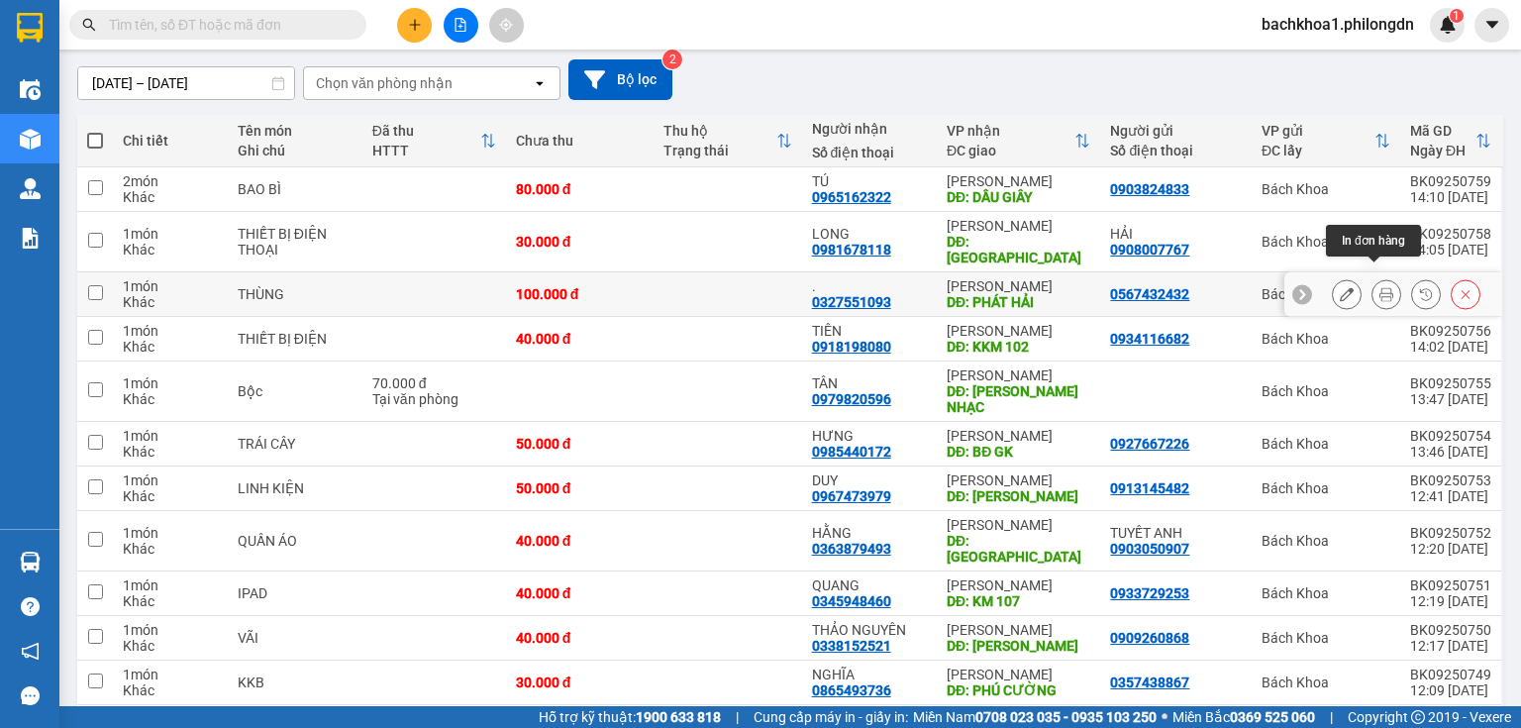
click at [1380, 287] on icon at bounding box center [1387, 294] width 14 height 14
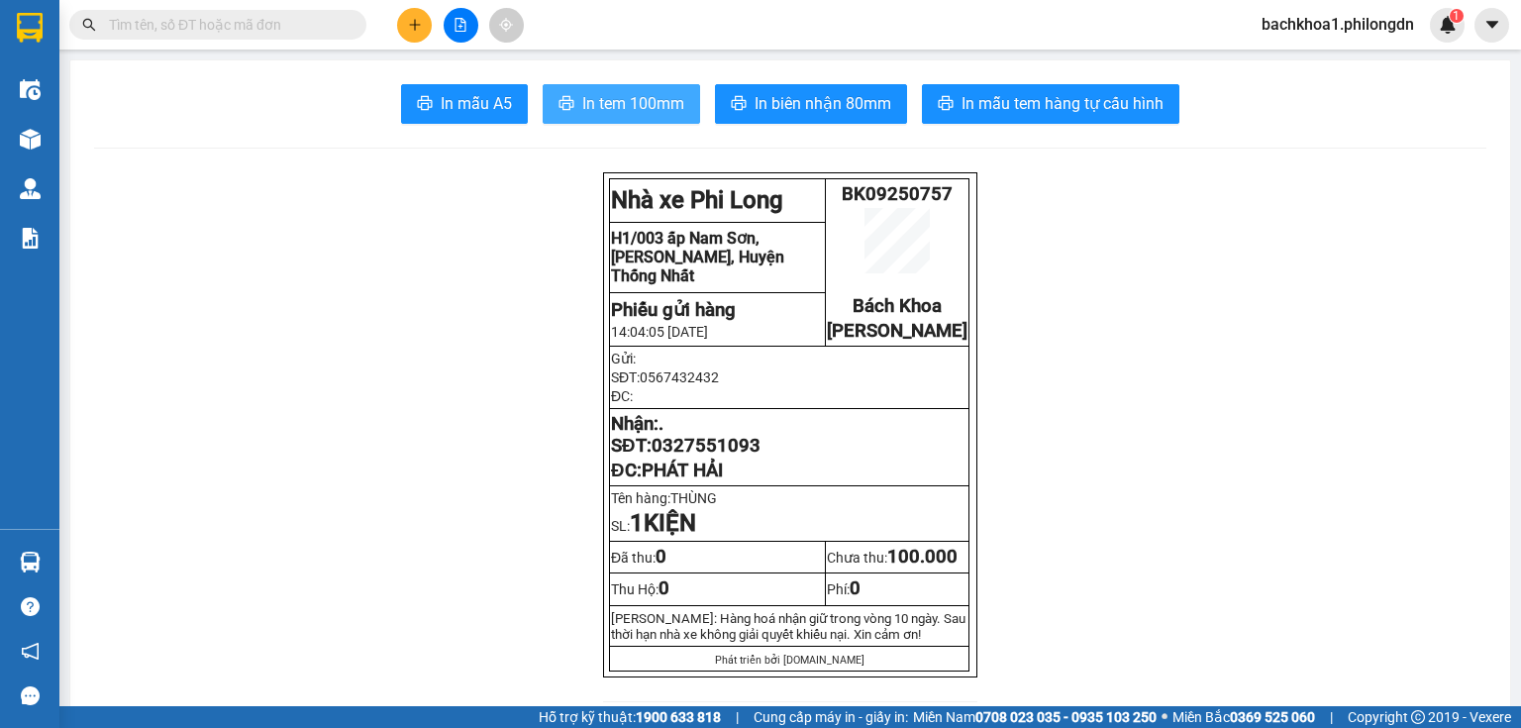
click at [621, 90] on button "In tem 100mm" at bounding box center [621, 104] width 157 height 40
click at [419, 29] on icon "plus" at bounding box center [415, 25] width 14 height 14
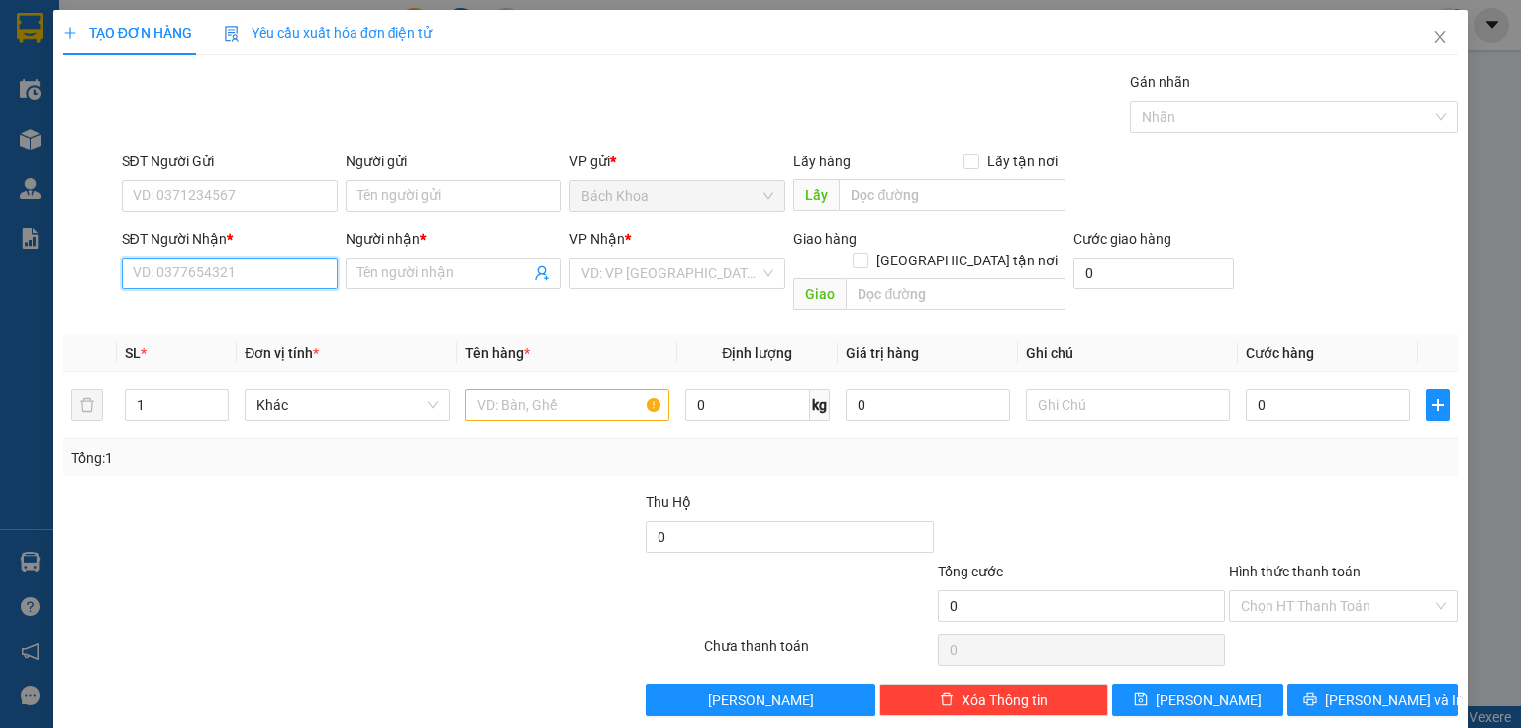
click at [219, 267] on input "SĐT Người Nhận *" at bounding box center [230, 274] width 216 height 32
click at [225, 302] on div "0356359659 - [PERSON_NAME]" at bounding box center [230, 312] width 195 height 22
type input "0356359659"
type input "[PERSON_NAME]"
type input "PHÚC NHẠC"
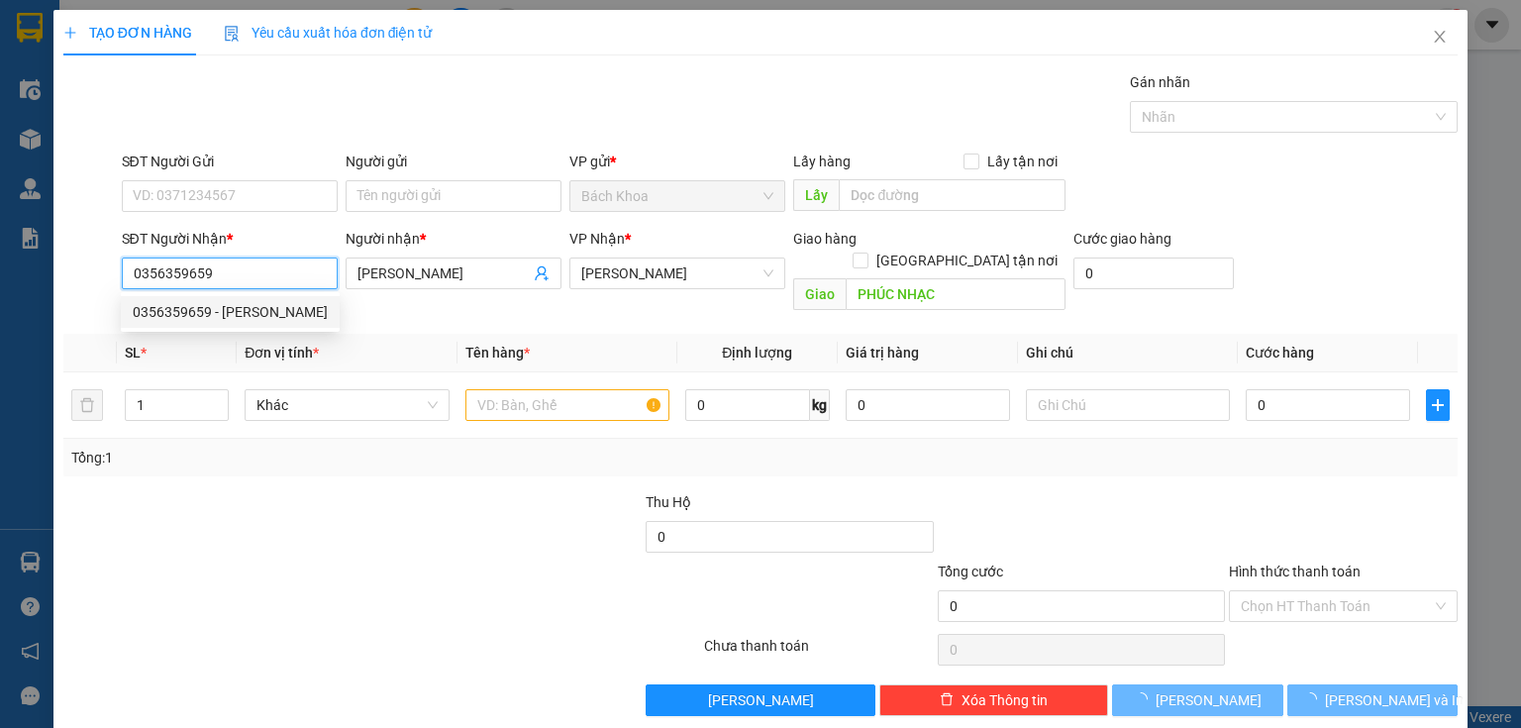
type input "50.000"
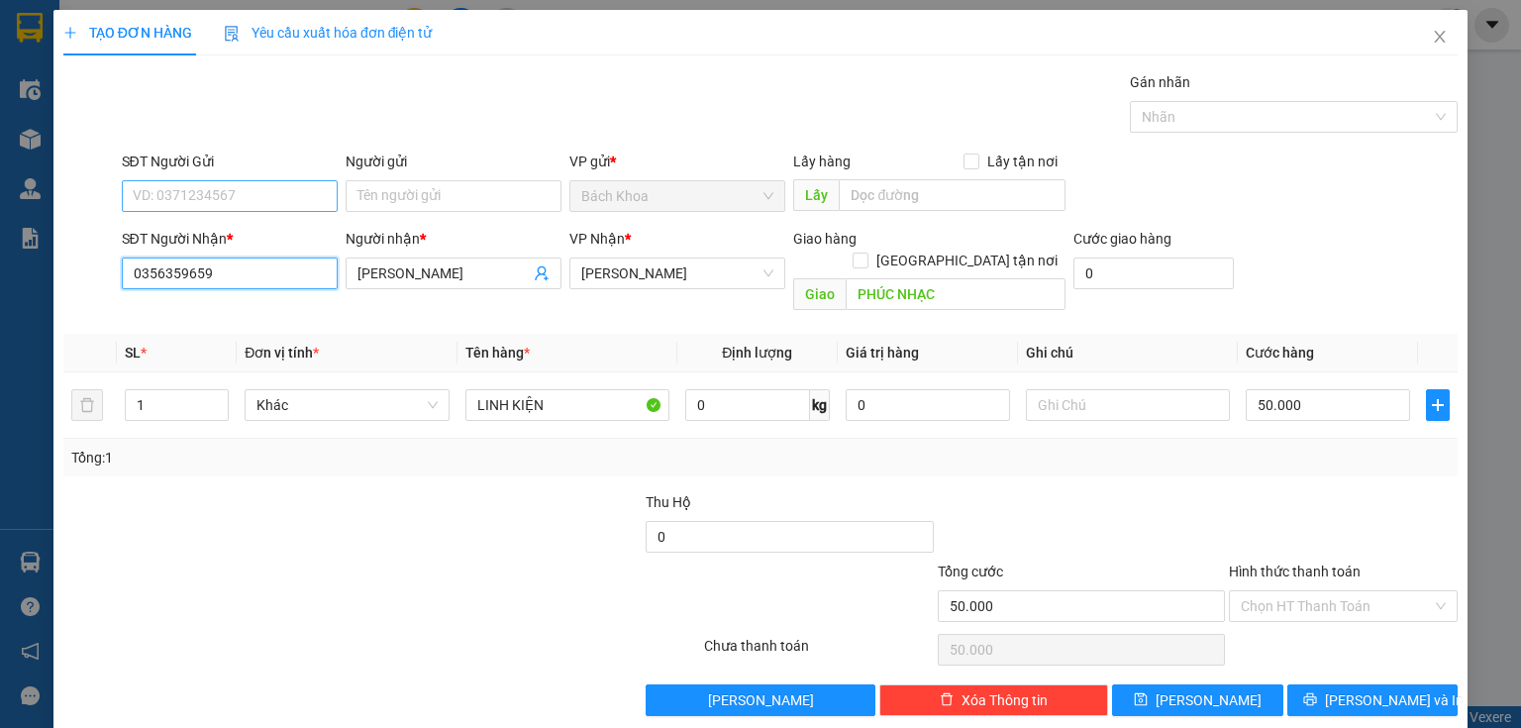
type input "0356359659"
click at [262, 184] on input "SĐT Người Gửi" at bounding box center [230, 196] width 216 height 32
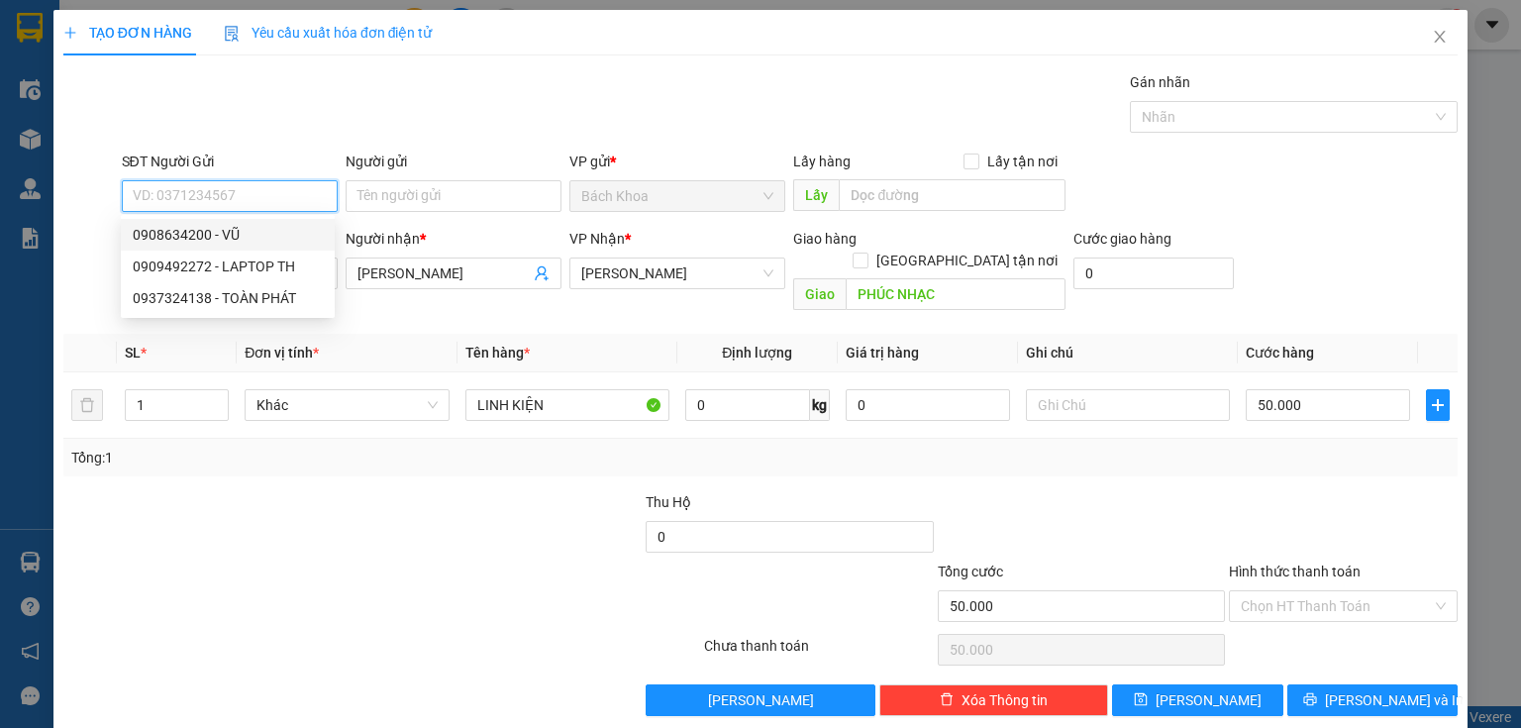
click at [262, 236] on div "0908634200 - VŨ" at bounding box center [228, 235] width 190 height 22
type input "0908634200"
type input "VŨ"
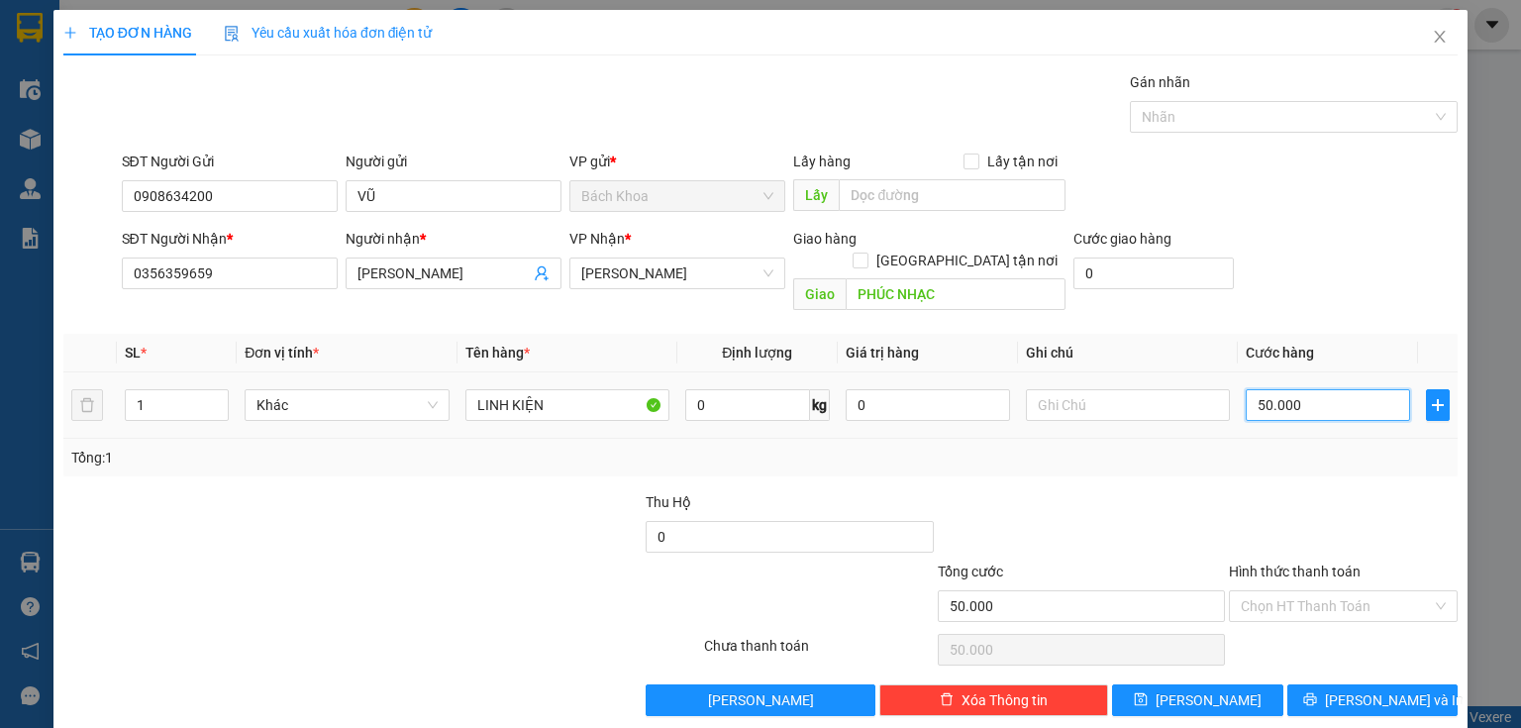
click at [1342, 389] on input "50.000" at bounding box center [1328, 405] width 164 height 32
type input "3"
type input "30"
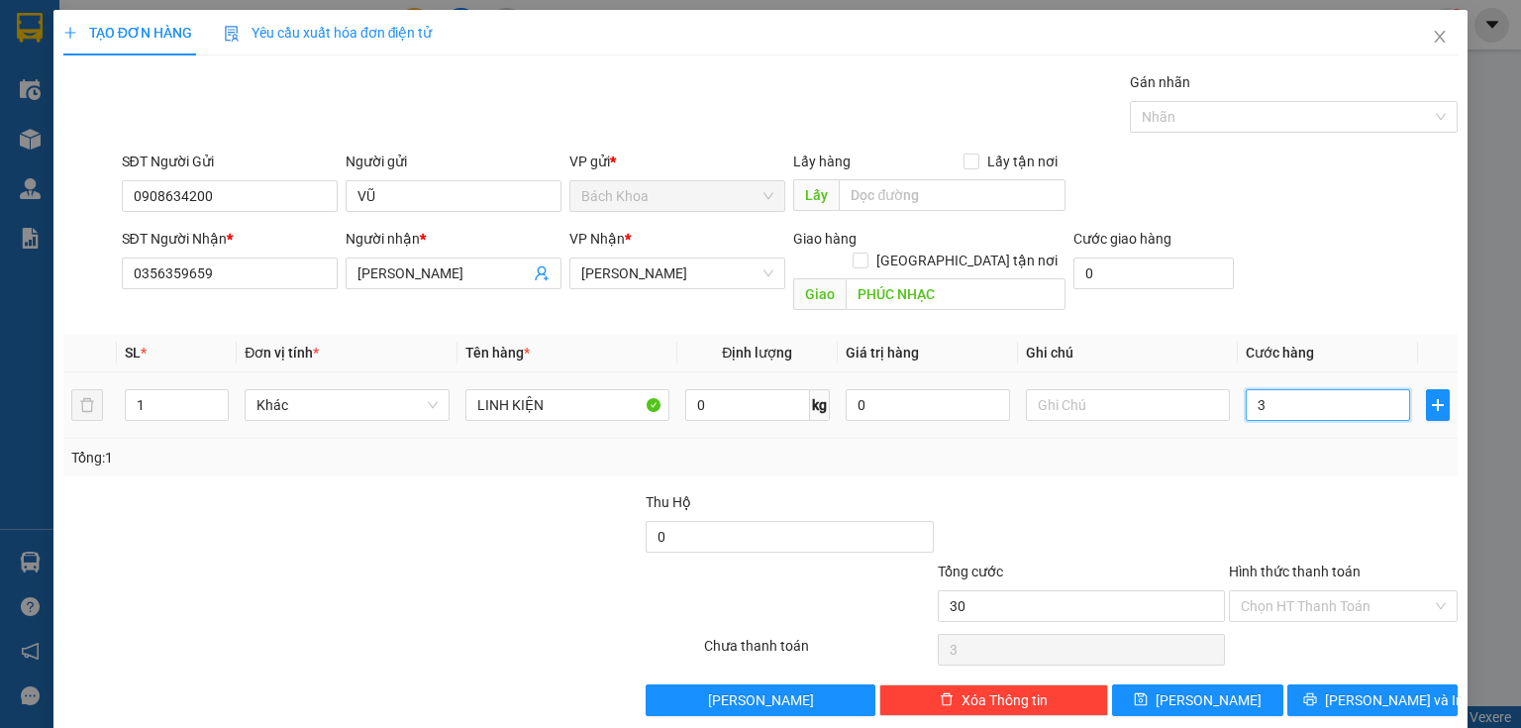
type input "30"
type input "300"
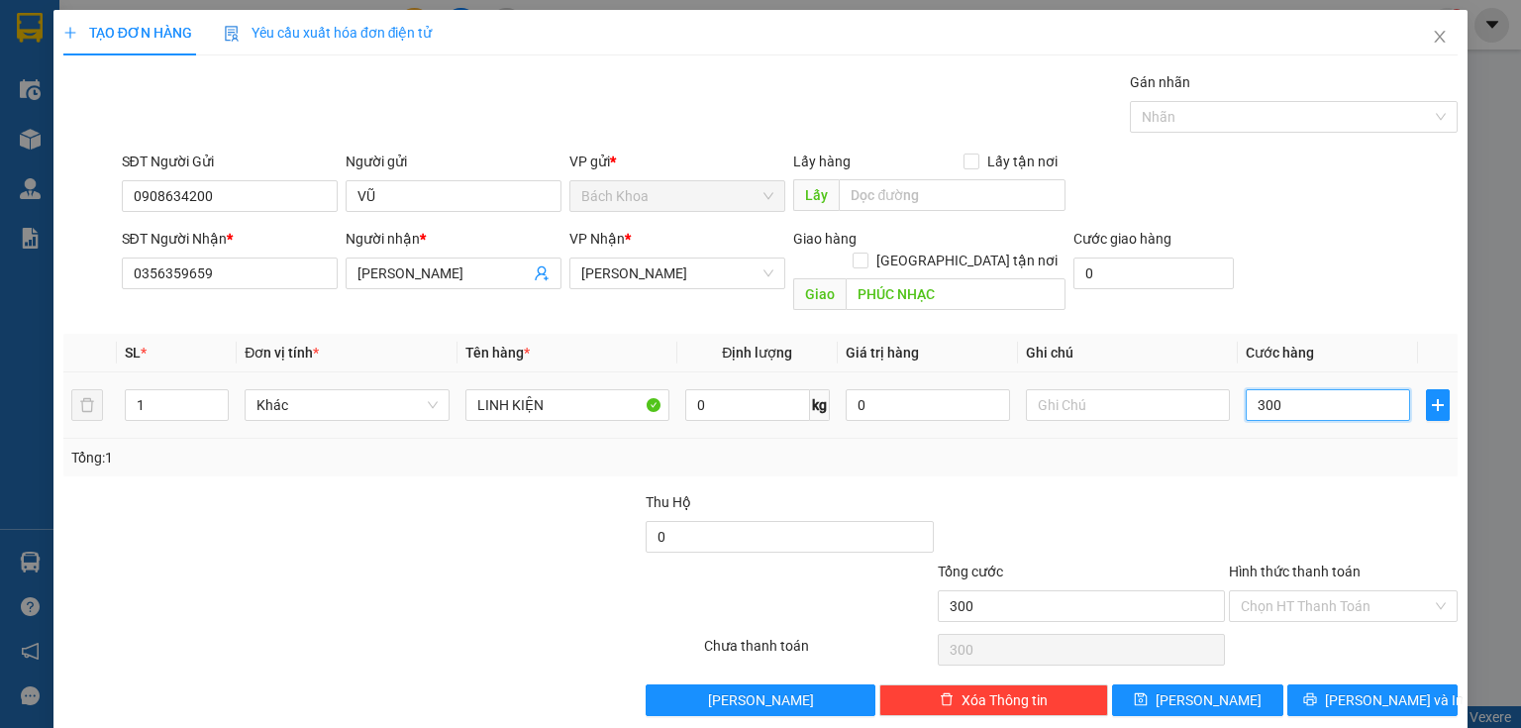
type input "3.000"
type input "30.000"
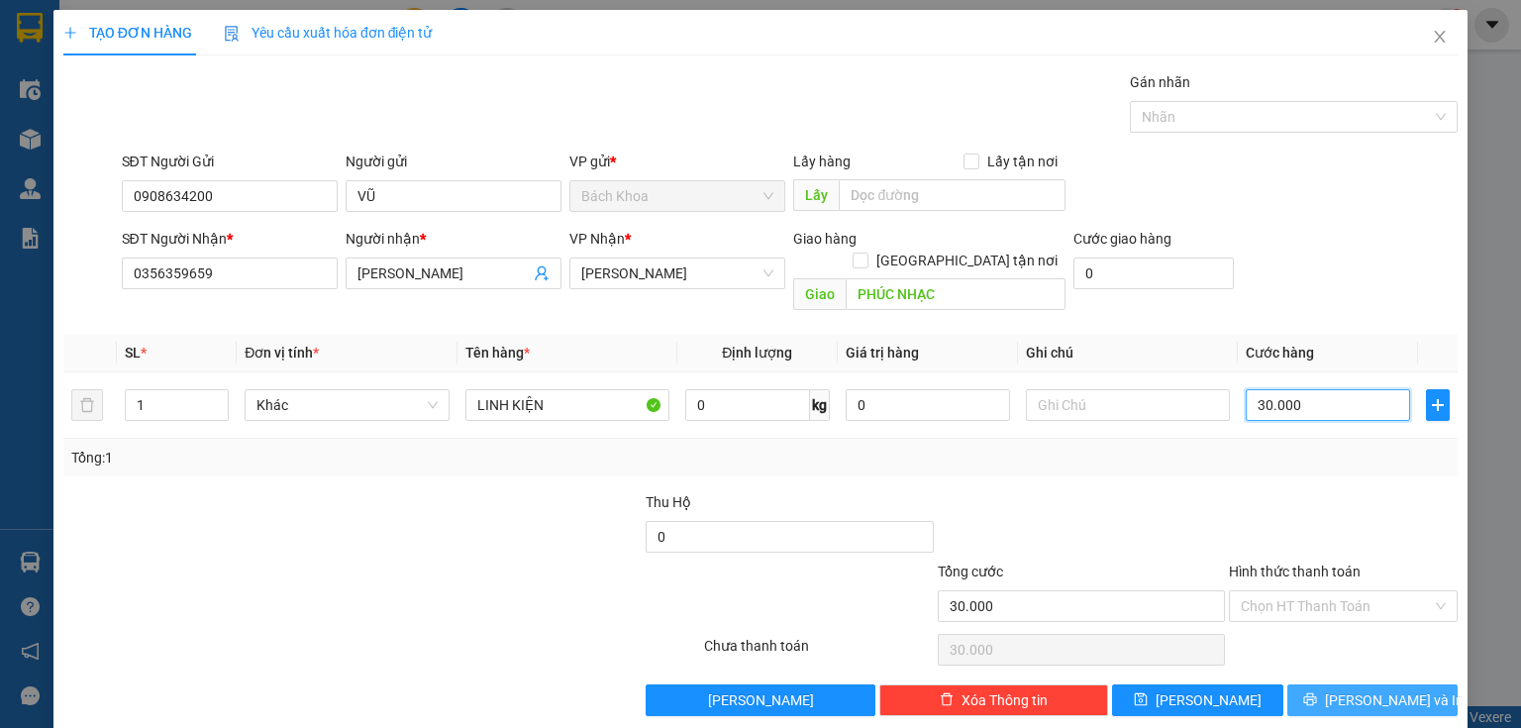
type input "30.000"
click at [1379, 689] on span "[PERSON_NAME] và In" at bounding box center [1394, 700] width 139 height 22
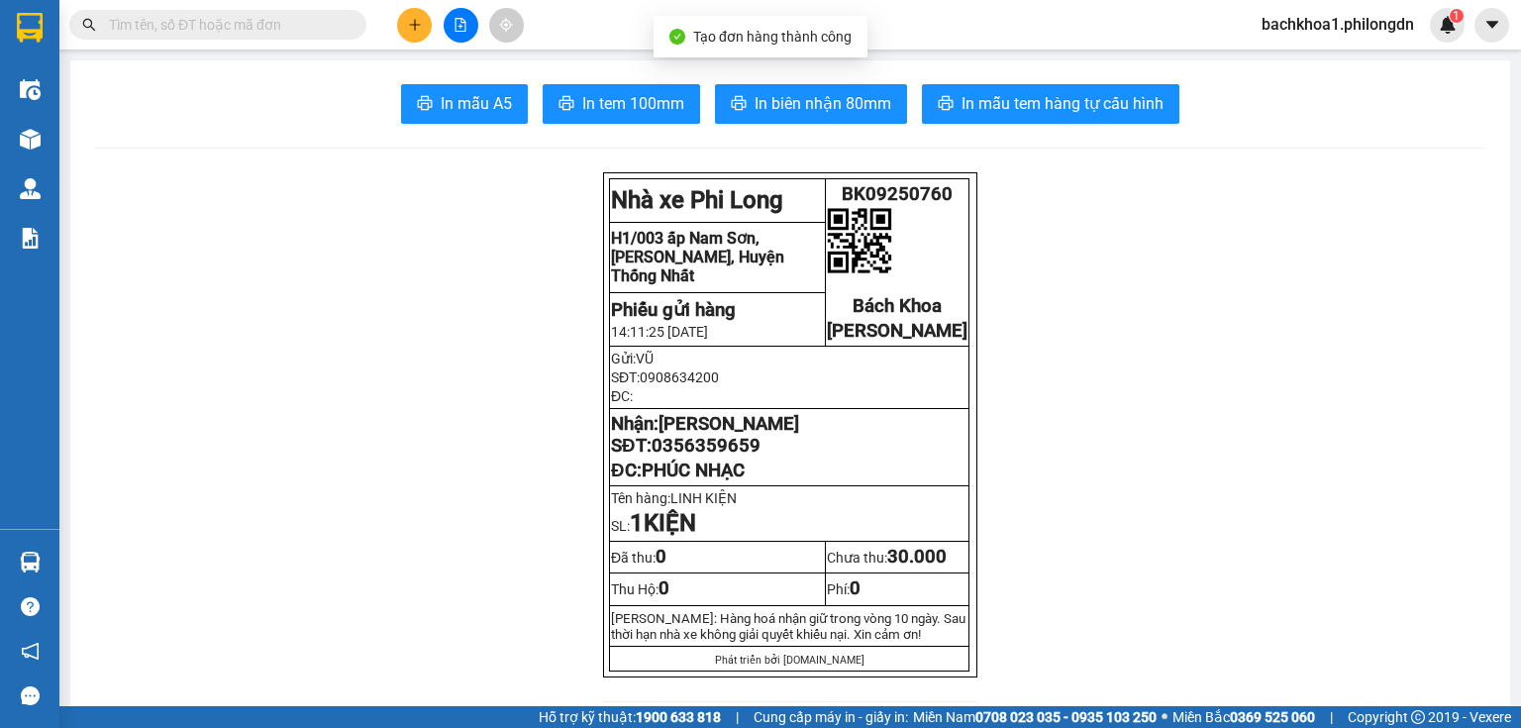
click at [626, 107] on span "In tem 100mm" at bounding box center [633, 103] width 102 height 25
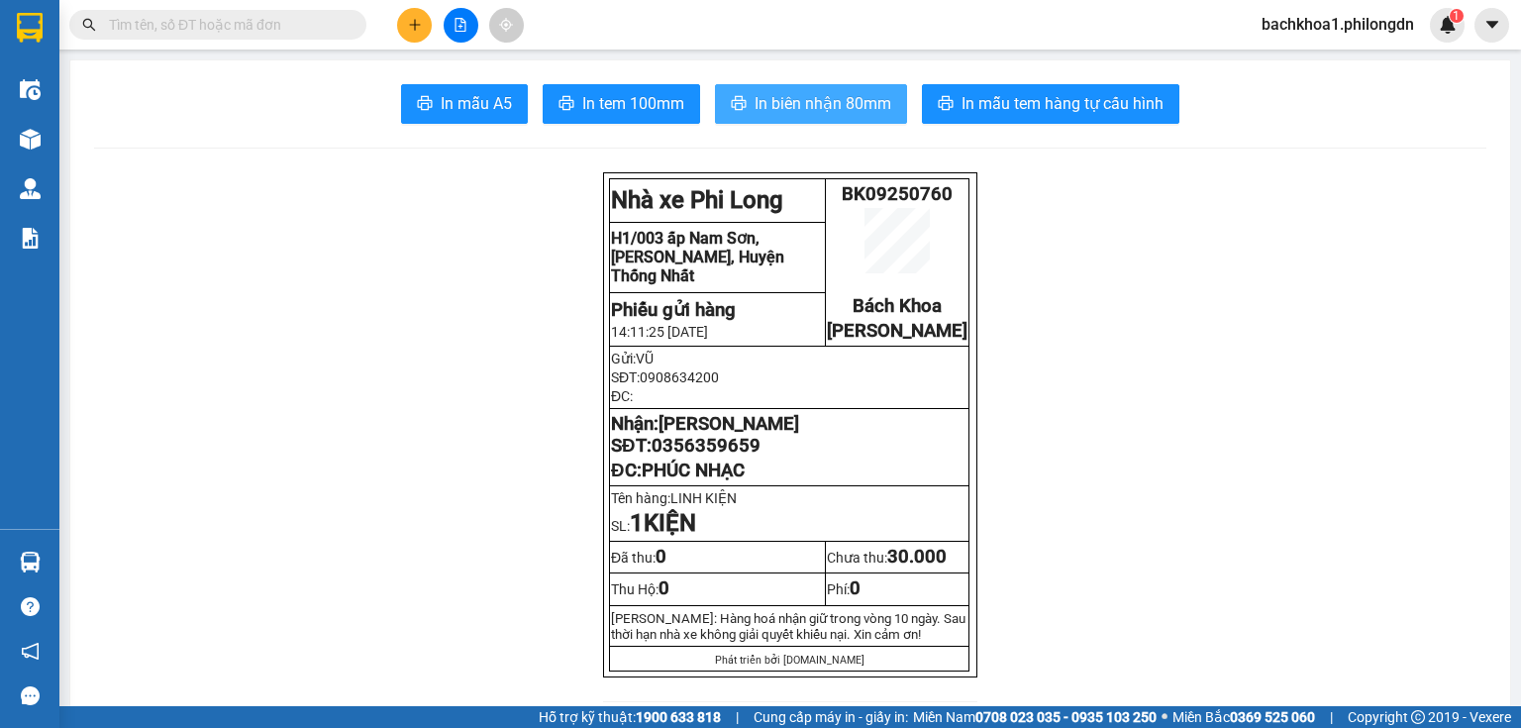
click at [747, 116] on button "In biên nhận 80mm" at bounding box center [811, 104] width 192 height 40
click at [700, 457] on span "0356359659" at bounding box center [706, 446] width 109 height 22
copy span "0356359659"
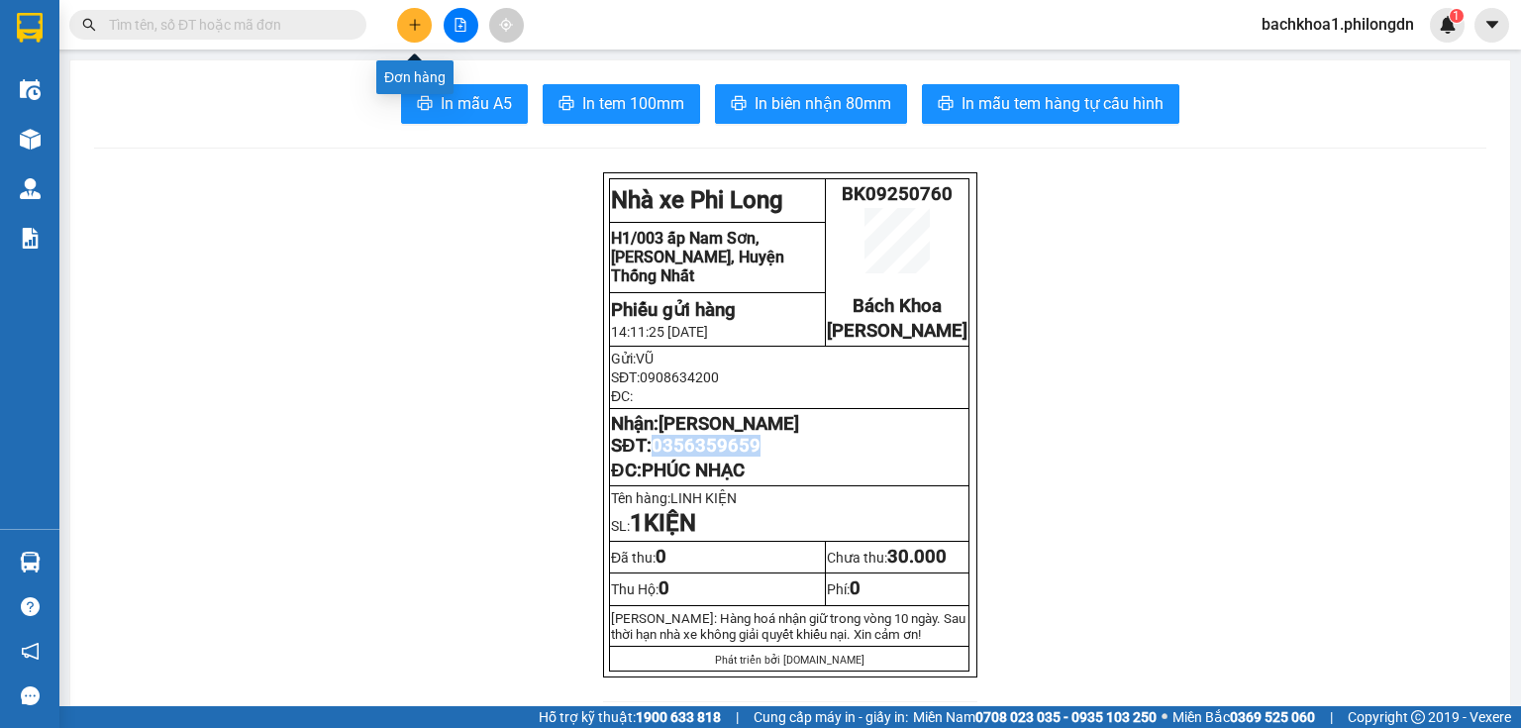
click at [430, 28] on button at bounding box center [414, 25] width 35 height 35
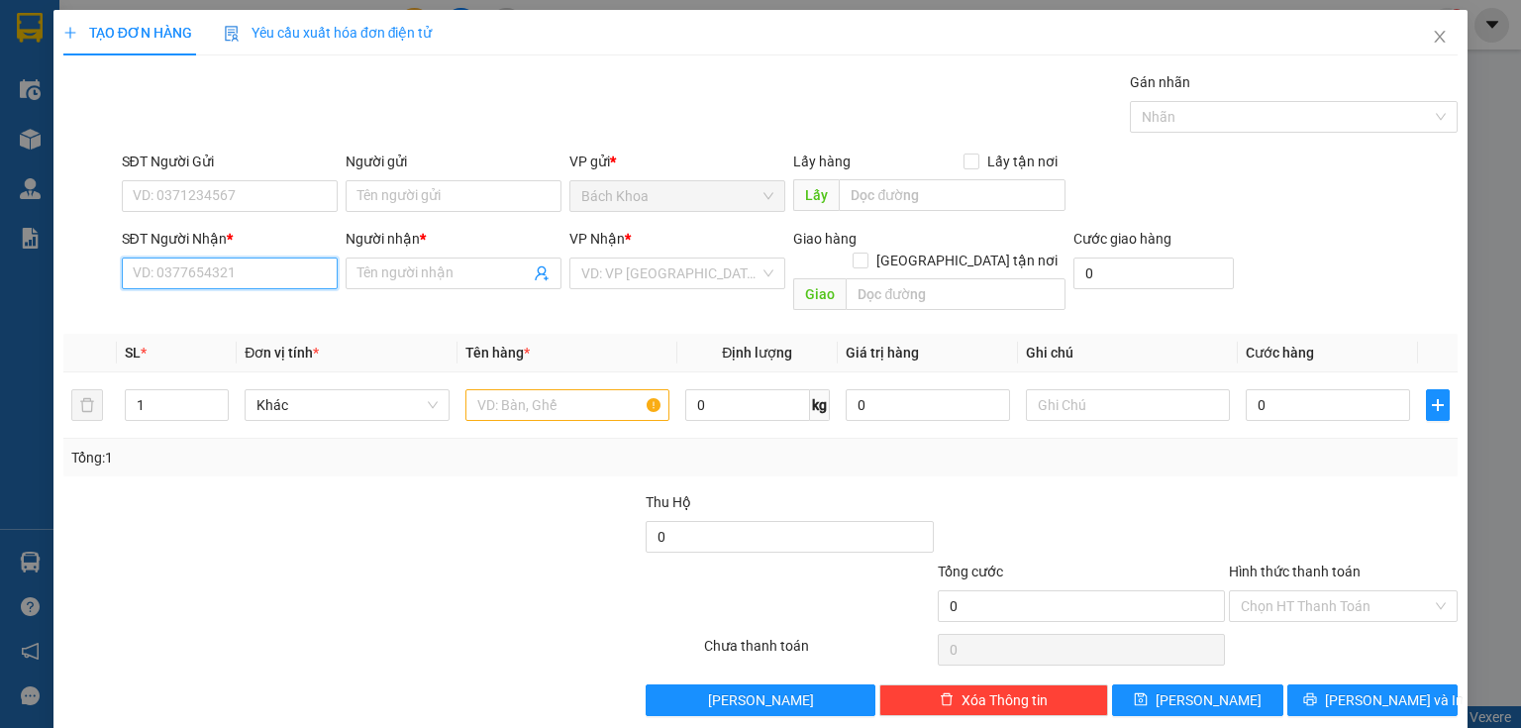
click at [184, 280] on input "SĐT Người Nhận *" at bounding box center [230, 274] width 216 height 32
type input "0984117316"
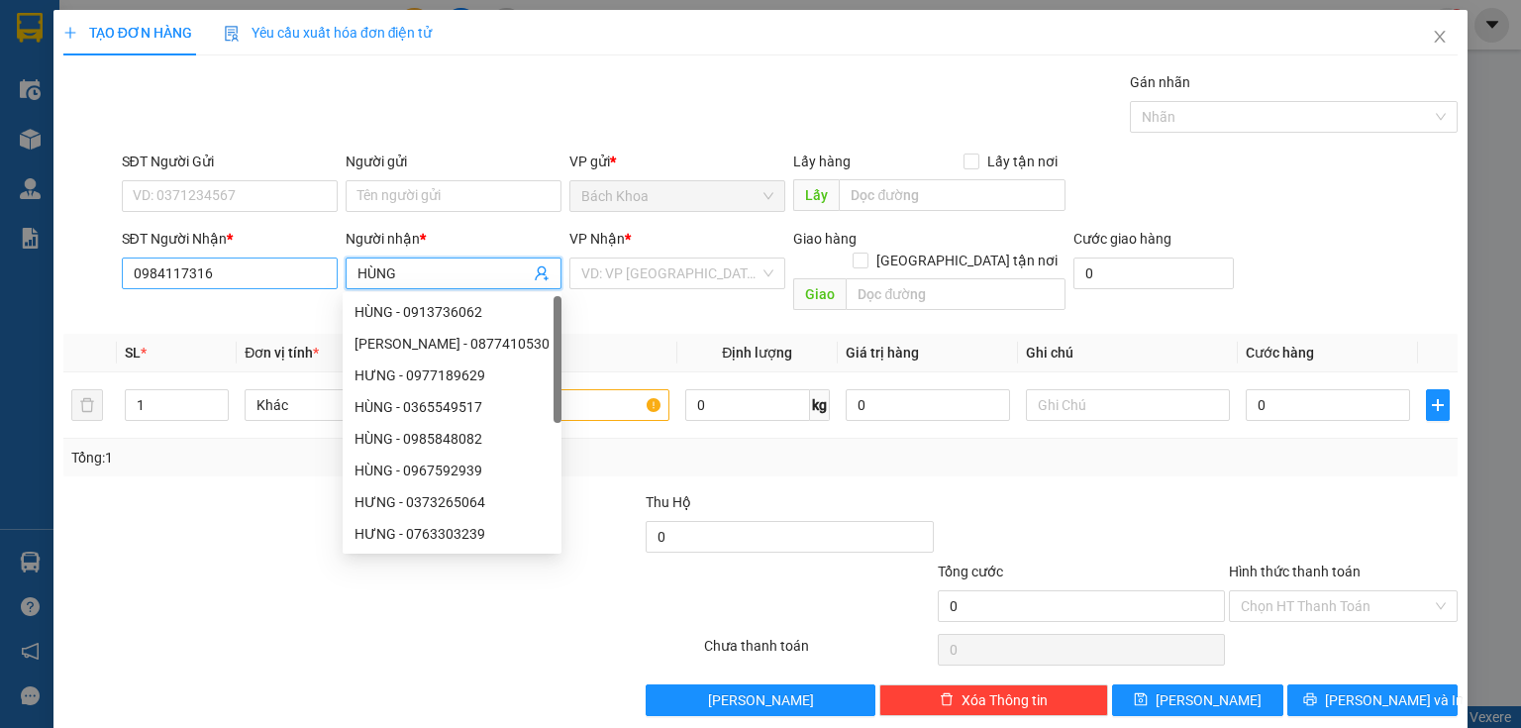
type input "HÙNG"
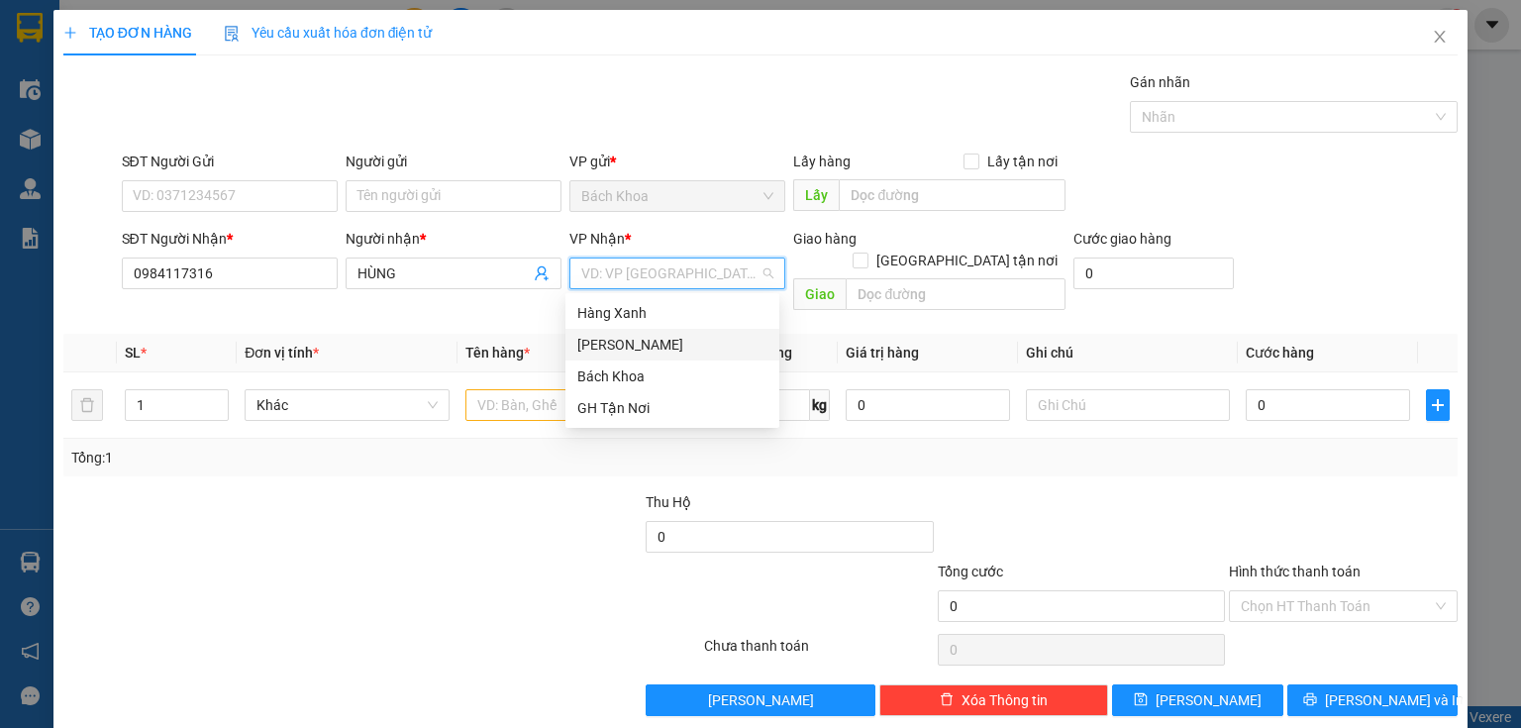
click at [620, 343] on div "[PERSON_NAME]" at bounding box center [672, 345] width 190 height 22
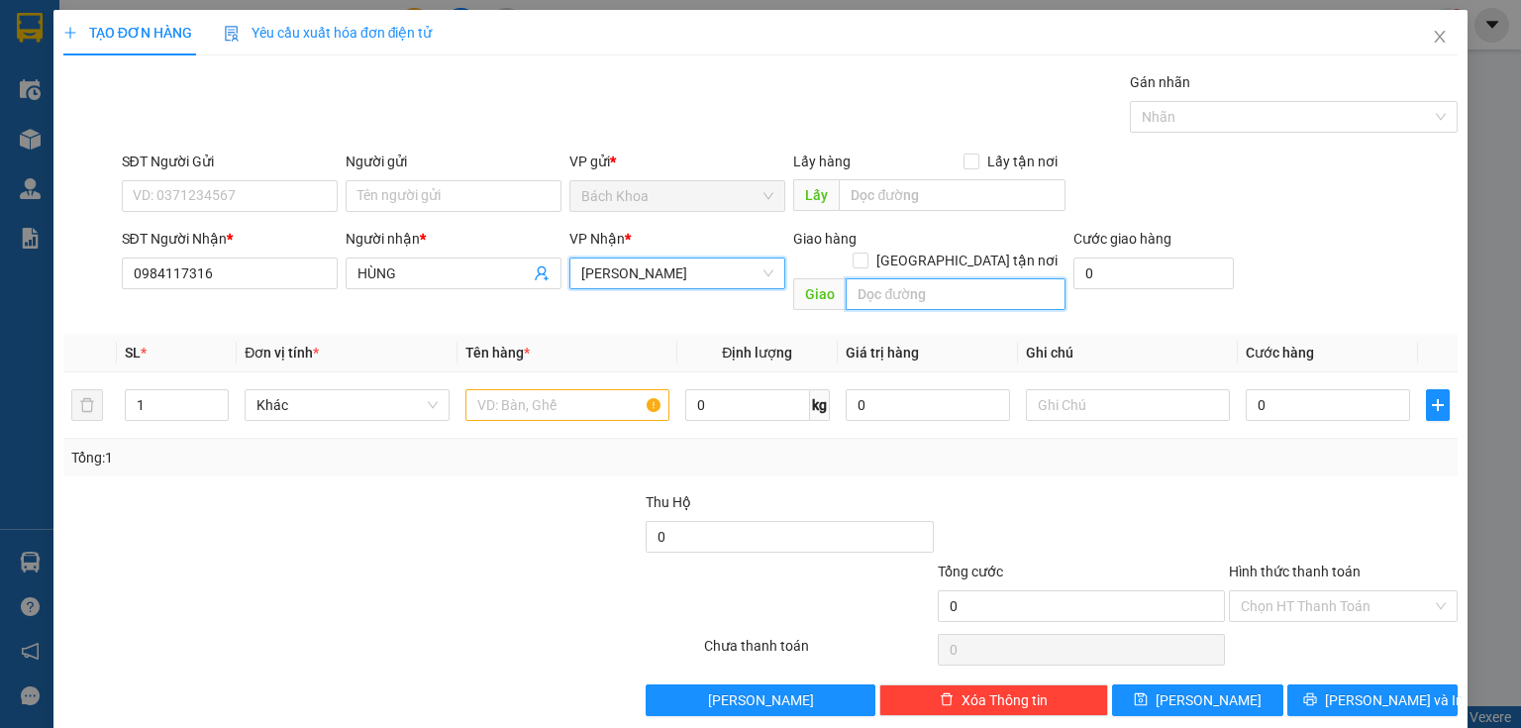
click at [1011, 278] on input "text" at bounding box center [956, 294] width 220 height 32
type input "DỐC MƠ"
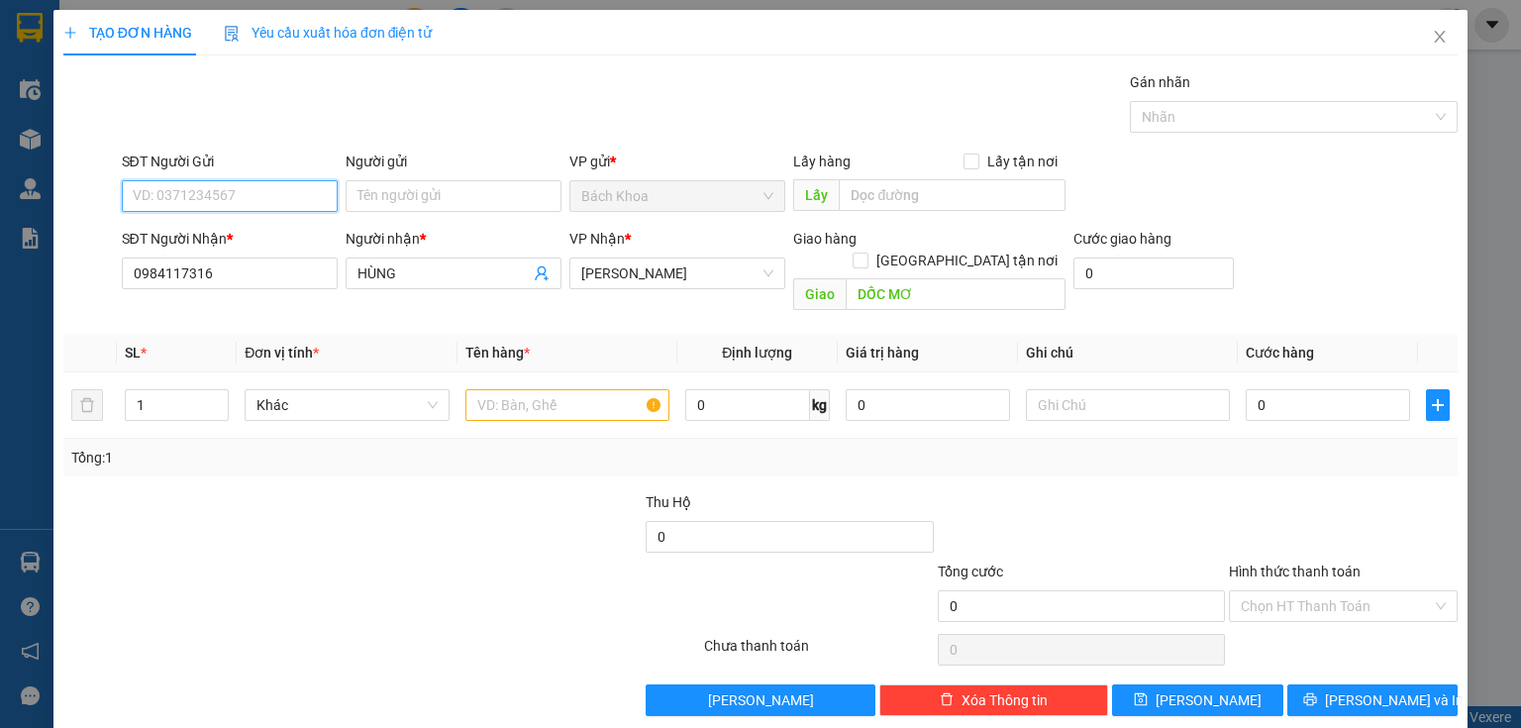
click at [178, 194] on input "SĐT Người Gửi" at bounding box center [230, 196] width 216 height 32
type input "0919427310"
click at [545, 389] on input "text" at bounding box center [568, 405] width 204 height 32
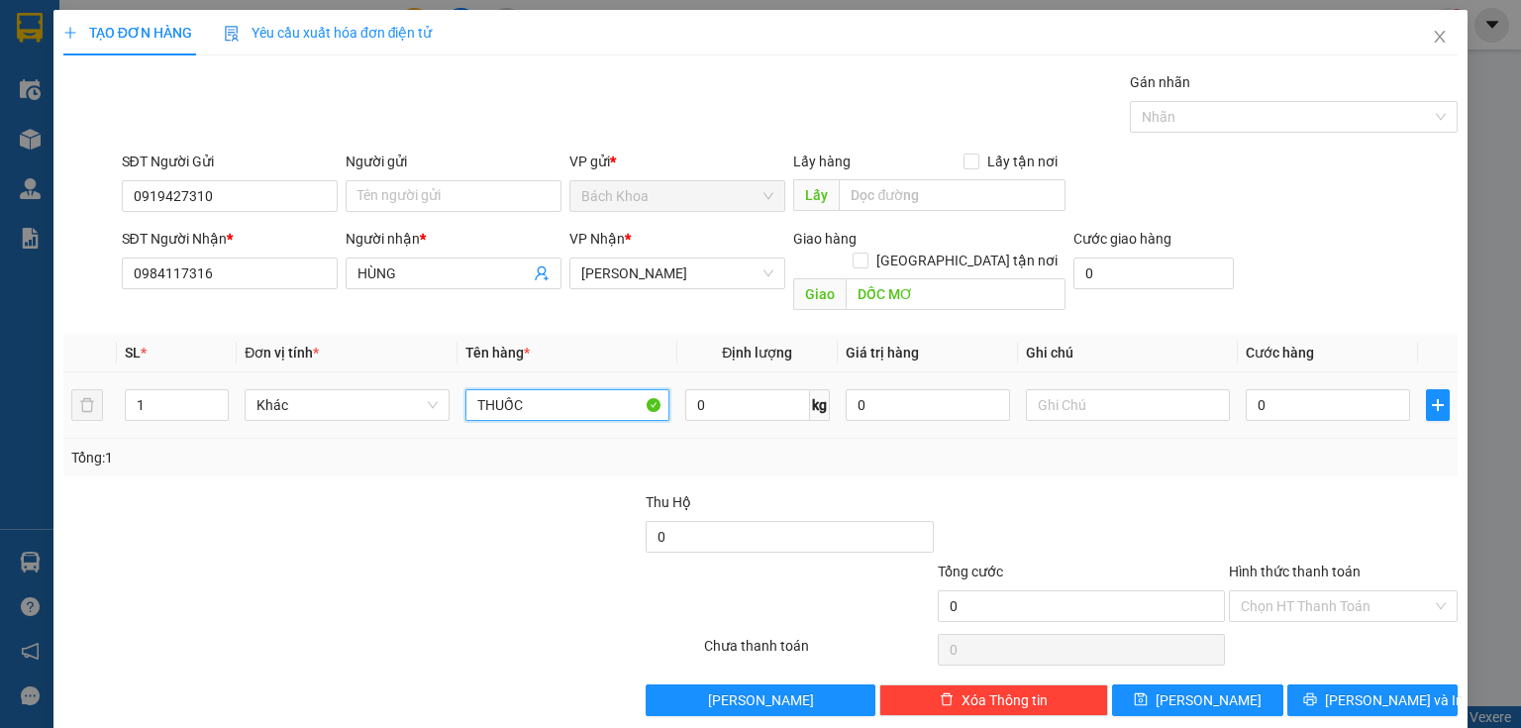
type input "THUỐC"
type input "4"
type input "40"
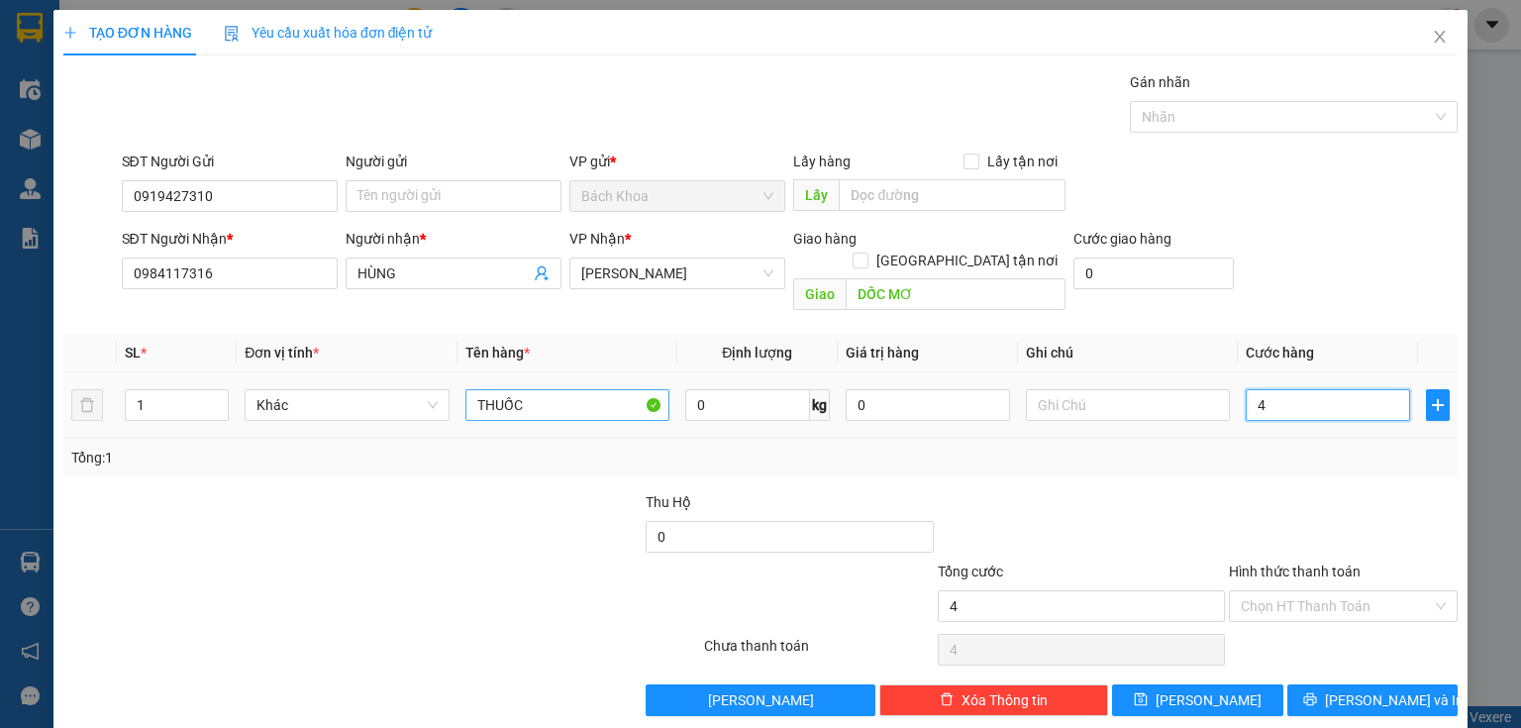
type input "40"
type input "400"
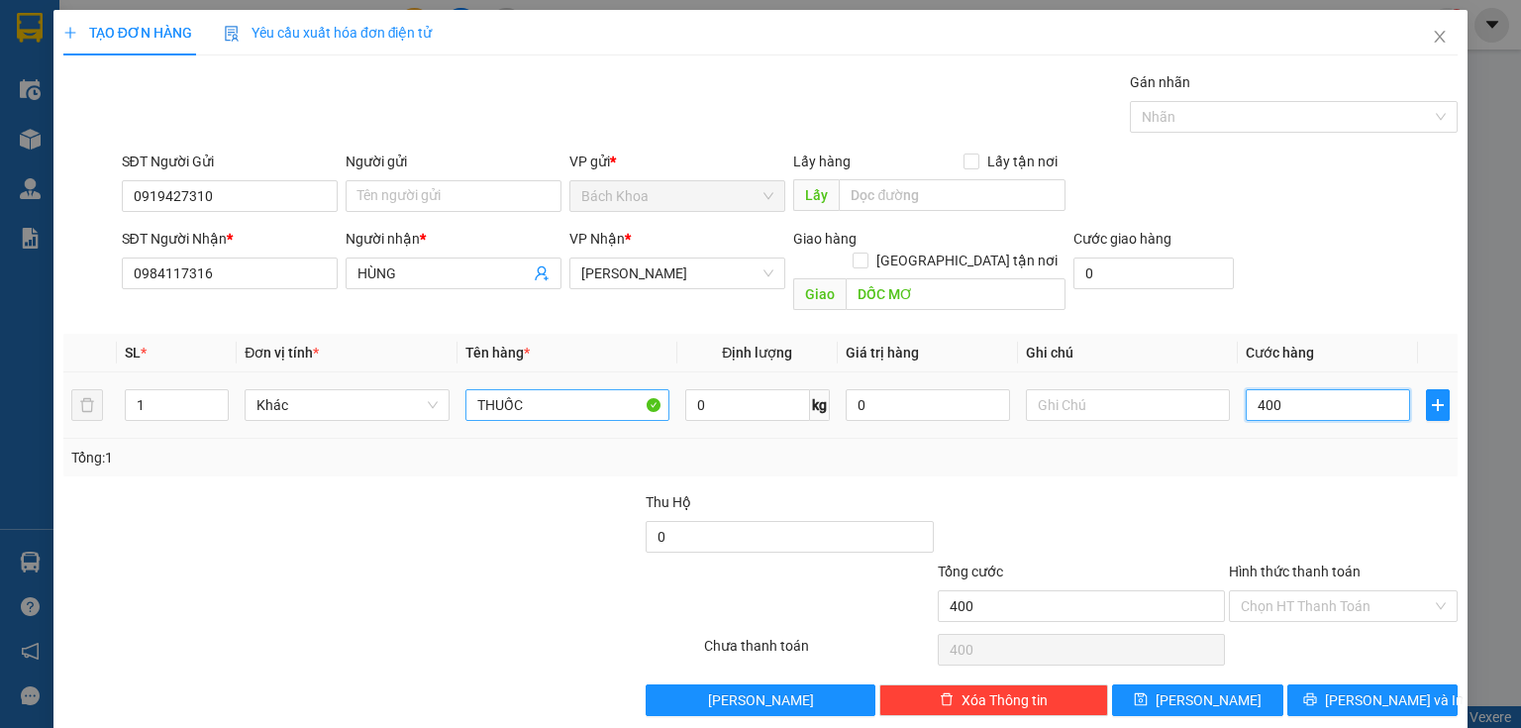
type input "4.000"
type input "40.000"
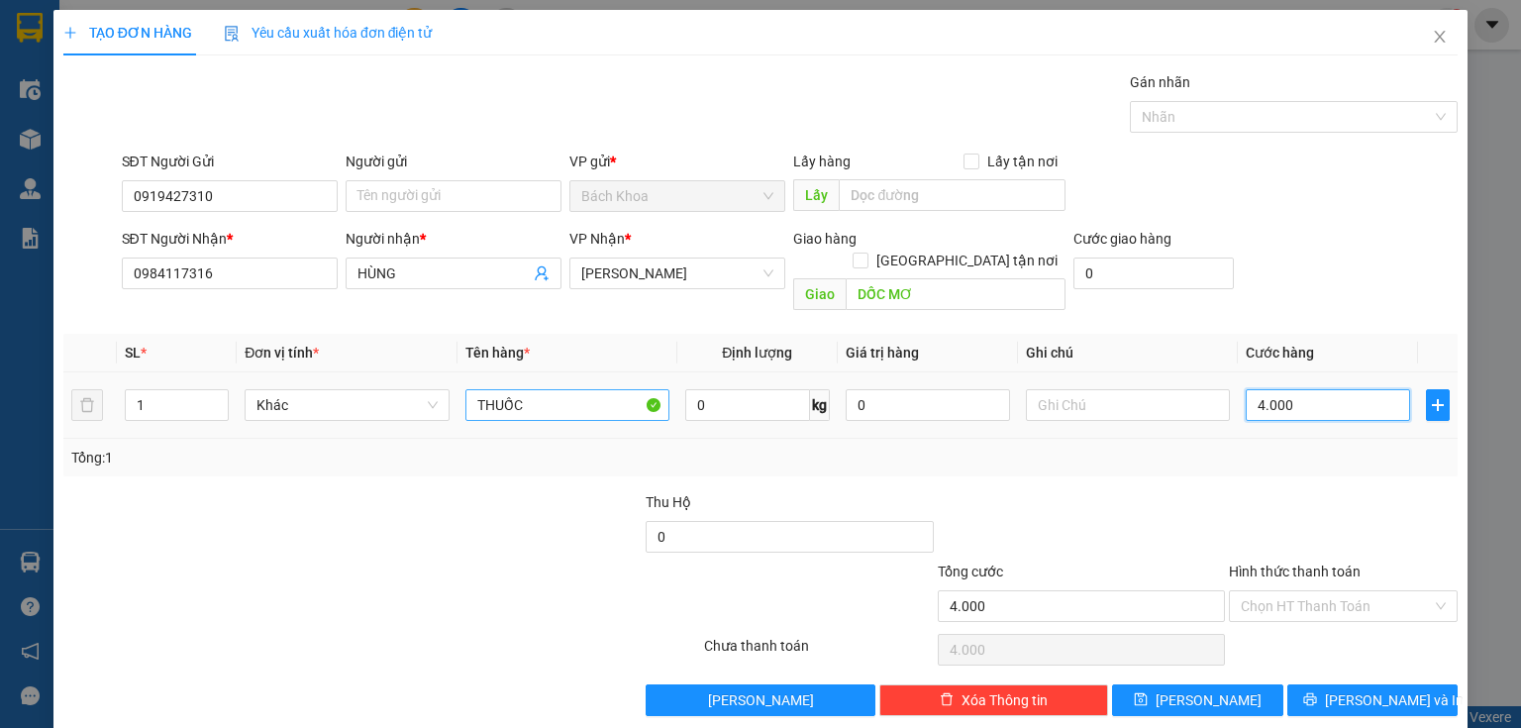
type input "40.000"
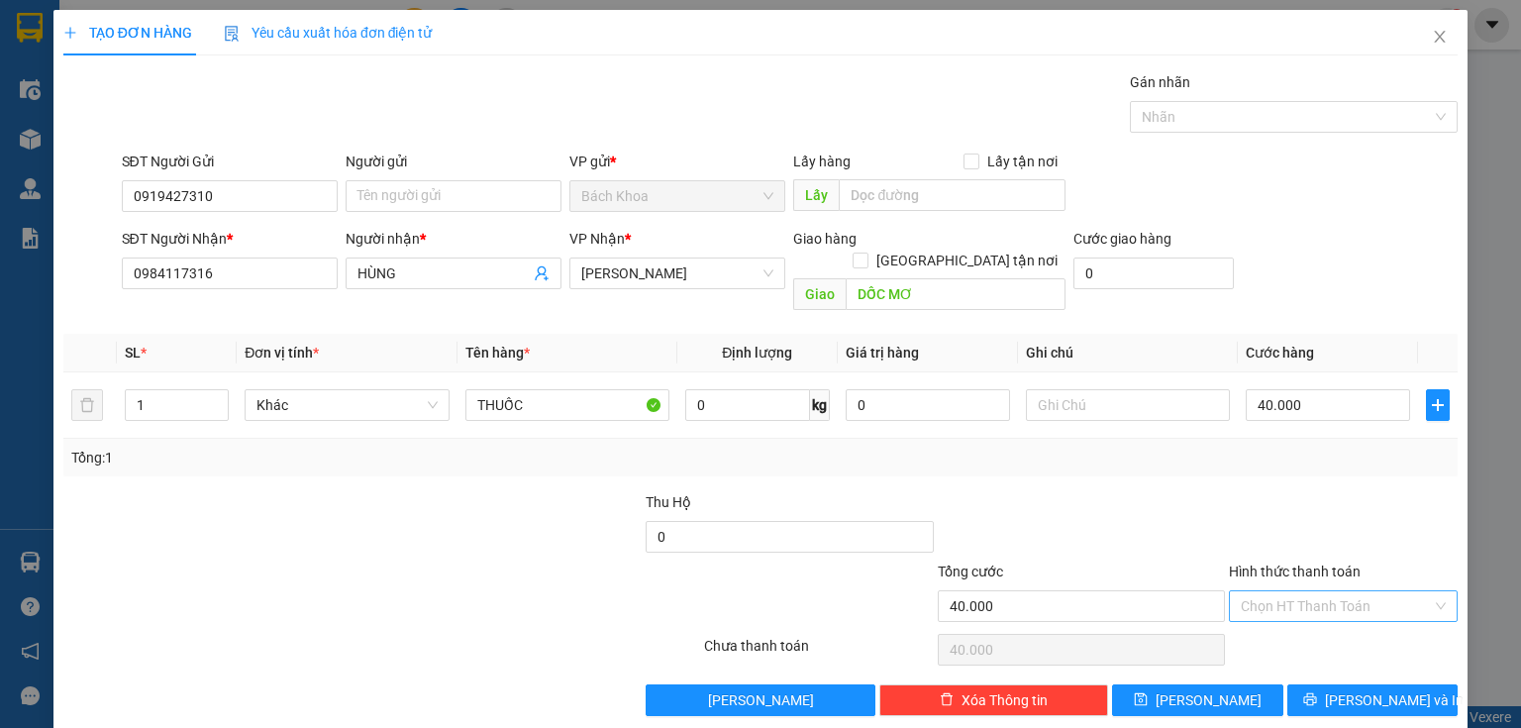
click at [1331, 591] on input "Hình thức thanh toán" at bounding box center [1336, 606] width 191 height 30
drag, startPoint x: 1320, startPoint y: 613, endPoint x: 1354, endPoint y: 651, distance: 50.5
click at [1320, 614] on div "Tại văn phòng" at bounding box center [1333, 622] width 204 height 22
type input "0"
click at [1365, 689] on span "[PERSON_NAME] và In" at bounding box center [1394, 700] width 139 height 22
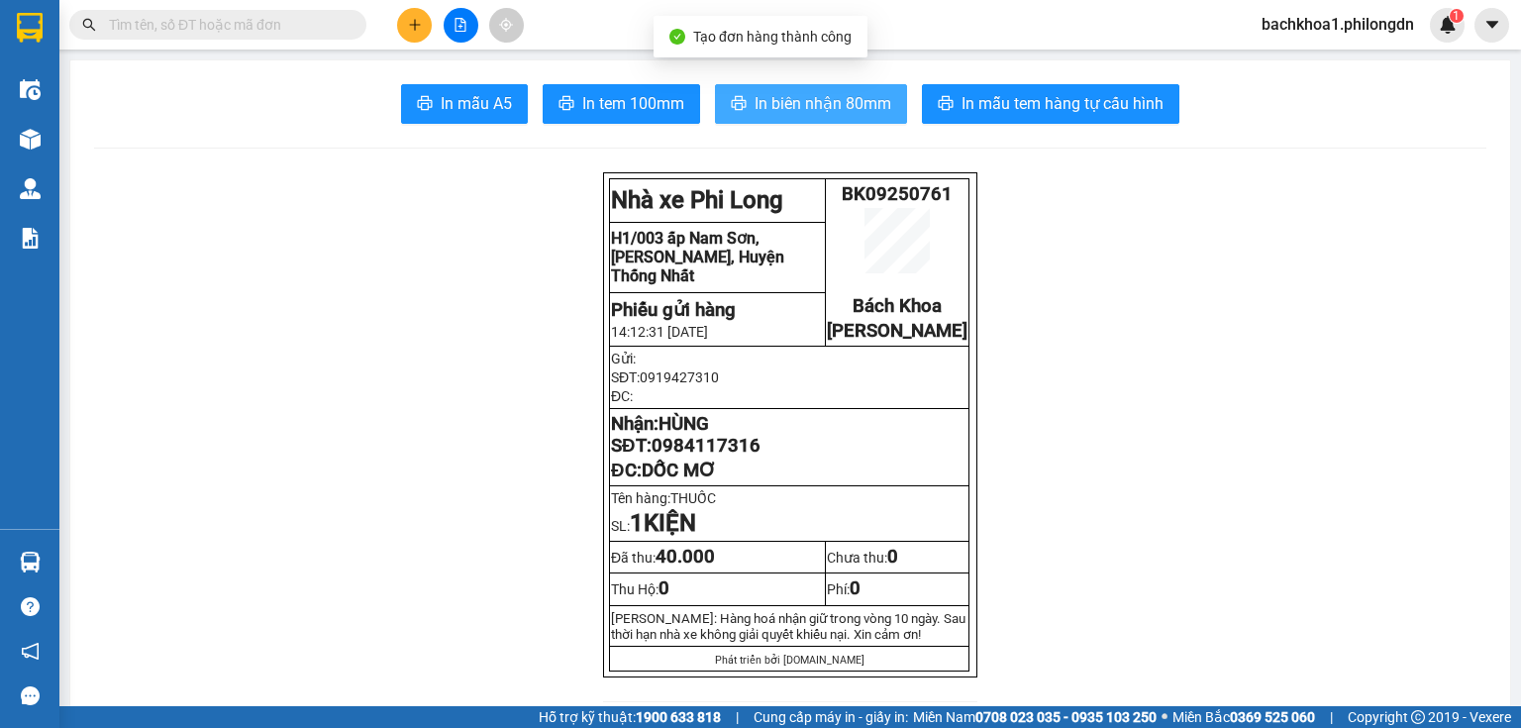
click at [768, 98] on span "In biên nhận 80mm" at bounding box center [823, 103] width 137 height 25
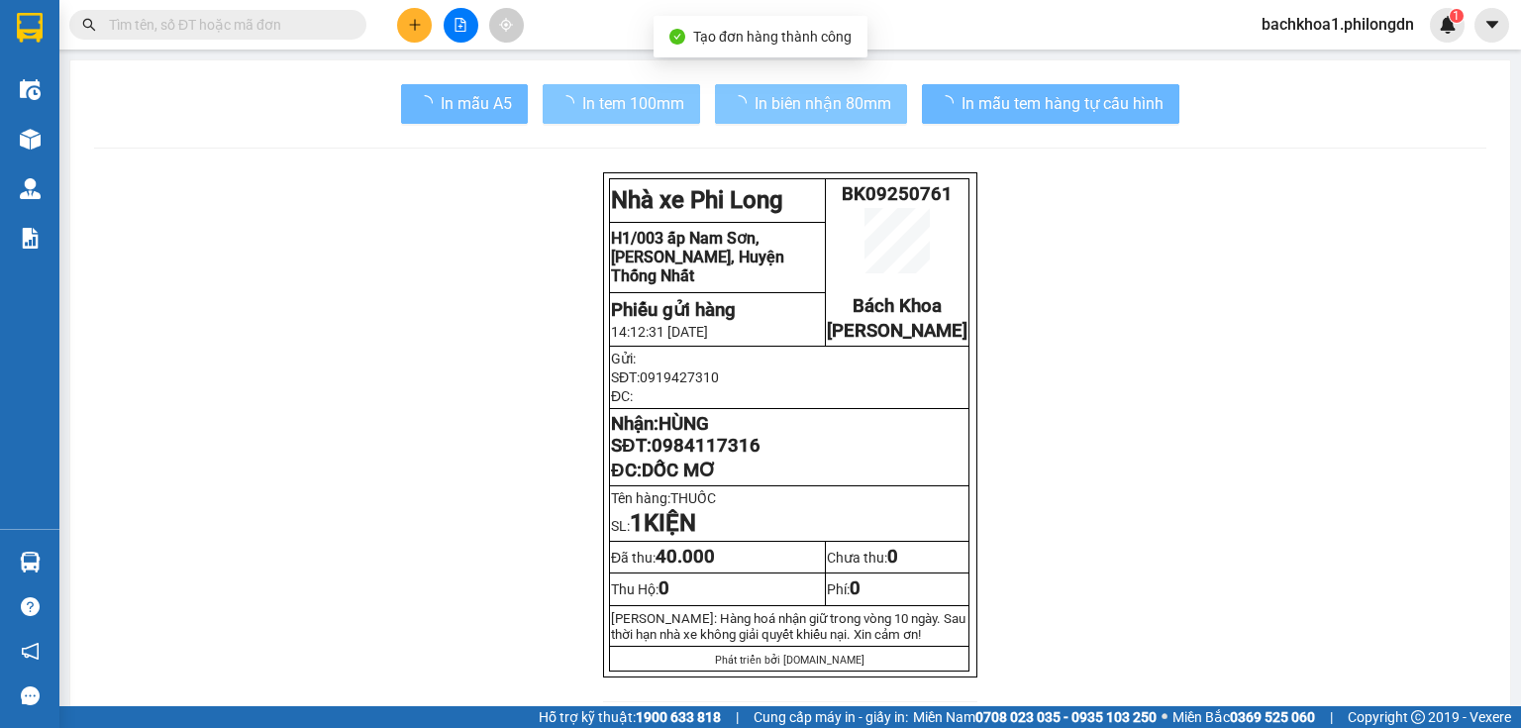
click at [672, 108] on span "In tem 100mm" at bounding box center [633, 103] width 102 height 25
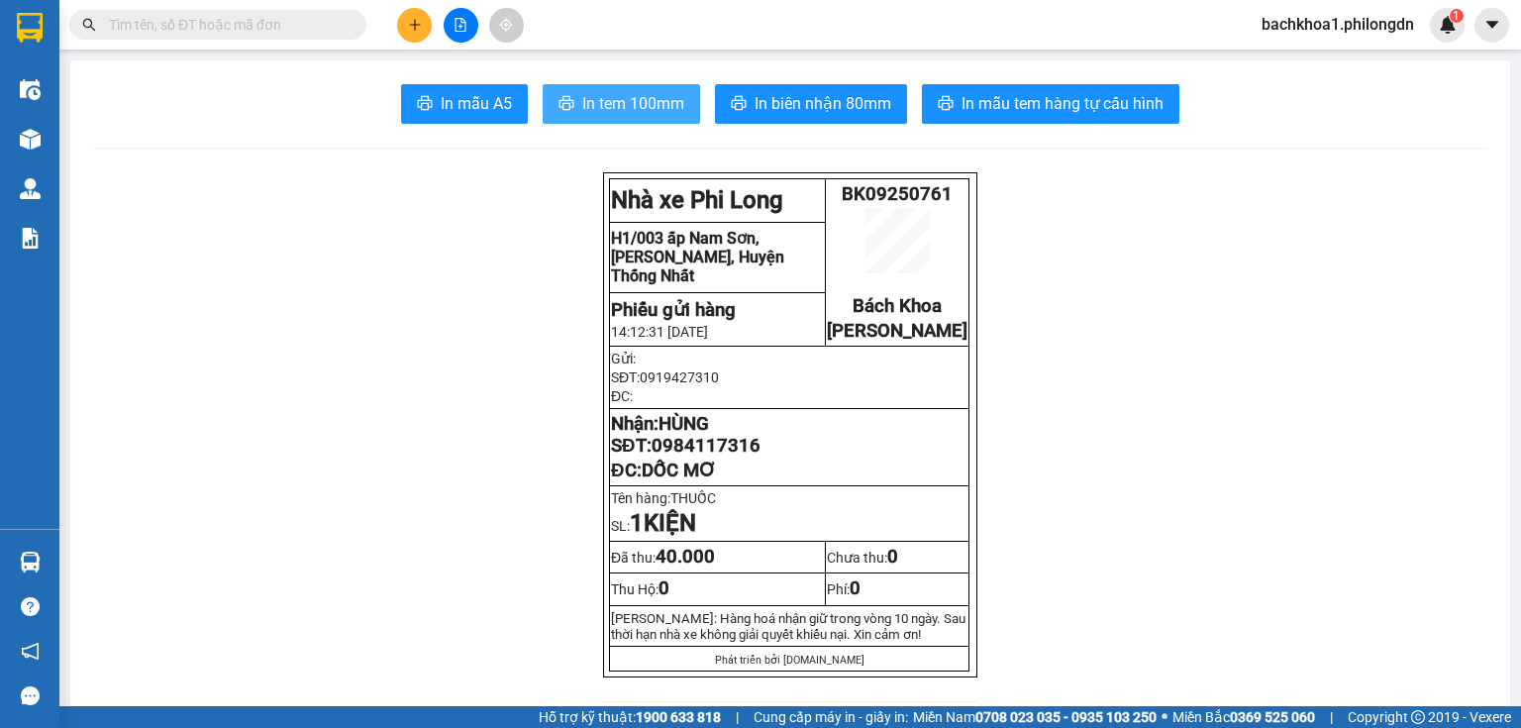
click at [645, 104] on span "In tem 100mm" at bounding box center [633, 103] width 102 height 25
click at [699, 457] on span "0984117316" at bounding box center [706, 446] width 109 height 22
copy span "0984117316"
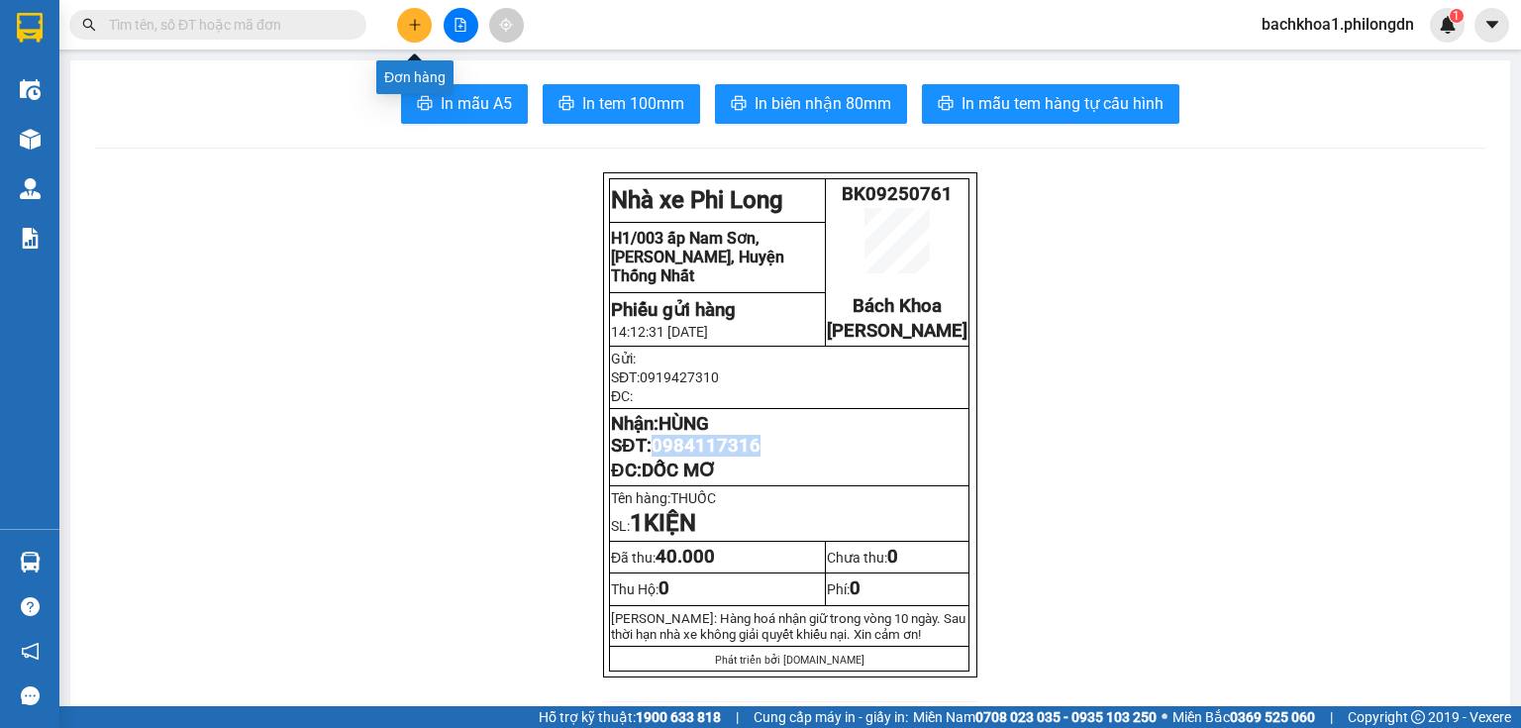
click at [417, 20] on icon "plus" at bounding box center [415, 25] width 14 height 14
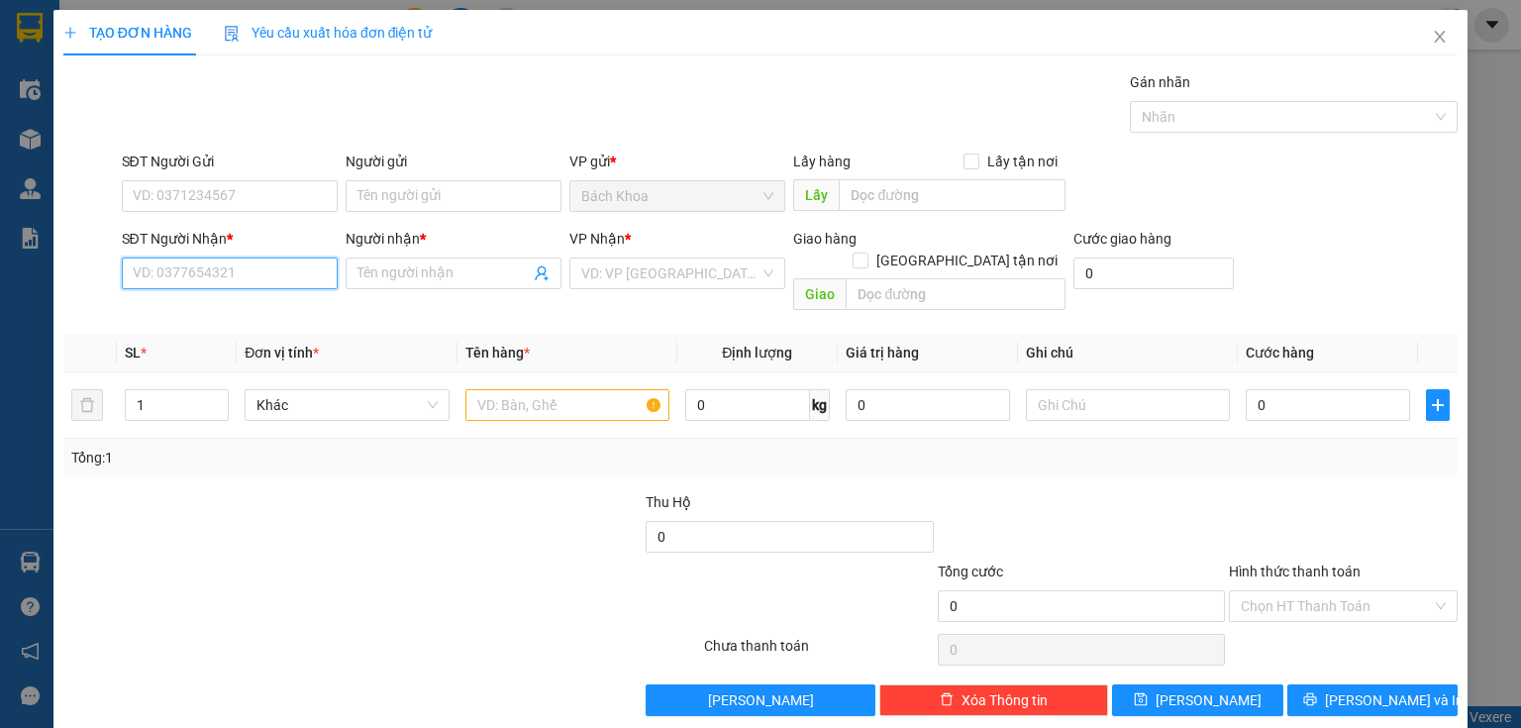
click at [221, 275] on input "SĐT Người Nhận *" at bounding box center [230, 274] width 216 height 32
click at [206, 319] on div "0962058079 - NGÂN" at bounding box center [228, 312] width 190 height 22
type input "0962058079"
type input "NGÂN"
type input "PHÚ CƯỜNG"
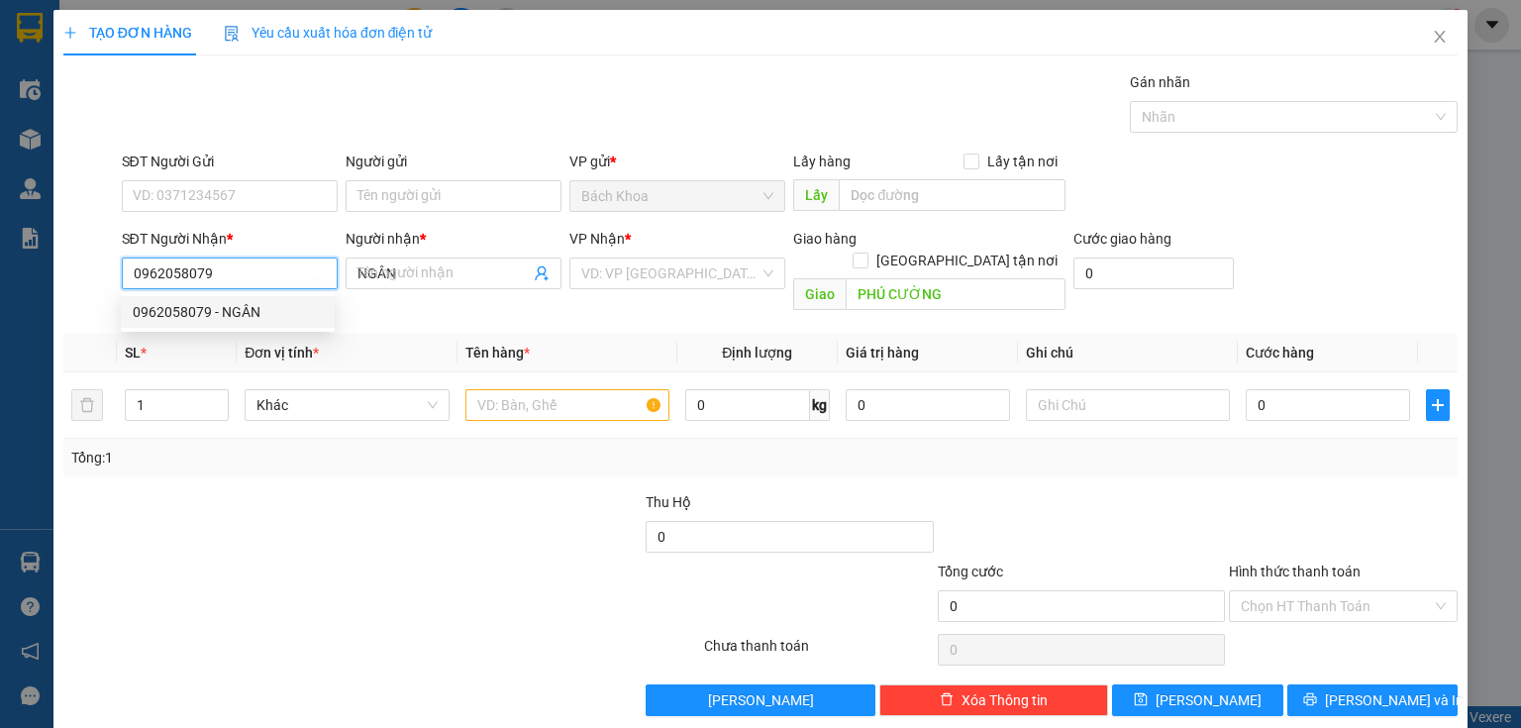
type input "40.000"
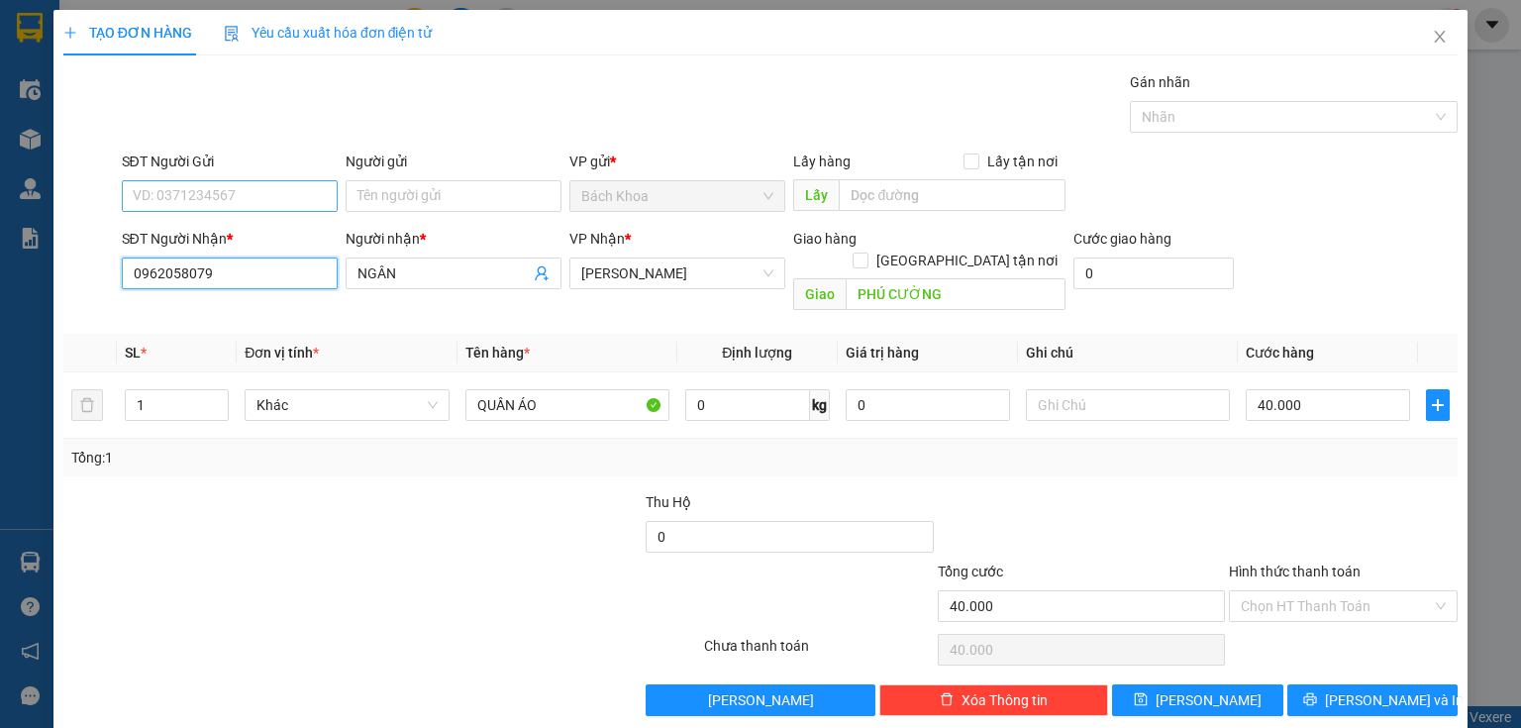
type input "0962058079"
click at [210, 198] on input "SĐT Người Gửi" at bounding box center [230, 196] width 216 height 32
click at [230, 237] on div "0934677774 - HẠNH" at bounding box center [228, 235] width 190 height 22
type input "0934677774"
type input "HẠNH"
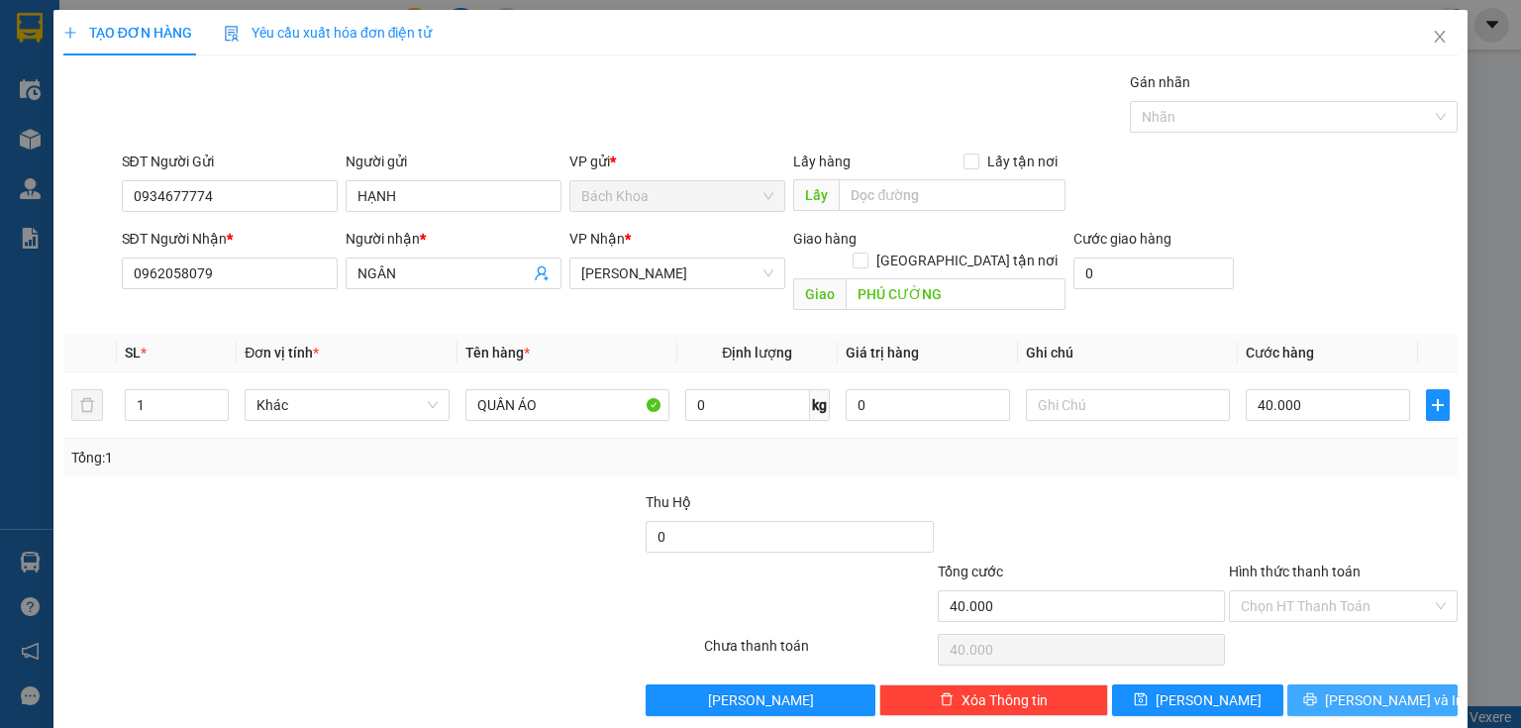
click at [1388, 688] on button "[PERSON_NAME] và In" at bounding box center [1373, 700] width 171 height 32
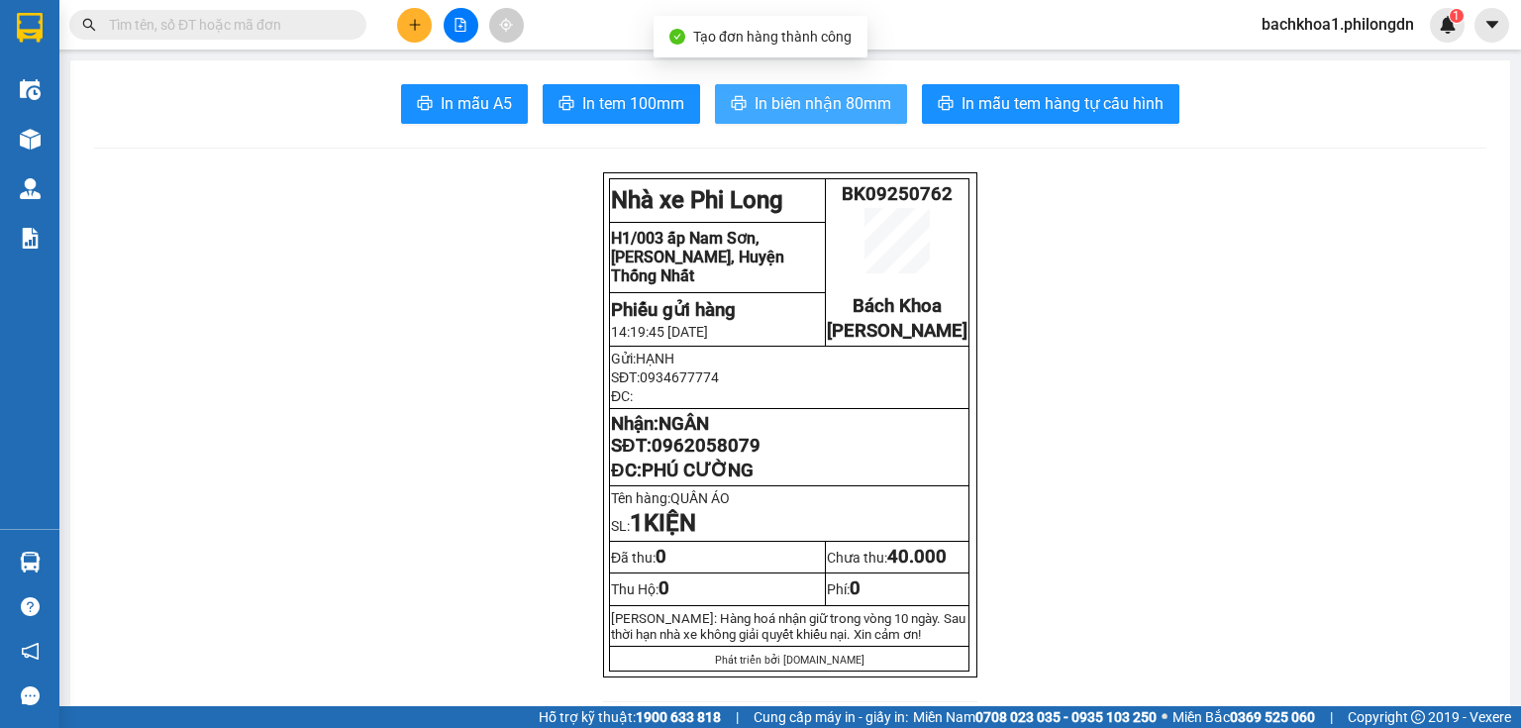
click at [802, 112] on span "In biên nhận 80mm" at bounding box center [823, 103] width 137 height 25
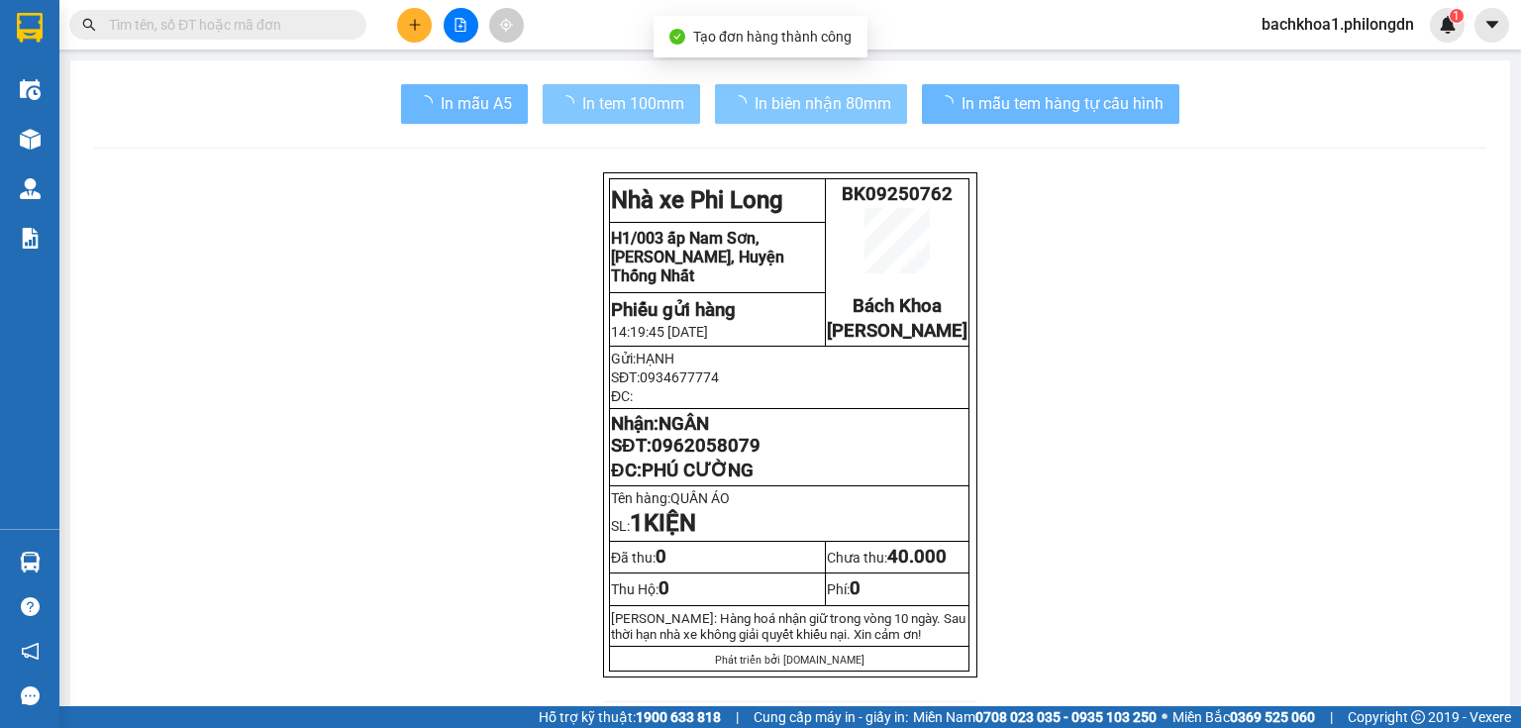
click at [639, 109] on span "In tem 100mm" at bounding box center [633, 103] width 102 height 25
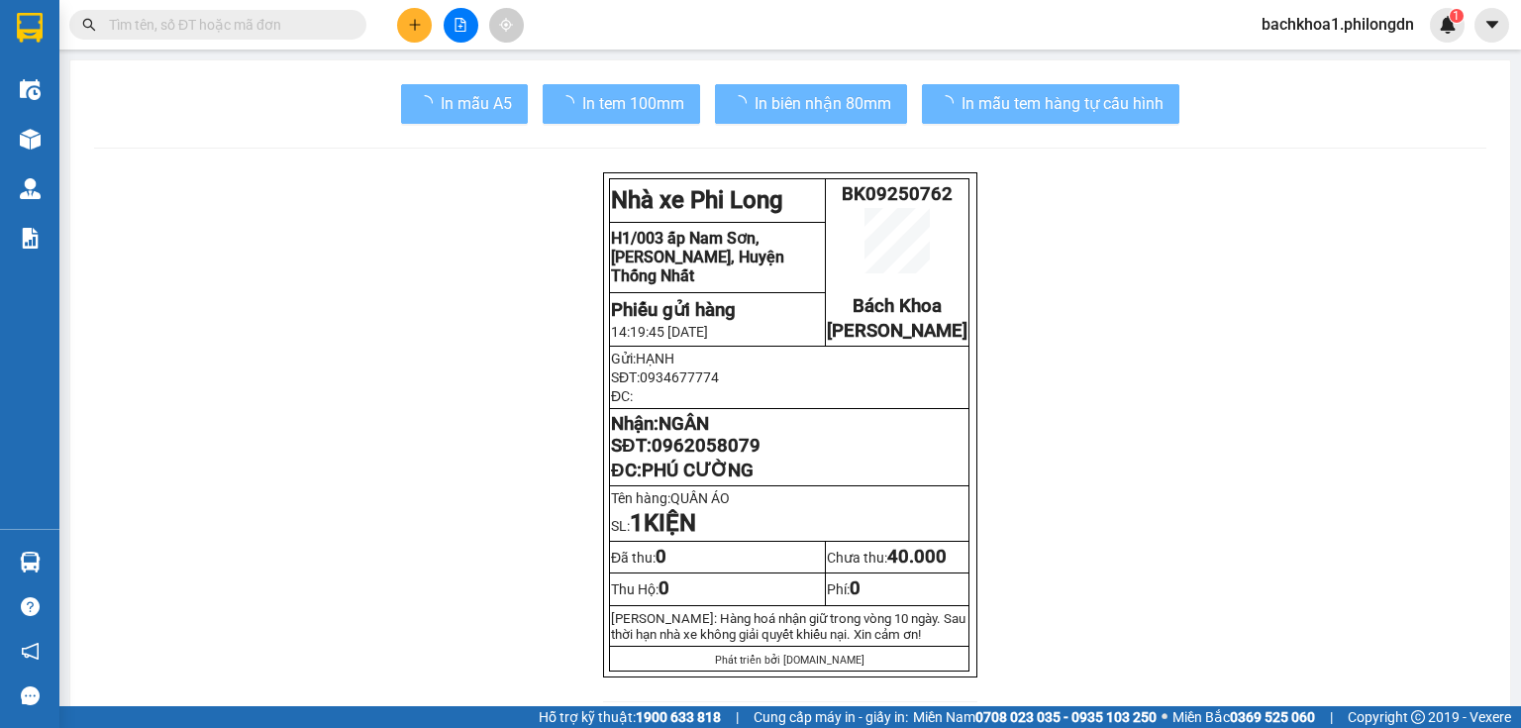
click at [714, 457] on span "0962058079" at bounding box center [706, 446] width 109 height 22
drag, startPoint x: 714, startPoint y: 470, endPoint x: 725, endPoint y: 470, distance: 10.9
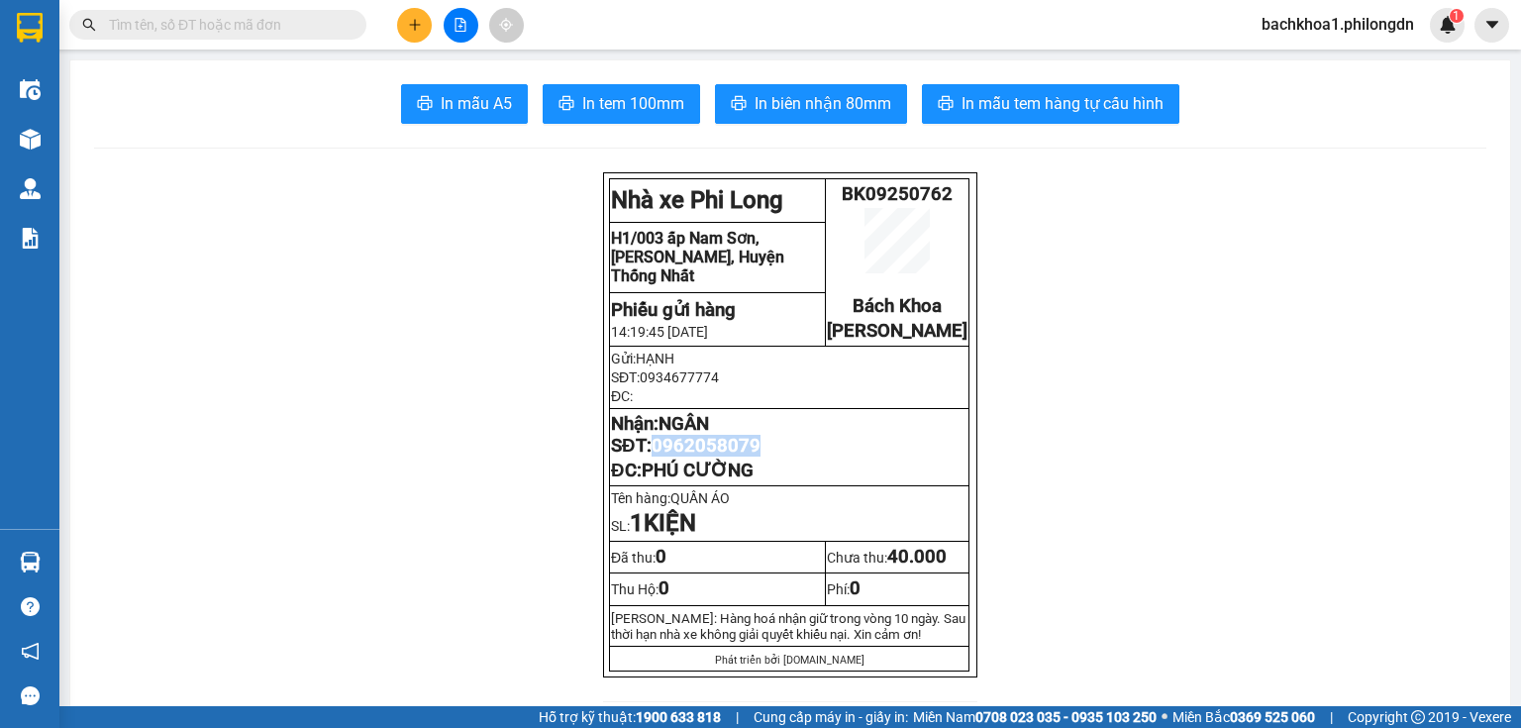
copy span "0962058079"
click at [687, 98] on button "In tem 100mm" at bounding box center [621, 104] width 157 height 40
